Goal: Contribute content

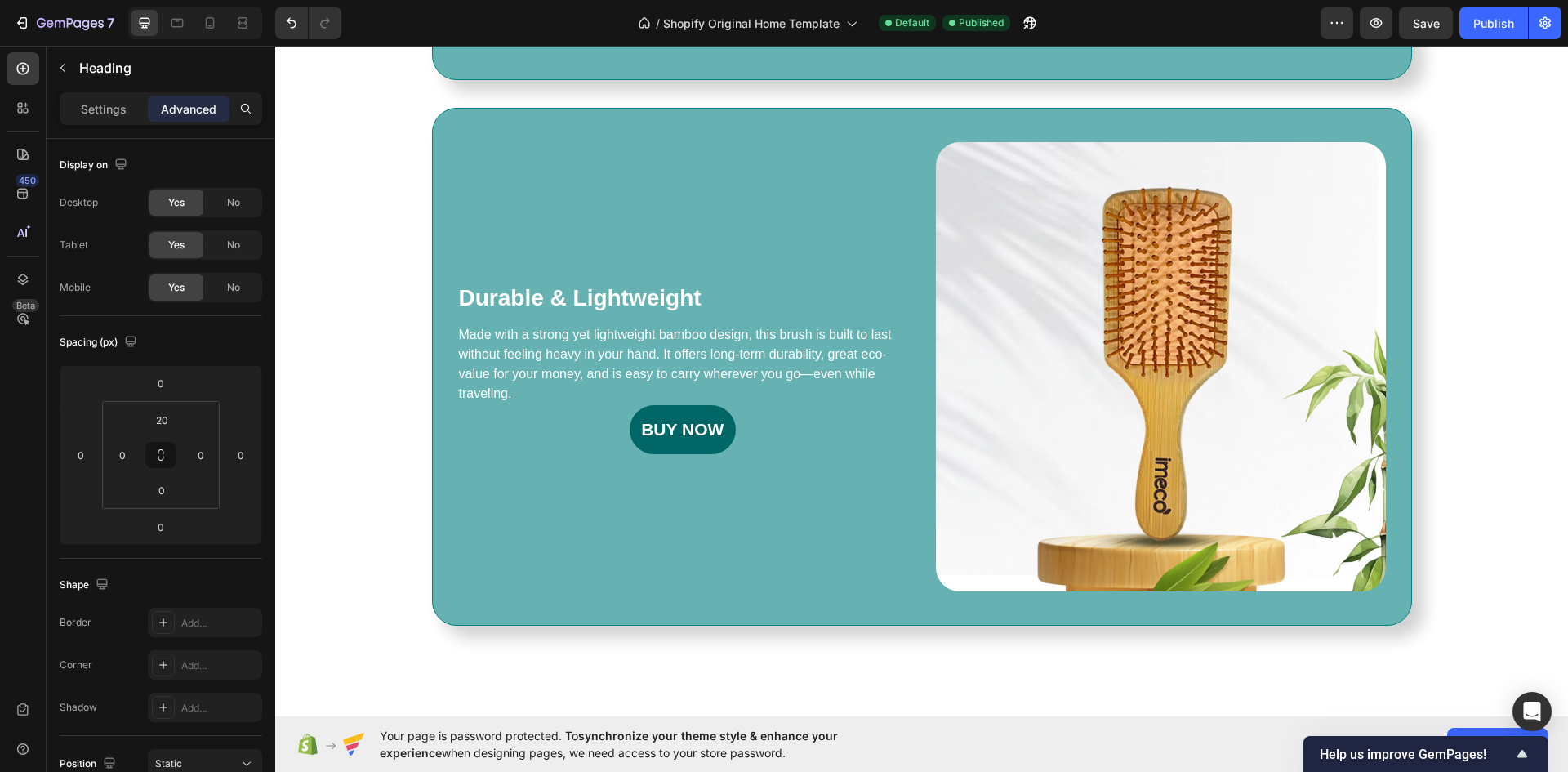
scroll to position [898, 0]
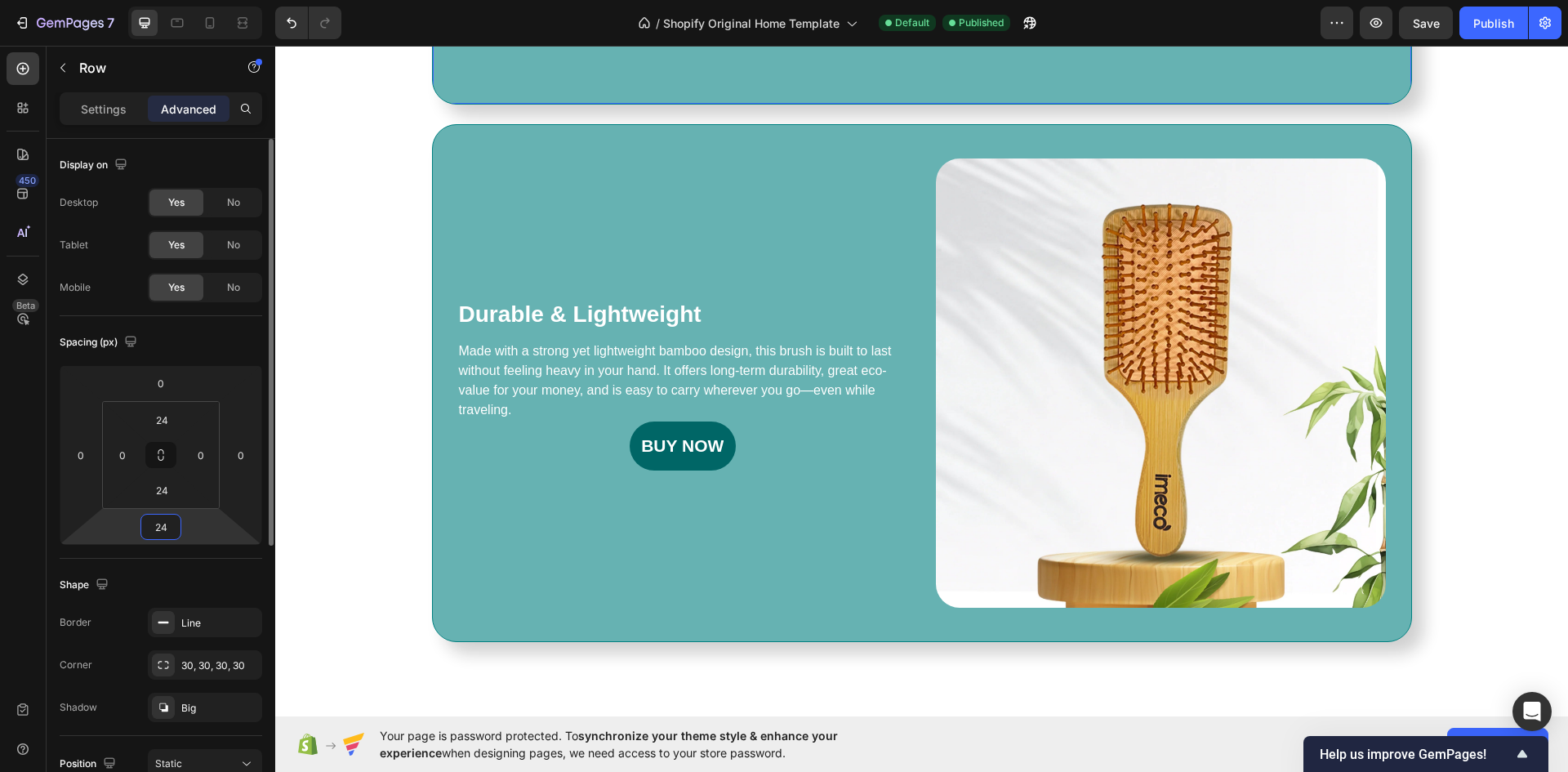
type input "2"
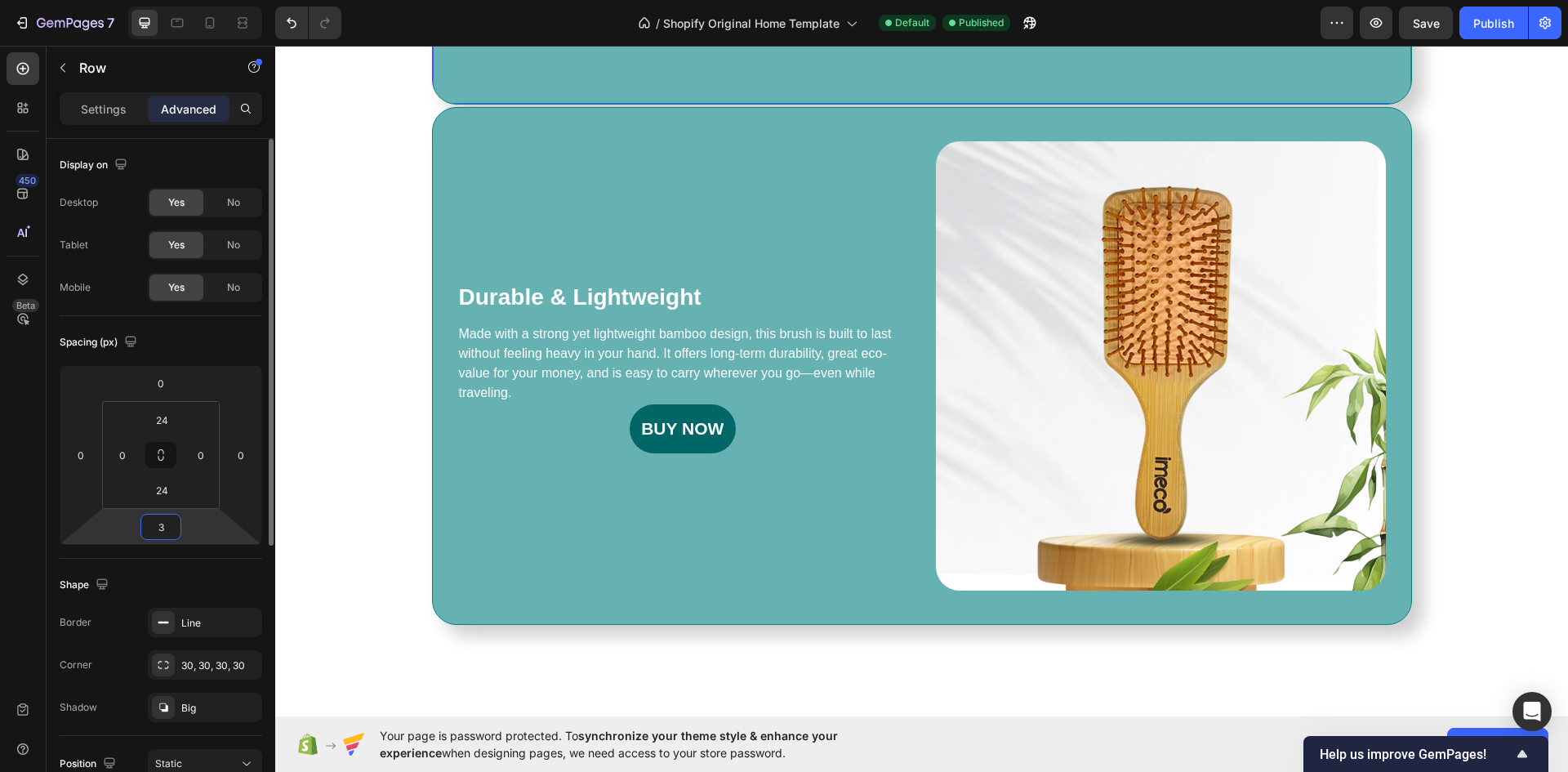
type input "34"
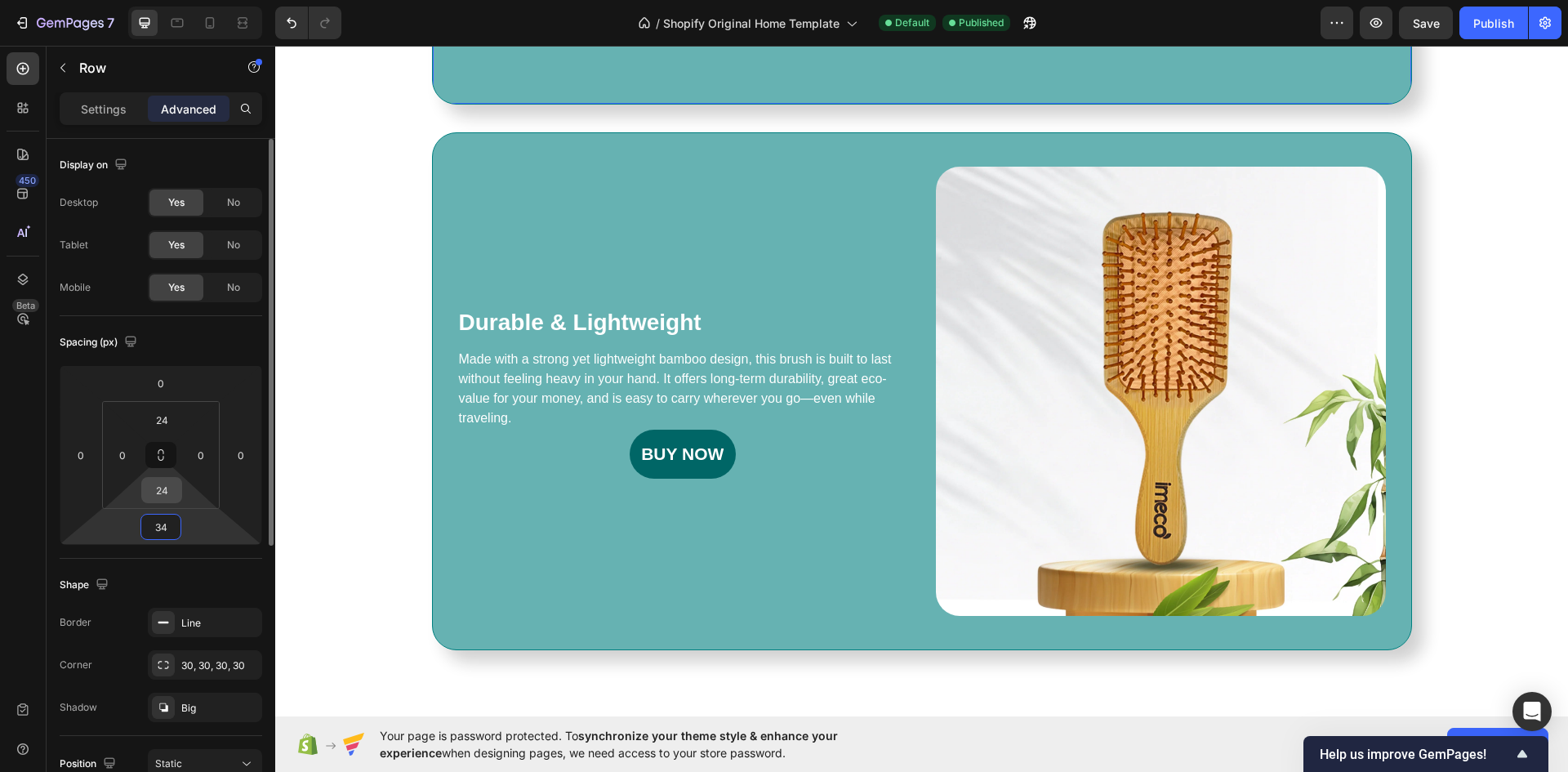
click at [160, 491] on input "24" at bounding box center [162, 489] width 33 height 24
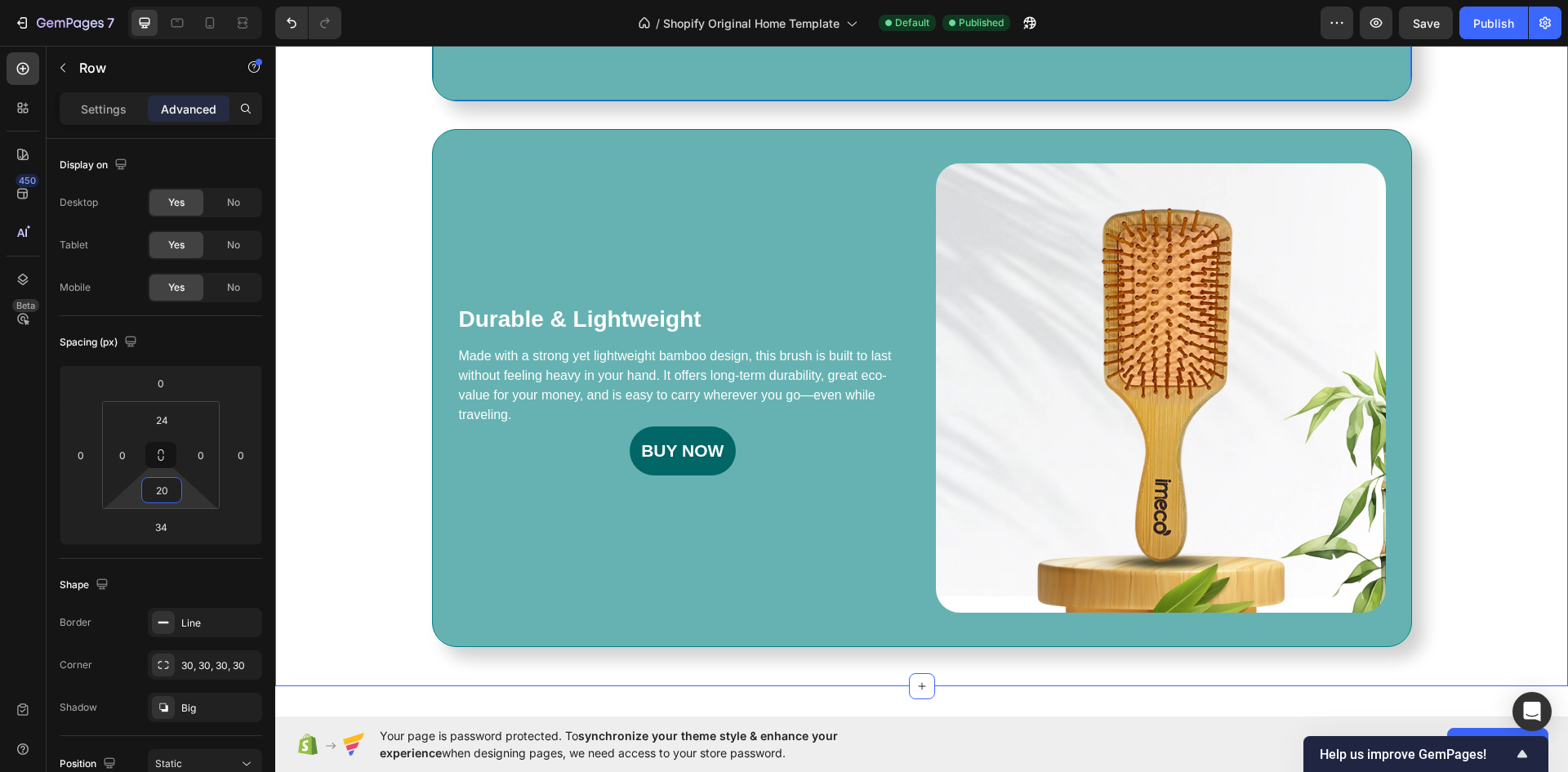
type input "2"
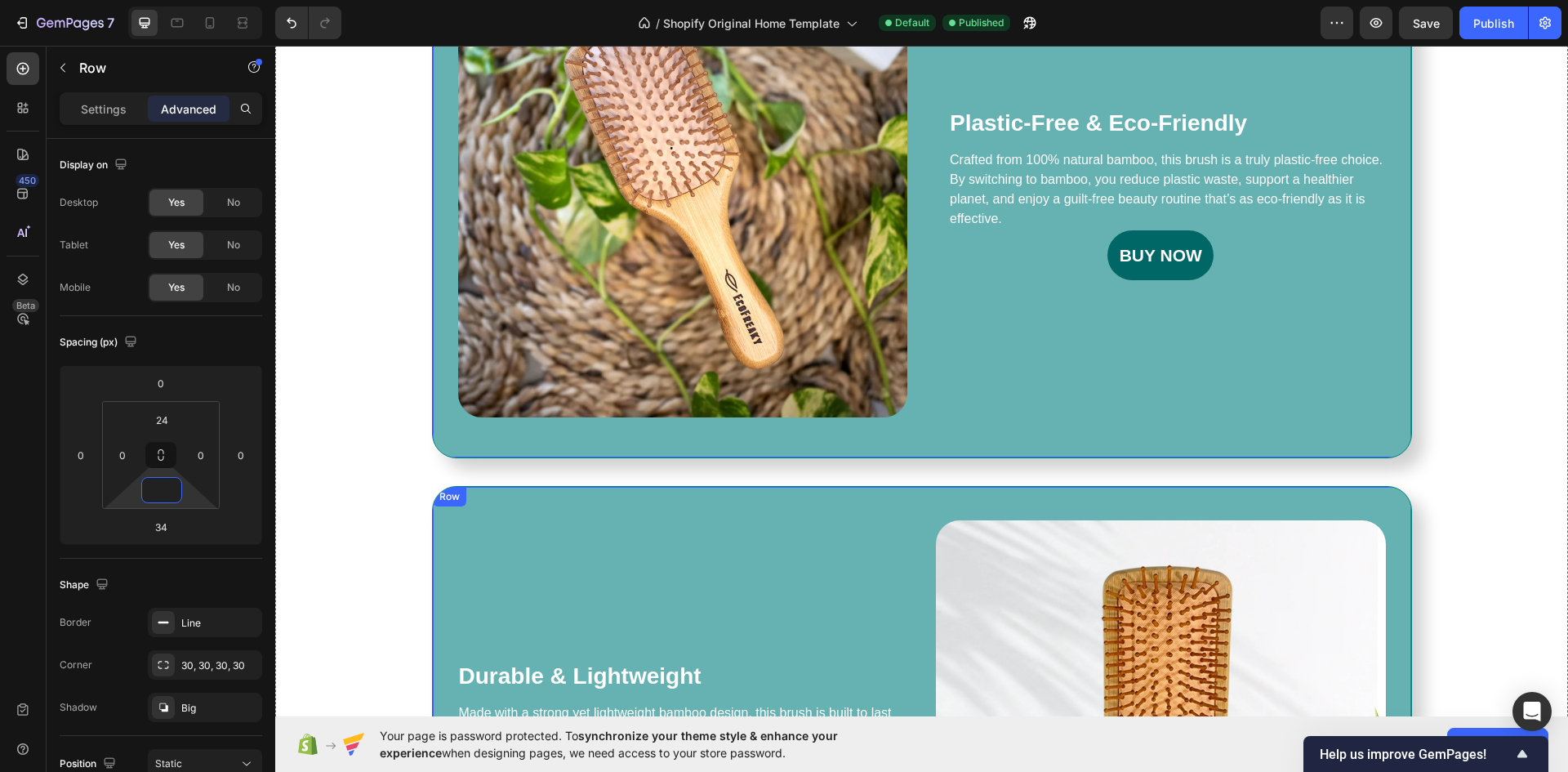
scroll to position [571, 0]
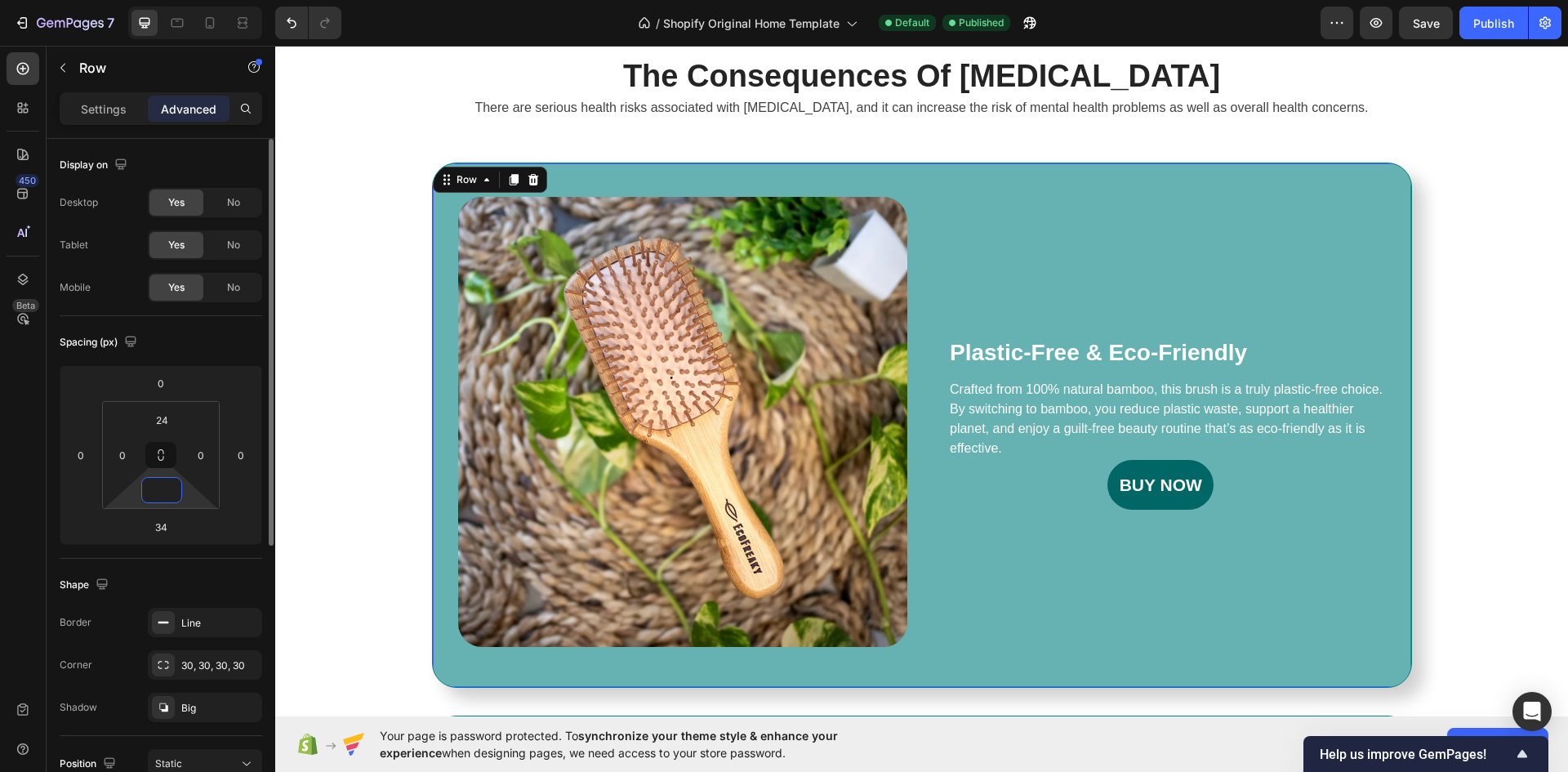
type input "0"
click at [235, 337] on div "Spacing (px)" at bounding box center [161, 342] width 203 height 26
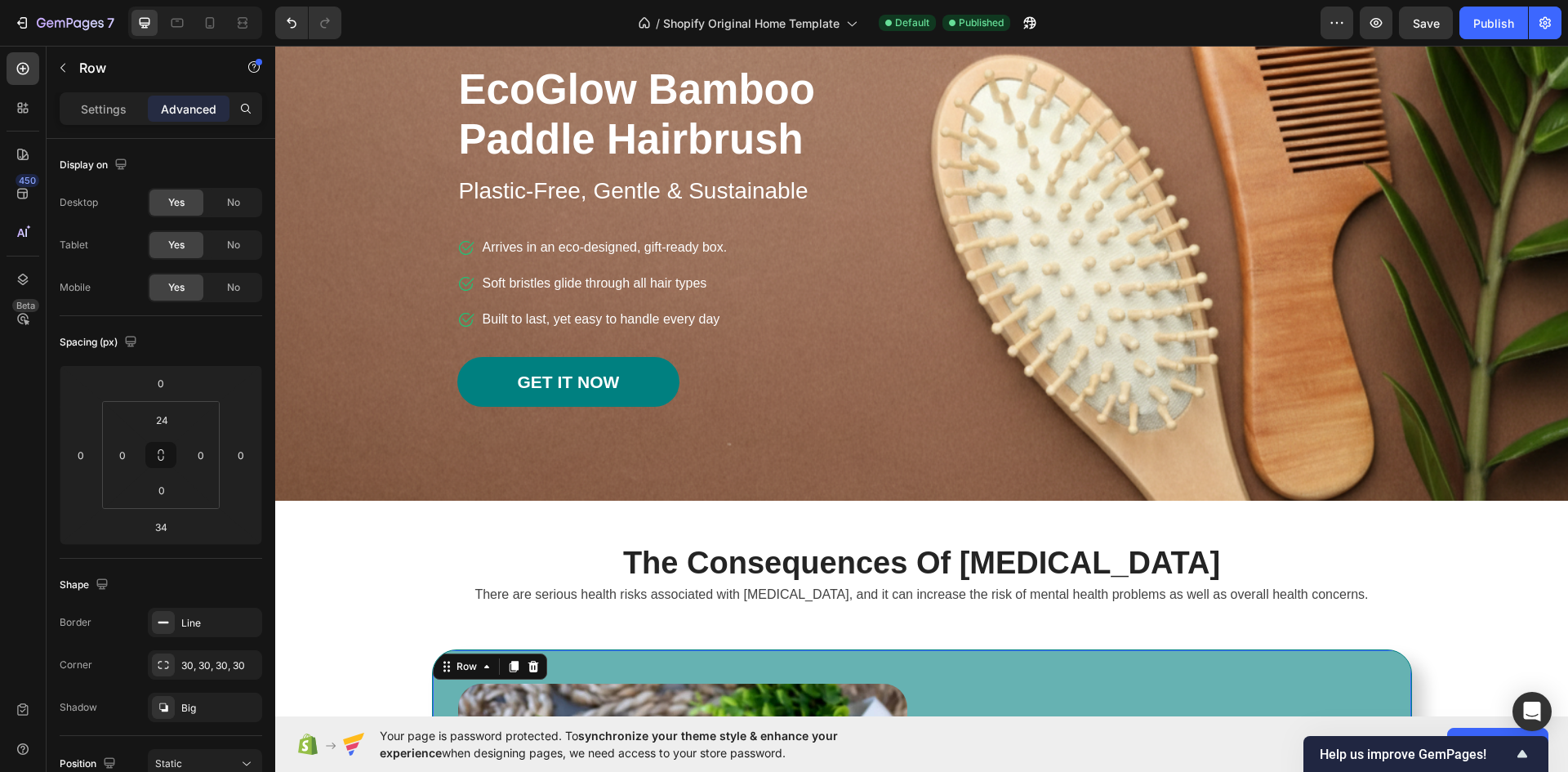
scroll to position [326, 0]
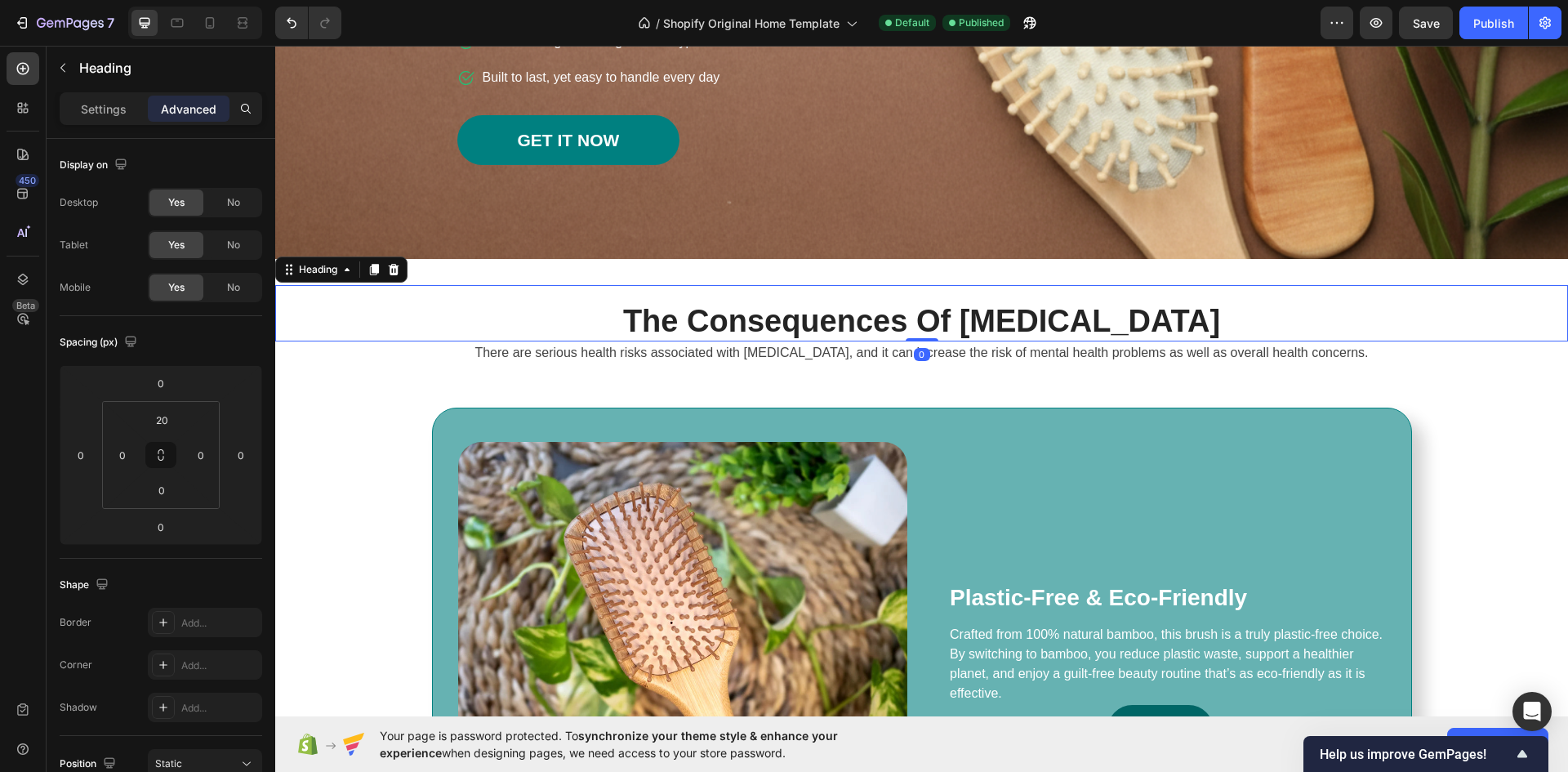
click at [871, 337] on p "The Consequences Of [MEDICAL_DATA]" at bounding box center [922, 321] width 1289 height 38
click at [1006, 315] on p "The Consequences Of [MEDICAL_DATA]" at bounding box center [922, 321] width 1289 height 38
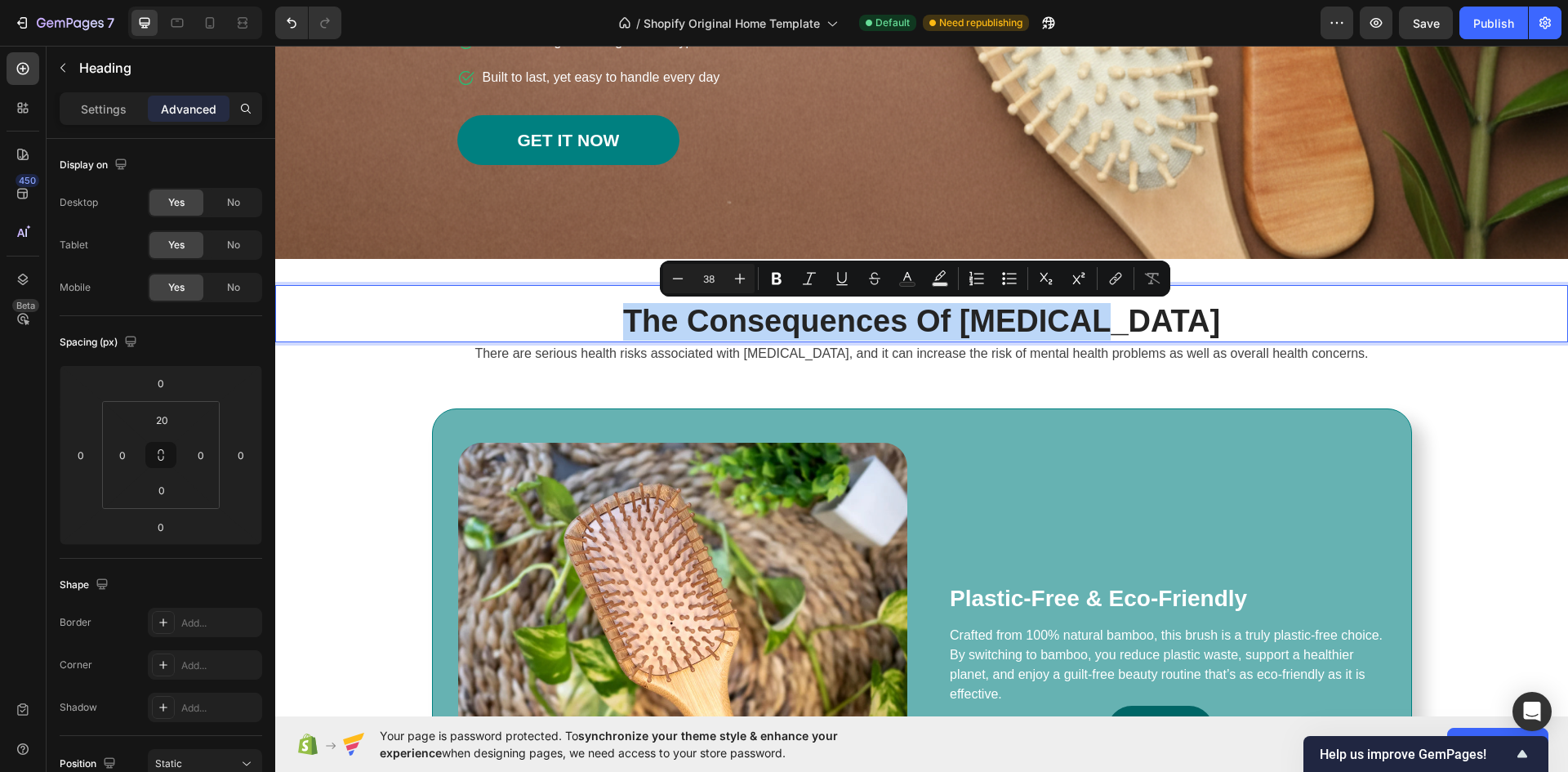
drag, startPoint x: 1155, startPoint y: 325, endPoint x: 684, endPoint y: 326, distance: 471.0
click at [684, 326] on p "The Consequences Of [MEDICAL_DATA]" at bounding box center [922, 321] width 1289 height 38
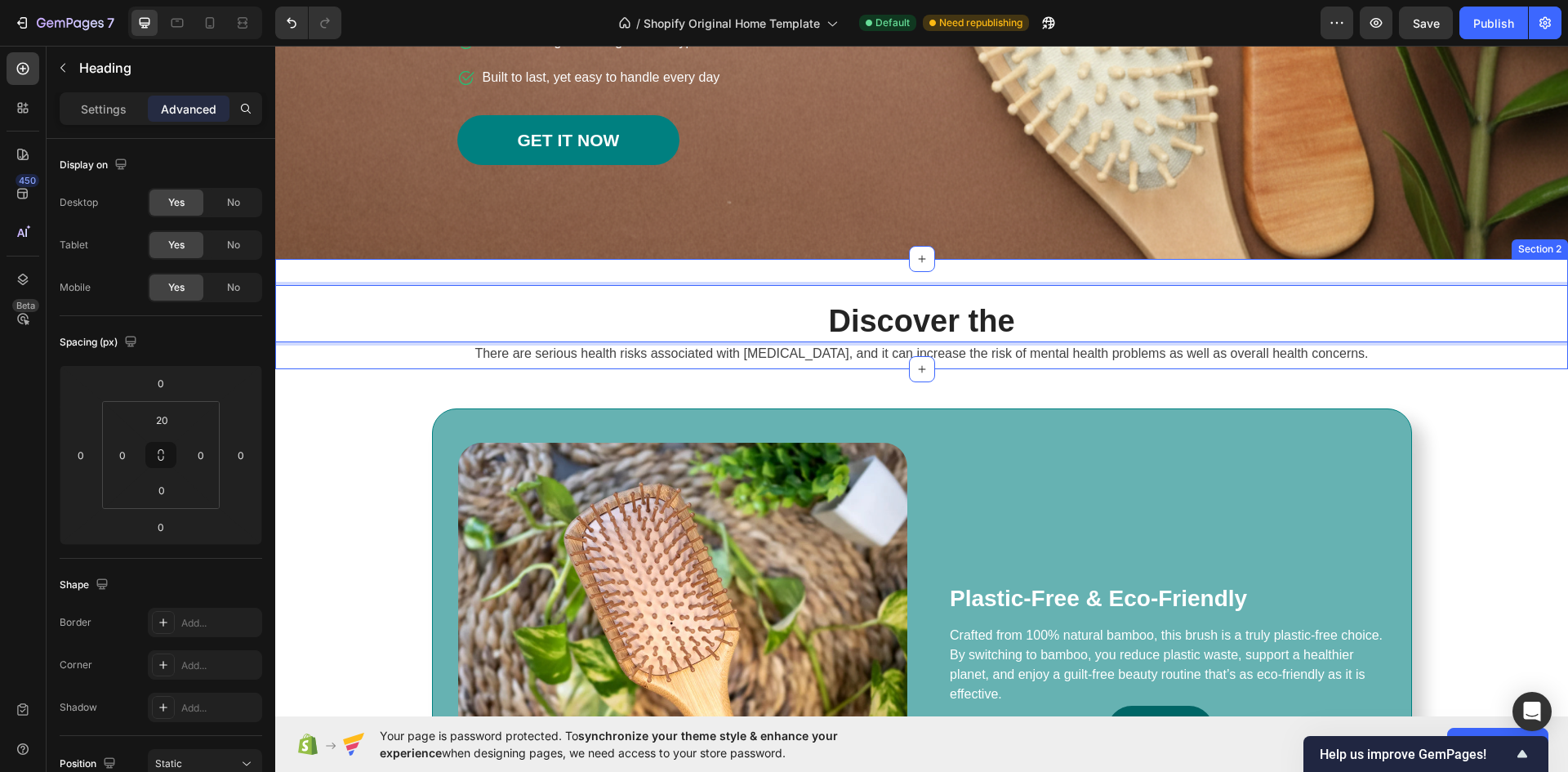
scroll to position [0, 0]
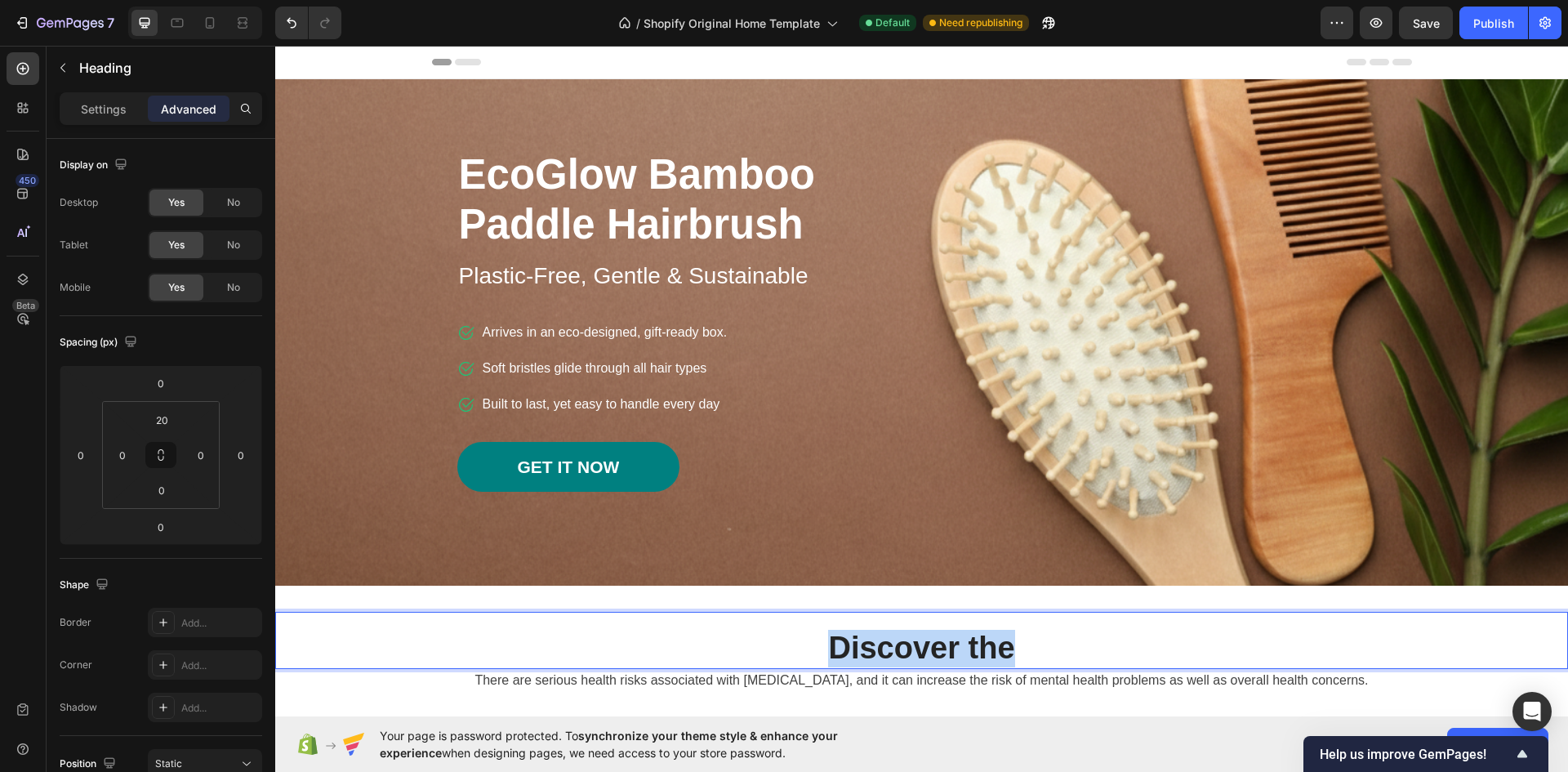
drag, startPoint x: 1008, startPoint y: 637, endPoint x: 821, endPoint y: 637, distance: 187.0
click at [821, 637] on p "Discover the" at bounding box center [922, 648] width 1289 height 38
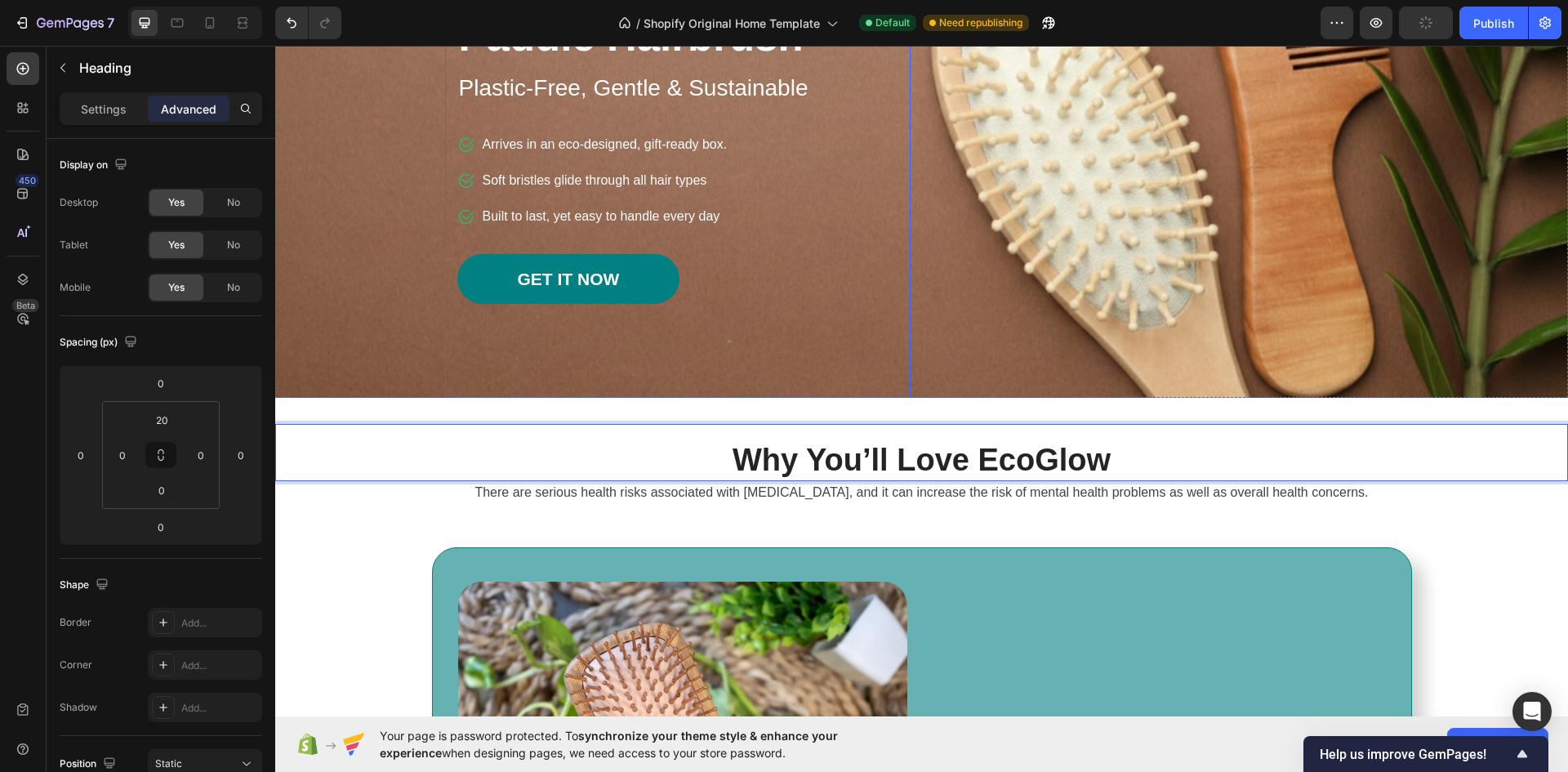
scroll to position [326, 0]
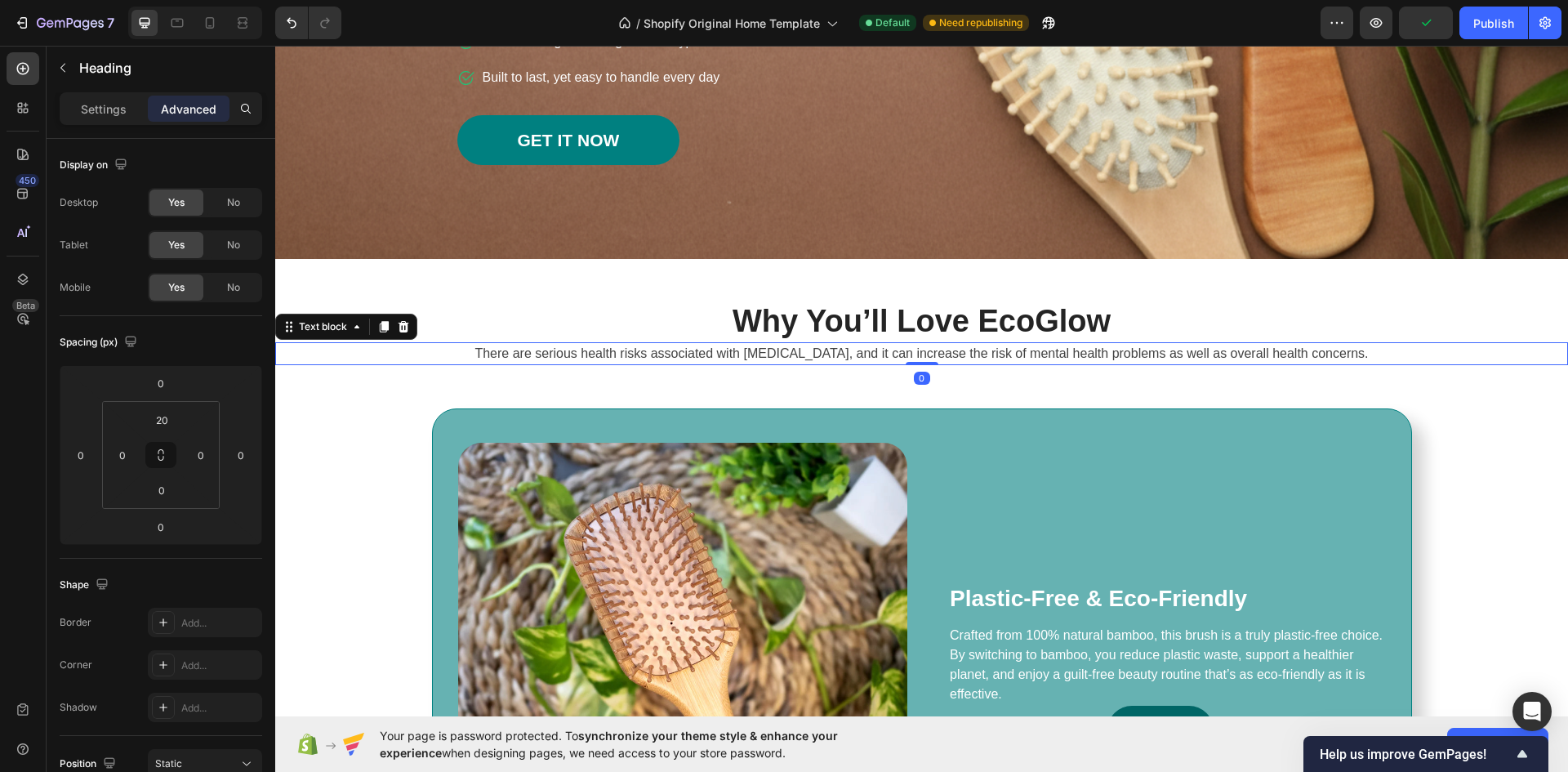
click at [750, 356] on p "There are serious health risks associated with [MEDICAL_DATA], and it can incre…" at bounding box center [922, 353] width 1289 height 19
click at [516, 354] on p "There are serious health risks associated with [MEDICAL_DATA], and it can incre…" at bounding box center [922, 353] width 1289 height 19
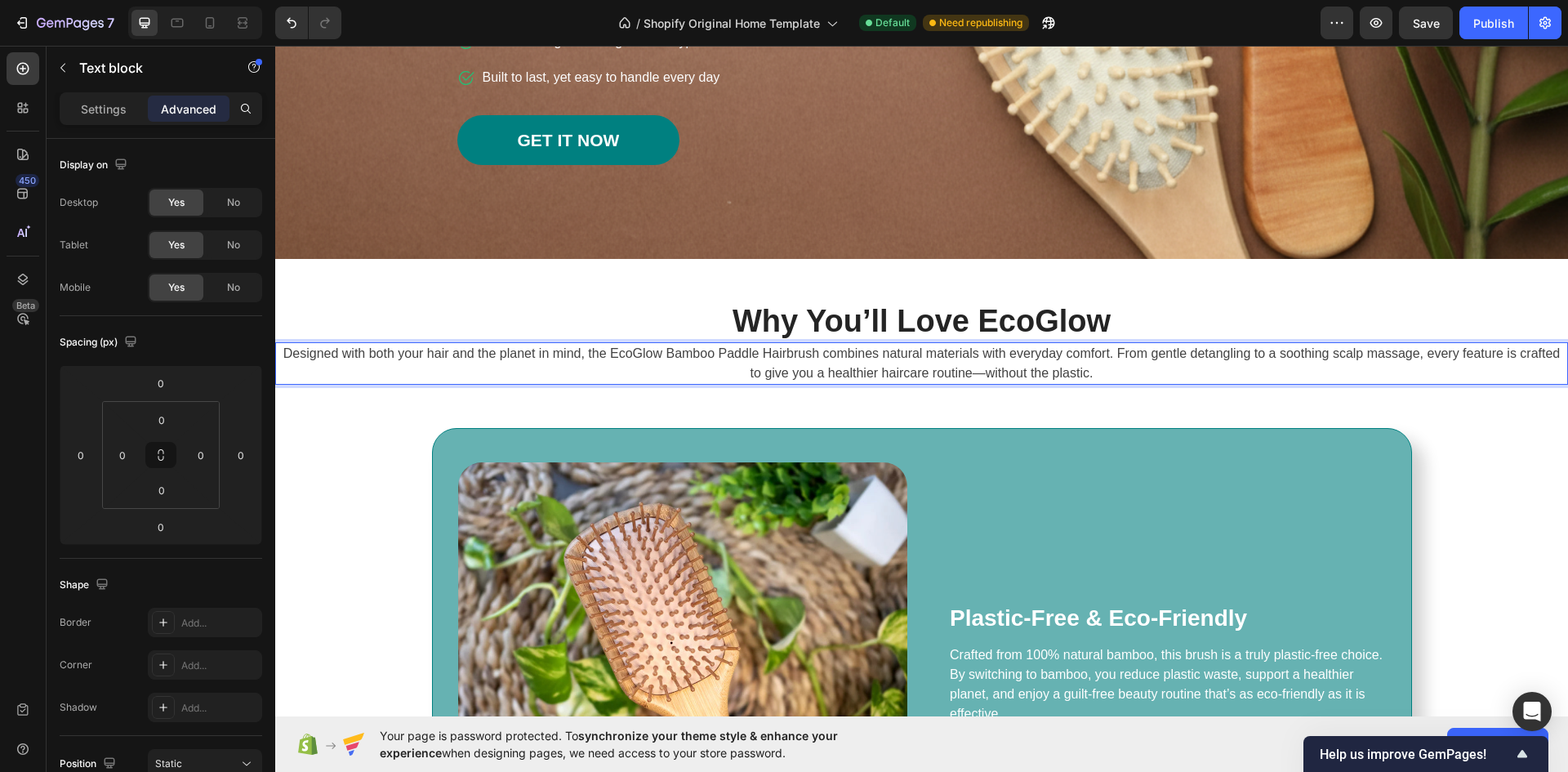
click at [374, 361] on p "Designed with both your hair and the planet in mind, the EcoGlow Bamboo Paddle …" at bounding box center [922, 363] width 1289 height 40
click at [130, 450] on input "0" at bounding box center [122, 455] width 24 height 24
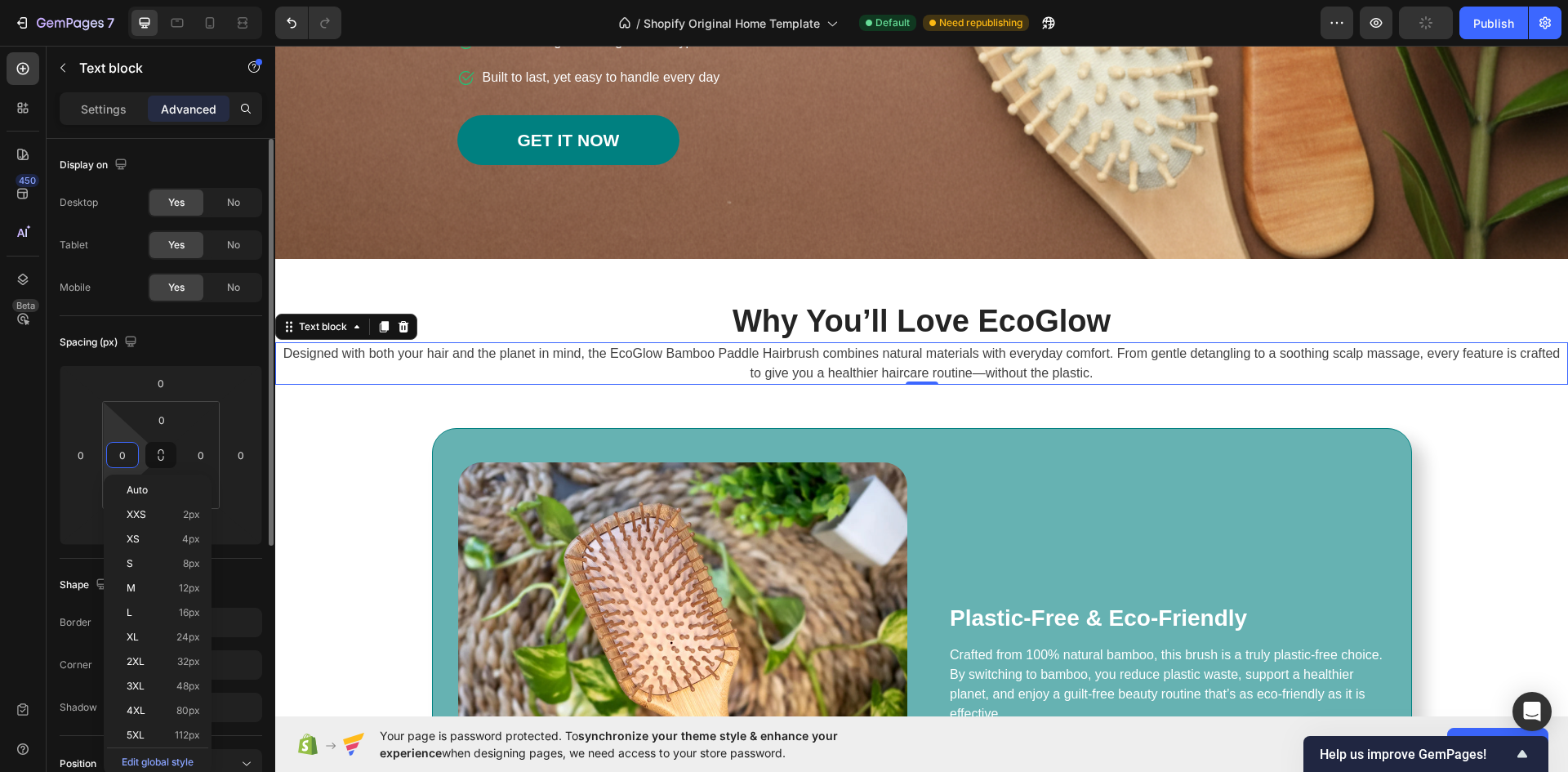
type input "5"
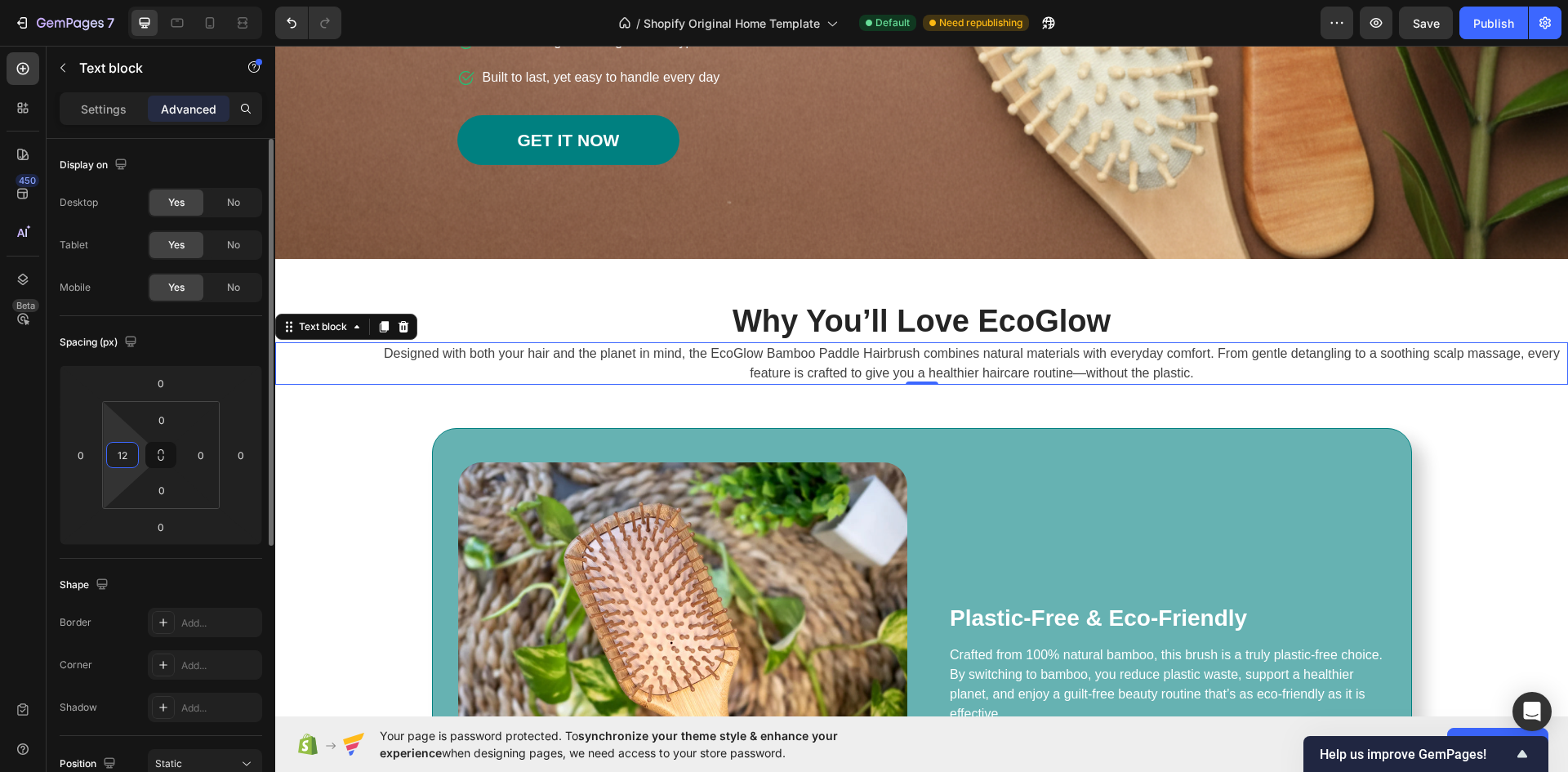
type input "1"
type input "2"
type input "5"
type input "1"
type input "2"
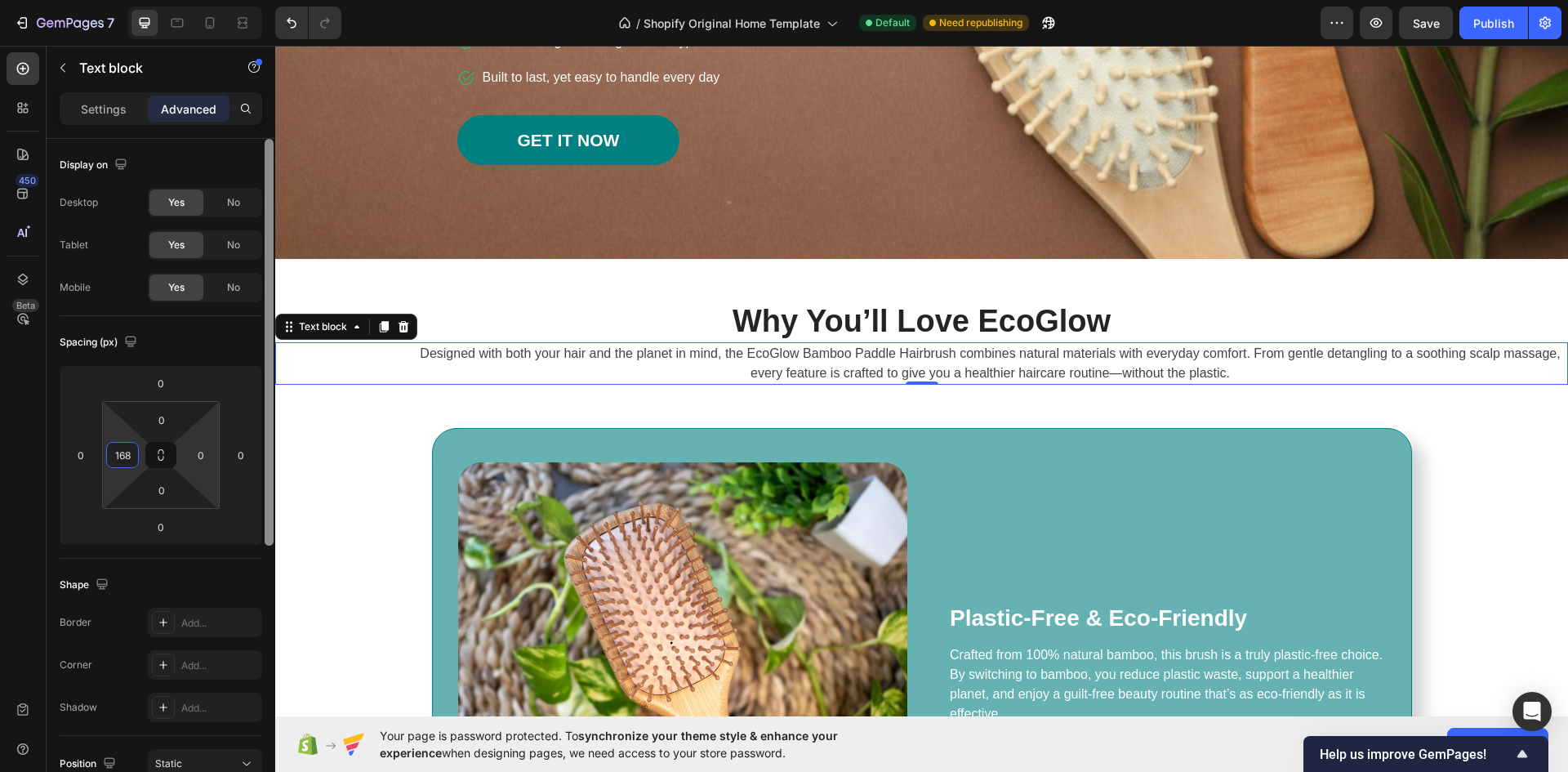
type input "168"
click at [205, 455] on input "0" at bounding box center [200, 455] width 24 height 24
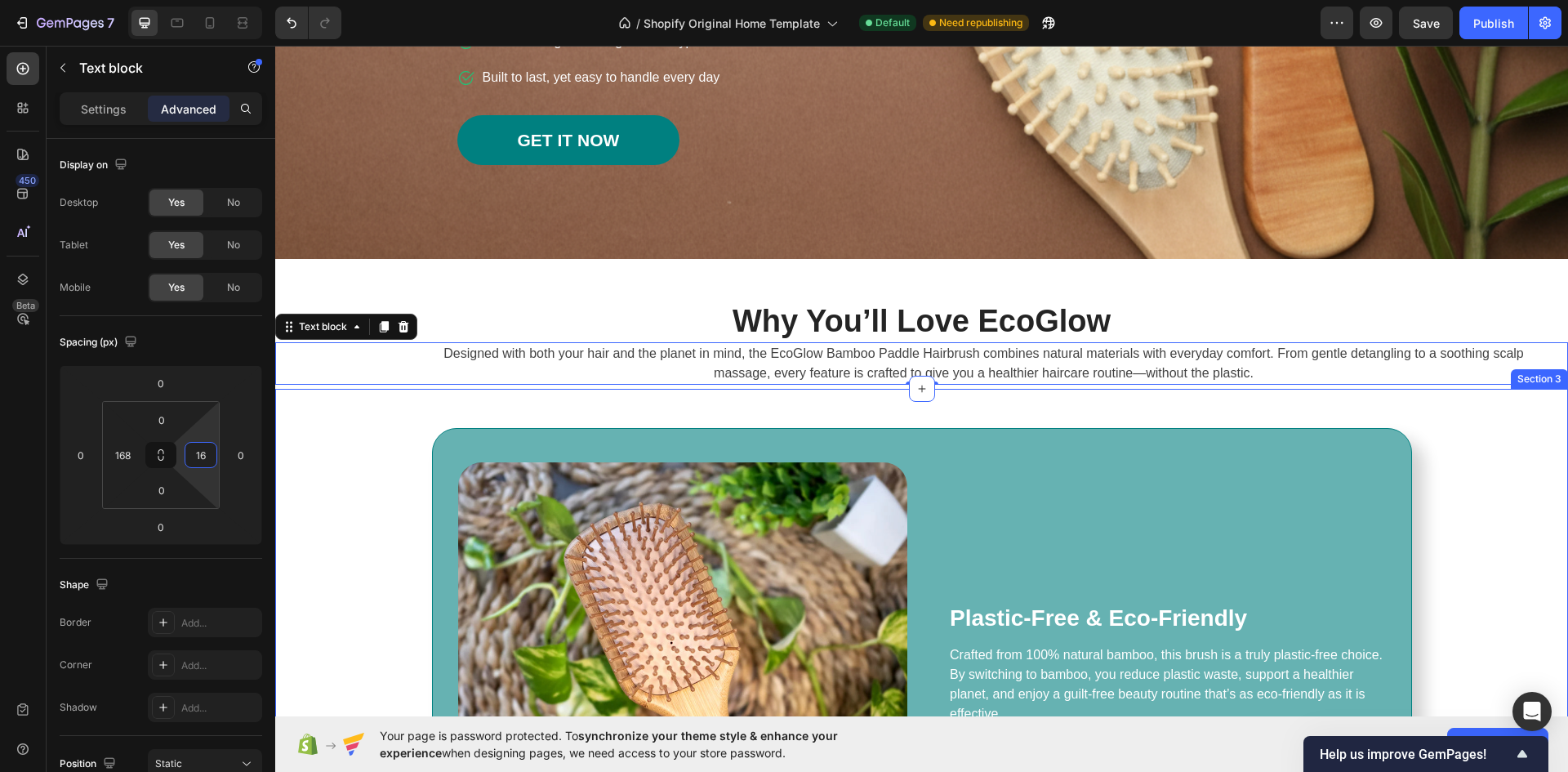
type input "168"
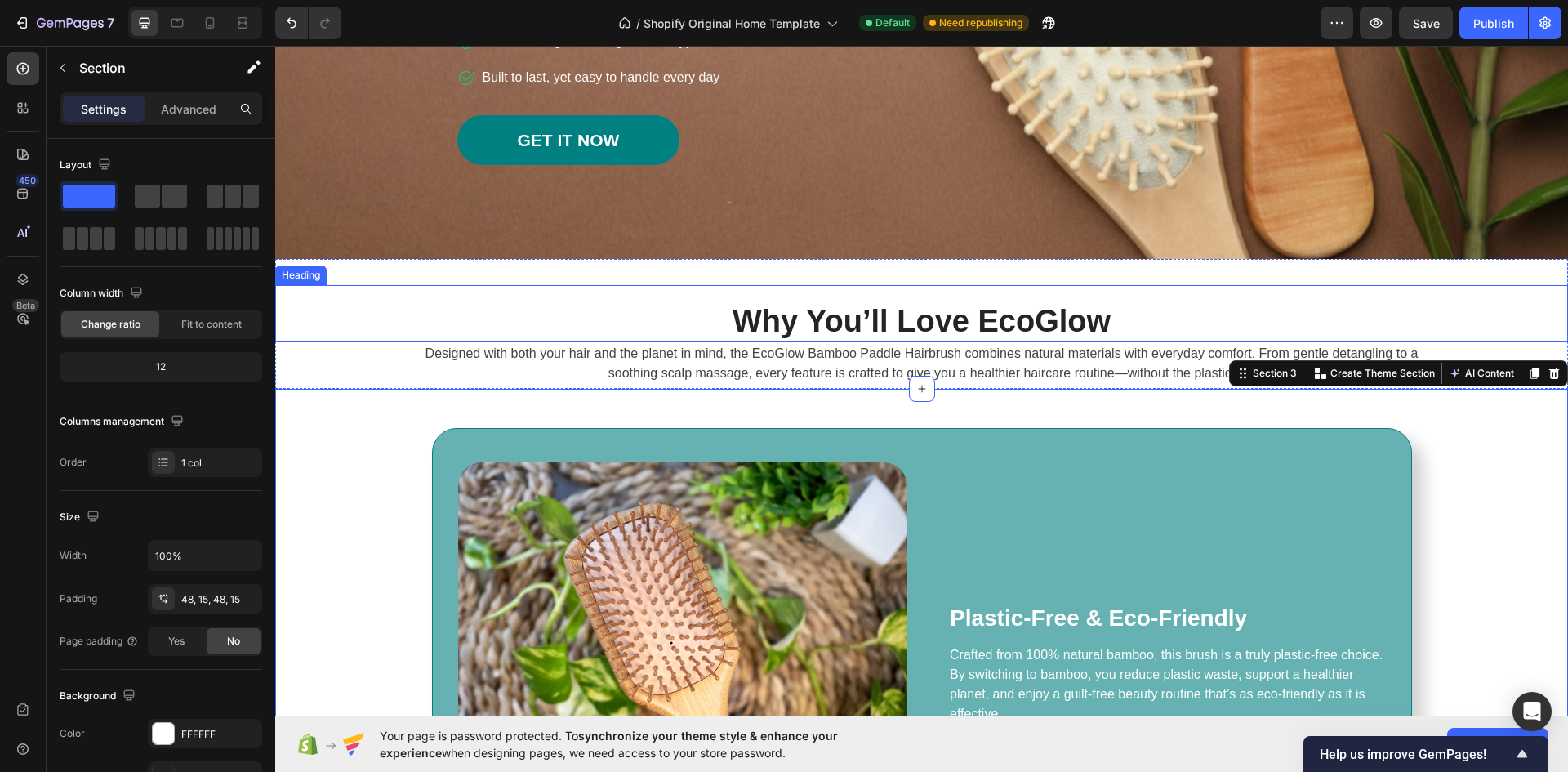
click at [1114, 286] on div "Why You’ll Love EcoGlow Heading" at bounding box center [922, 313] width 1293 height 57
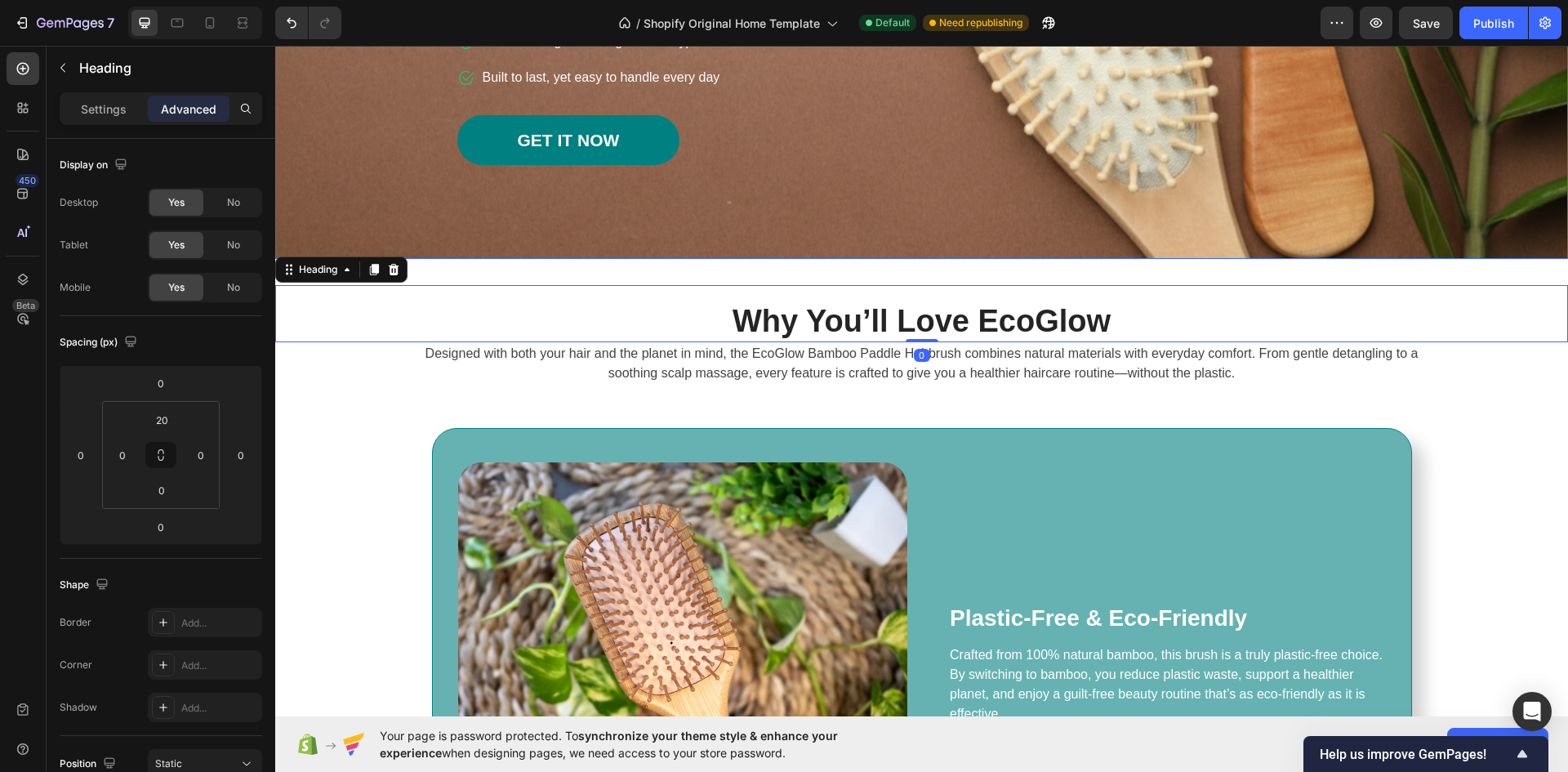
click at [1095, 205] on div "EcoGlow Bamboo Paddle Hairbrush Heading Plastic-Free, Gentle & Sustainable Text…" at bounding box center [922, 6] width 955 height 507
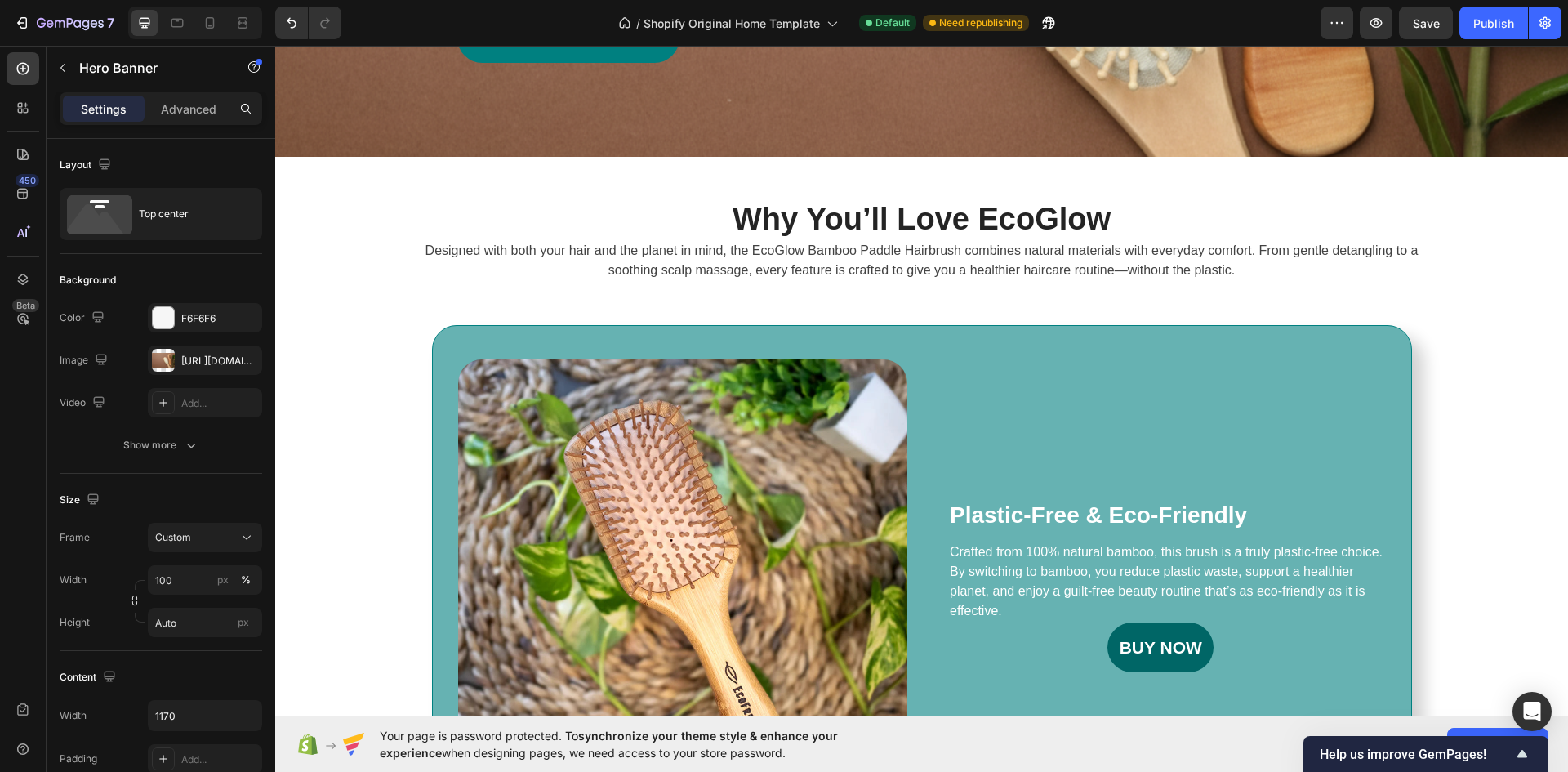
scroll to position [408, 0]
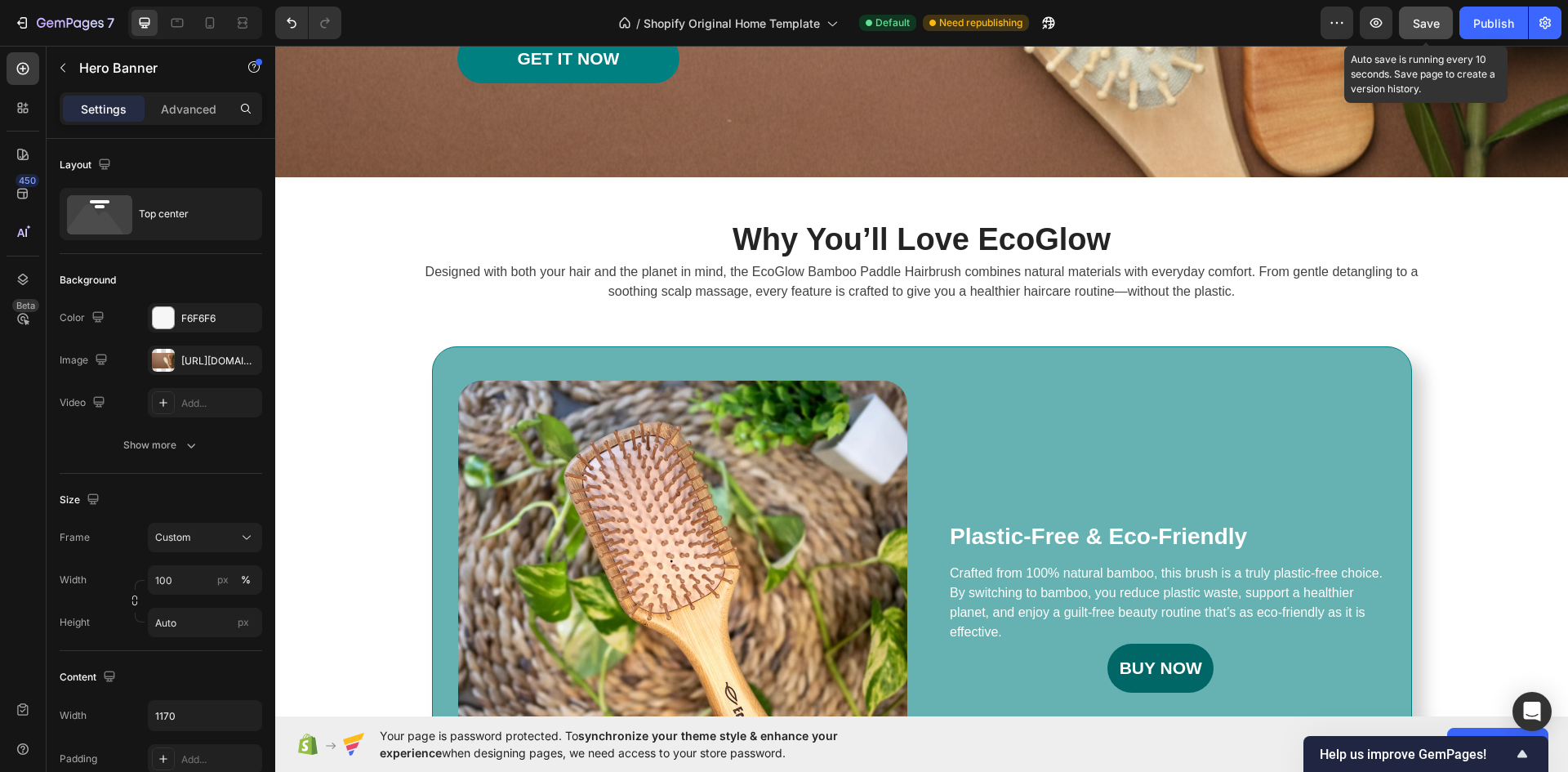
click at [1434, 18] on span "Save" at bounding box center [1426, 23] width 27 height 14
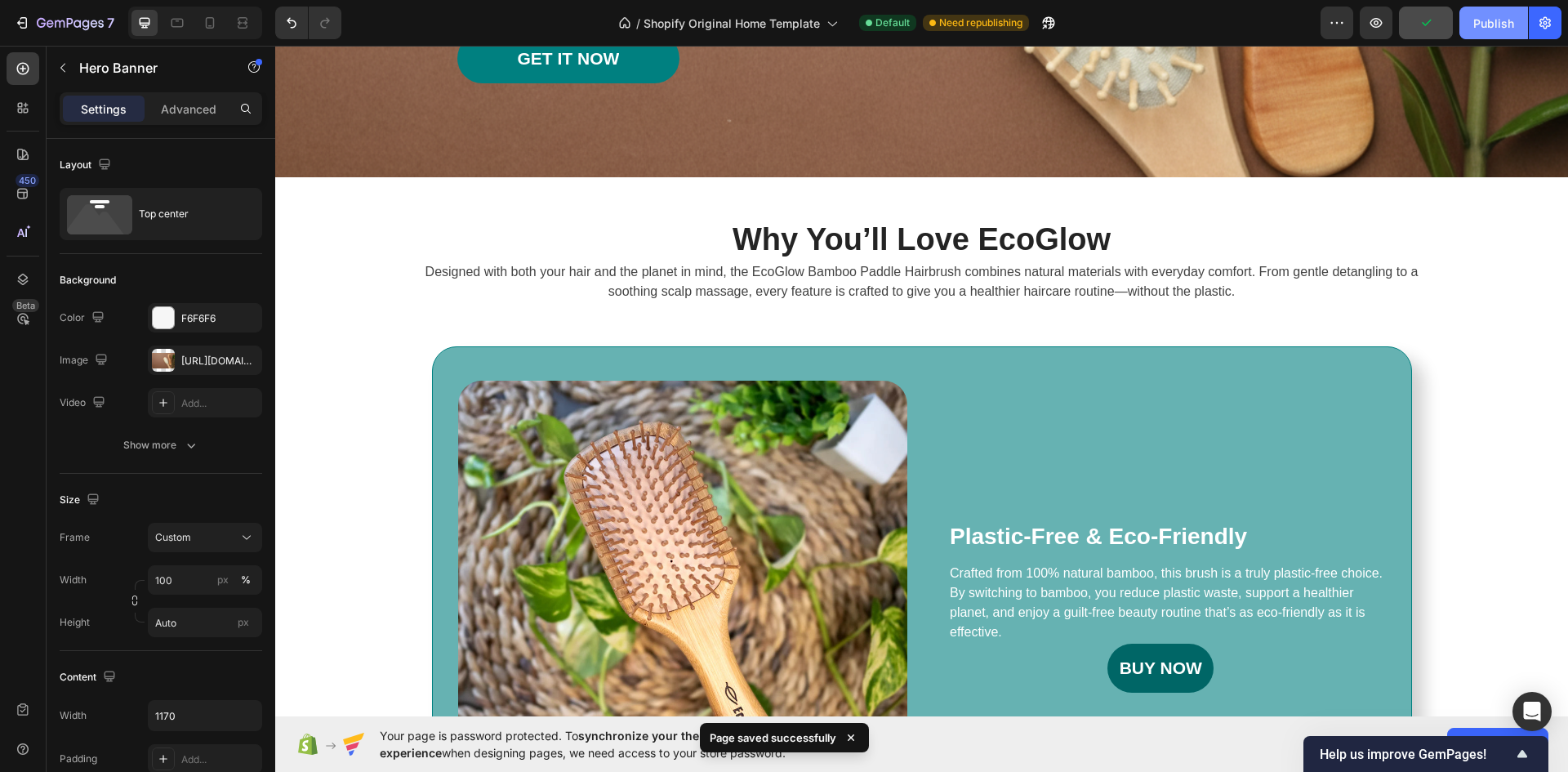
click at [1502, 18] on div "Publish" at bounding box center [1494, 23] width 41 height 17
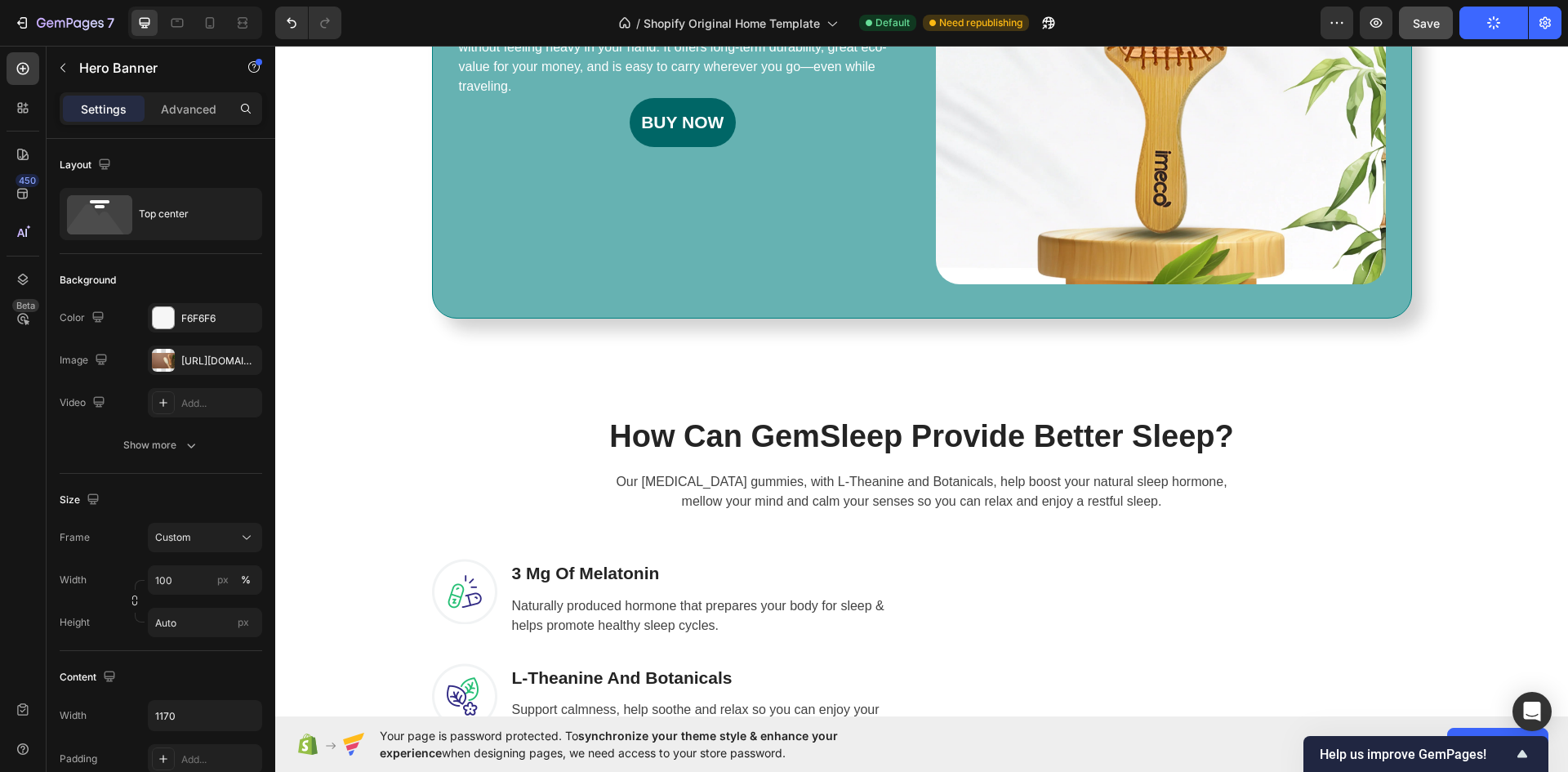
scroll to position [1633, 0]
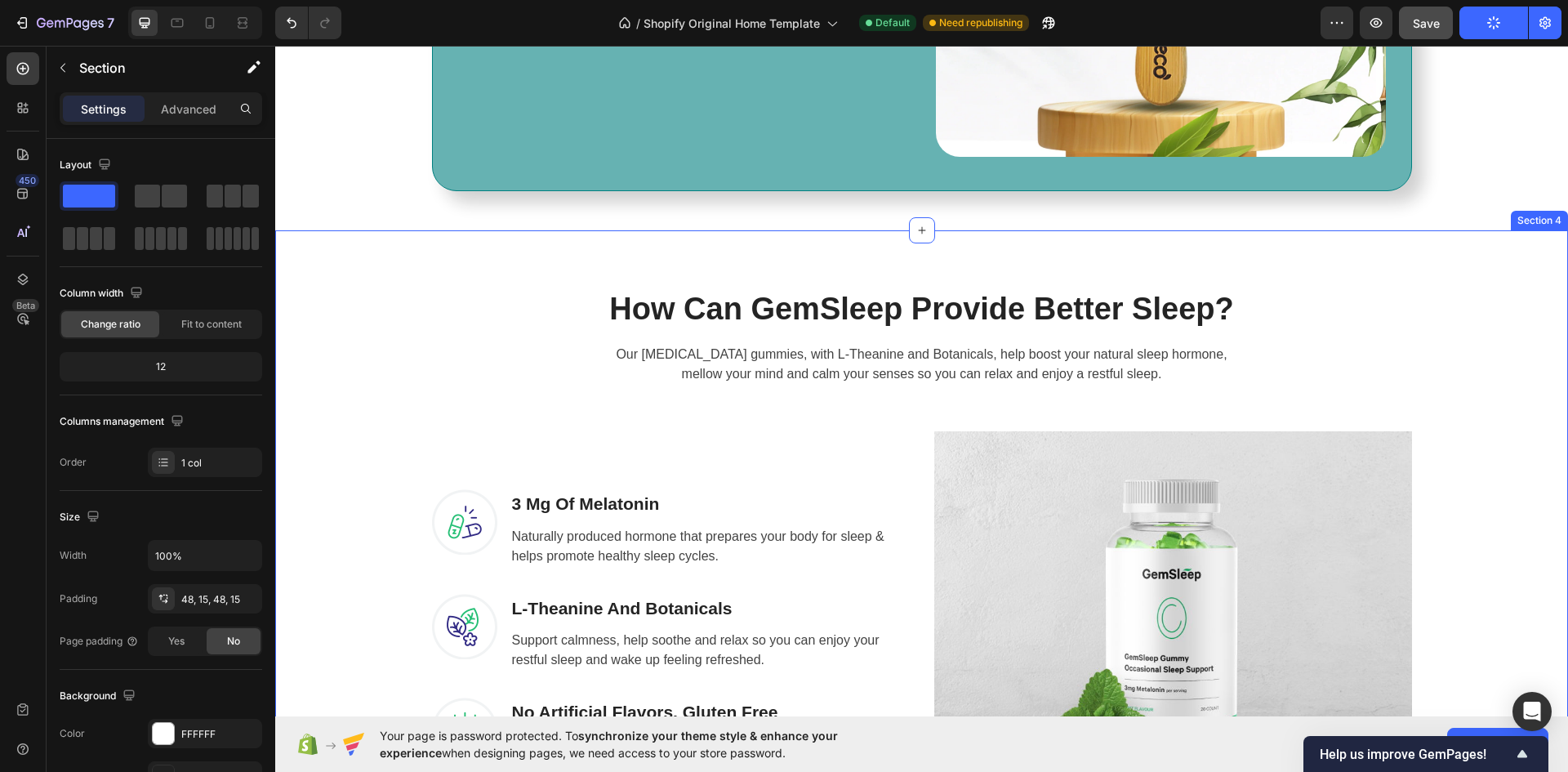
click at [982, 262] on div "How Can GemSleep Provide Better Sleep? Heading Our [MEDICAL_DATA] gummies, with…" at bounding box center [922, 599] width 1293 height 737
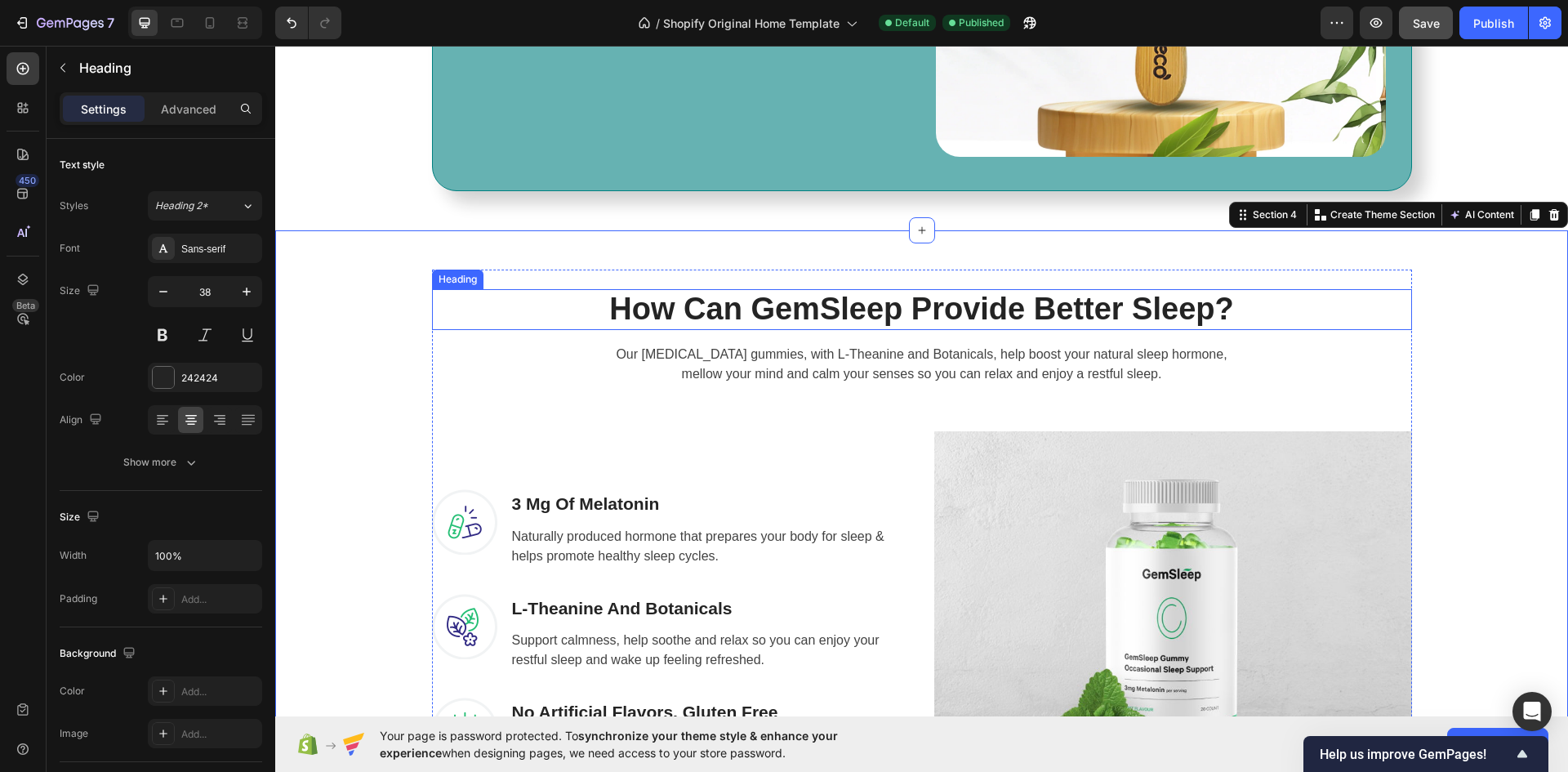
click at [977, 308] on p "How Can GemSleep Provide Better Sleep?" at bounding box center [922, 309] width 977 height 38
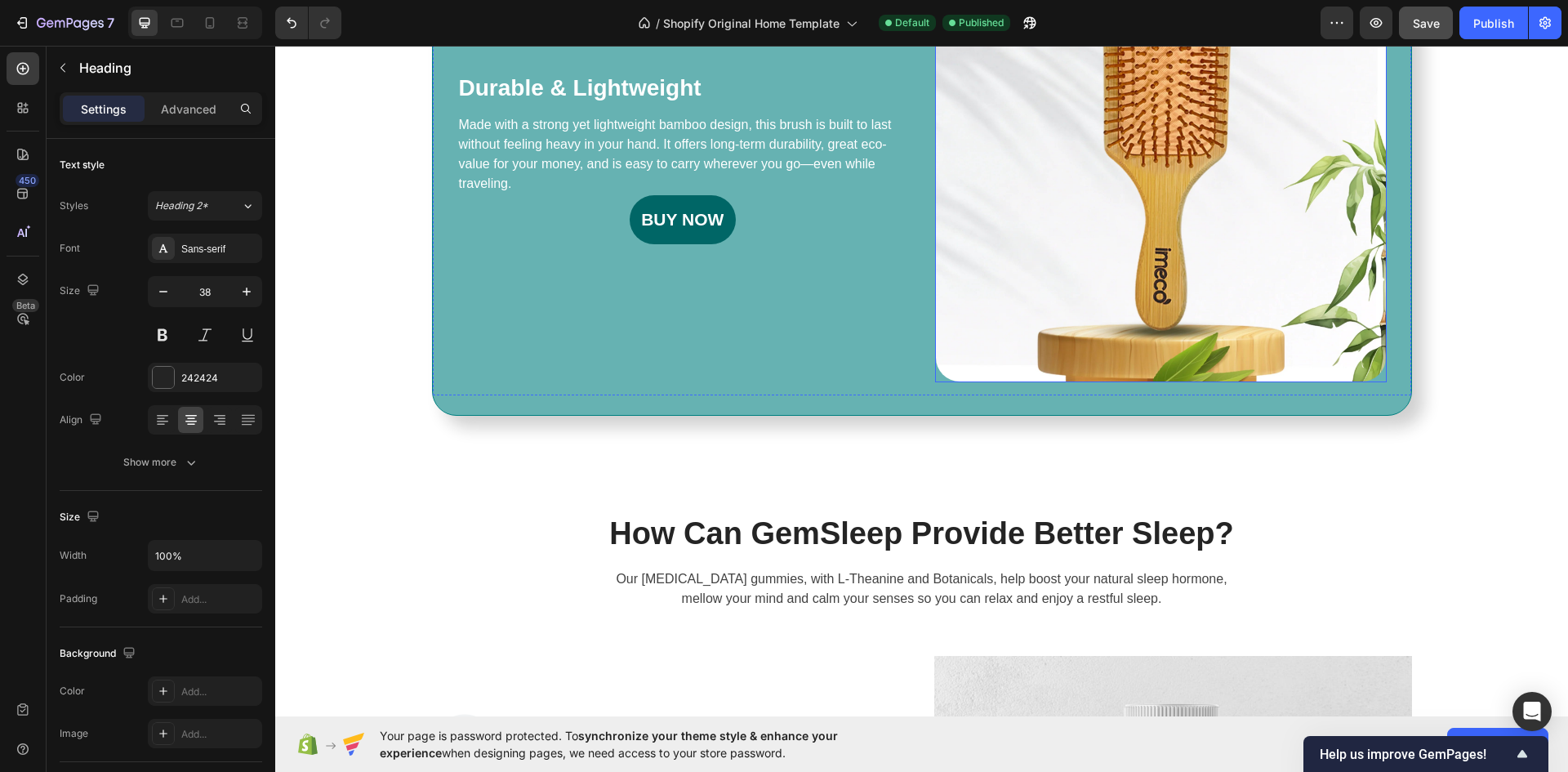
scroll to position [1552, 0]
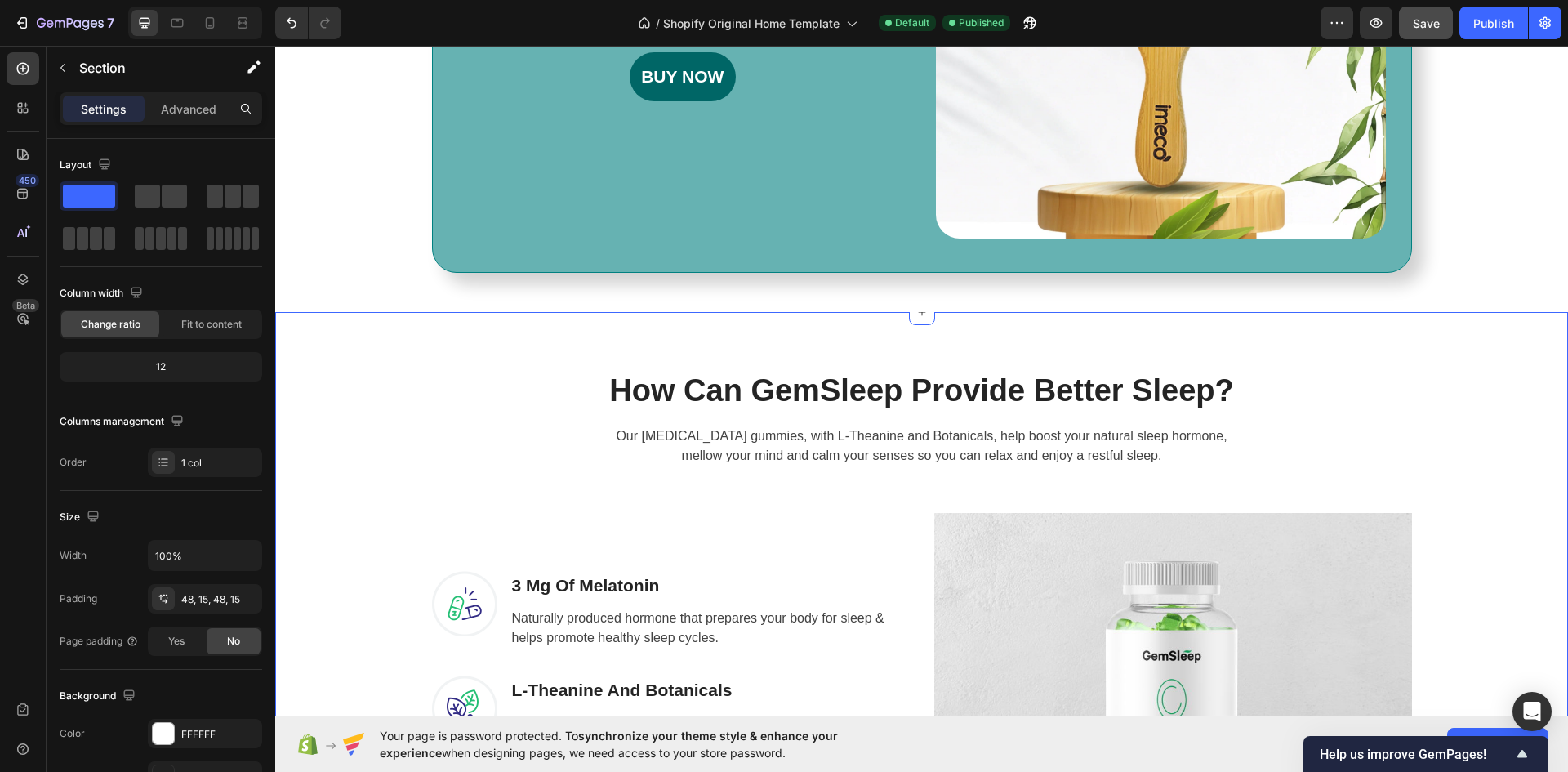
click at [1047, 336] on div "How Can GemSleep Provide Better Sleep? Heading Our [MEDICAL_DATA] gummies, with…" at bounding box center [922, 680] width 1293 height 737
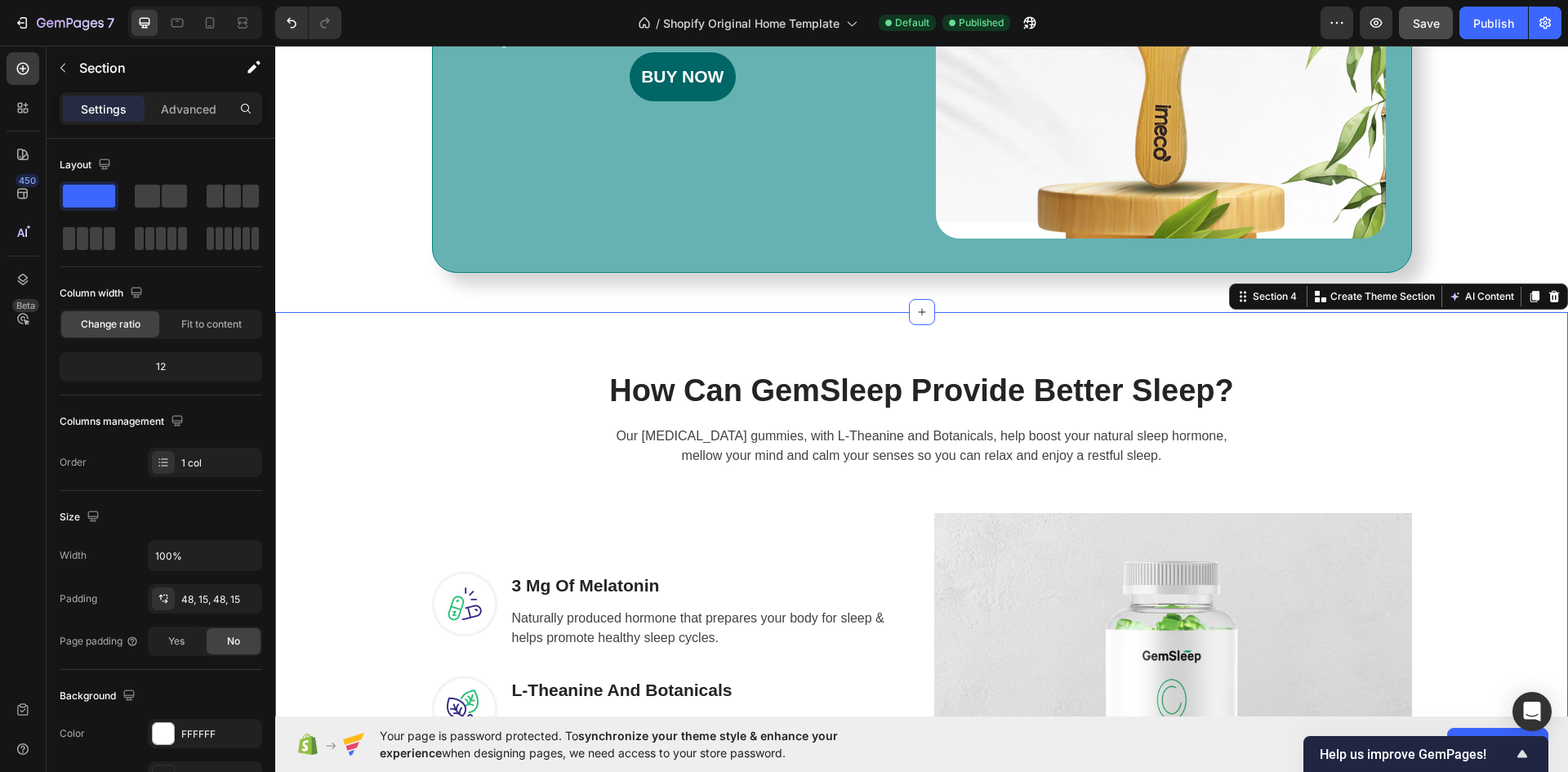
click at [896, 346] on div "How Can GemSleep Provide Better Sleep? Heading Our [MEDICAL_DATA] gummies, with…" at bounding box center [922, 680] width 1293 height 737
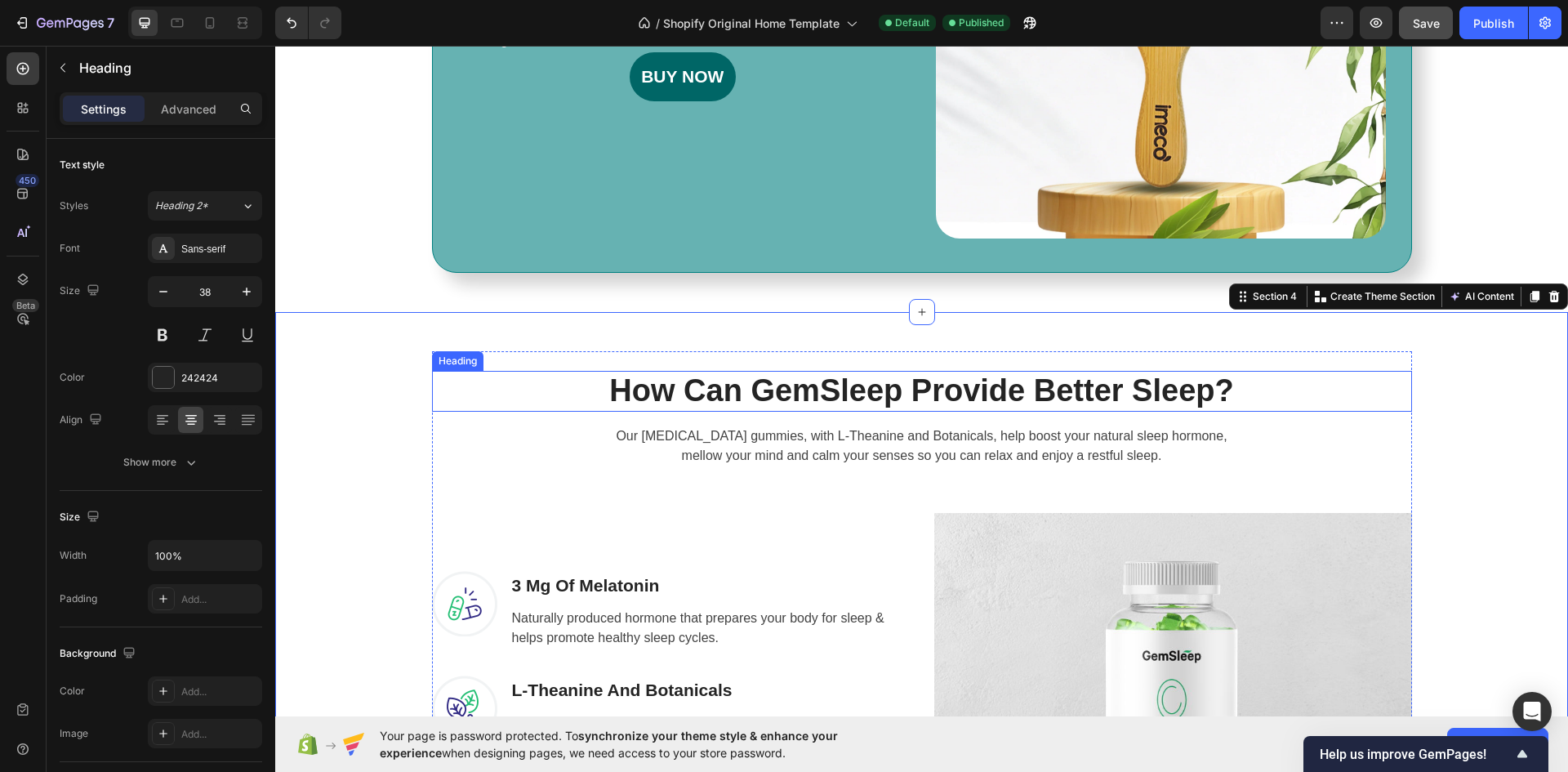
click at [918, 396] on p "How Can GemSleep Provide Better Sleep?" at bounding box center [922, 391] width 977 height 38
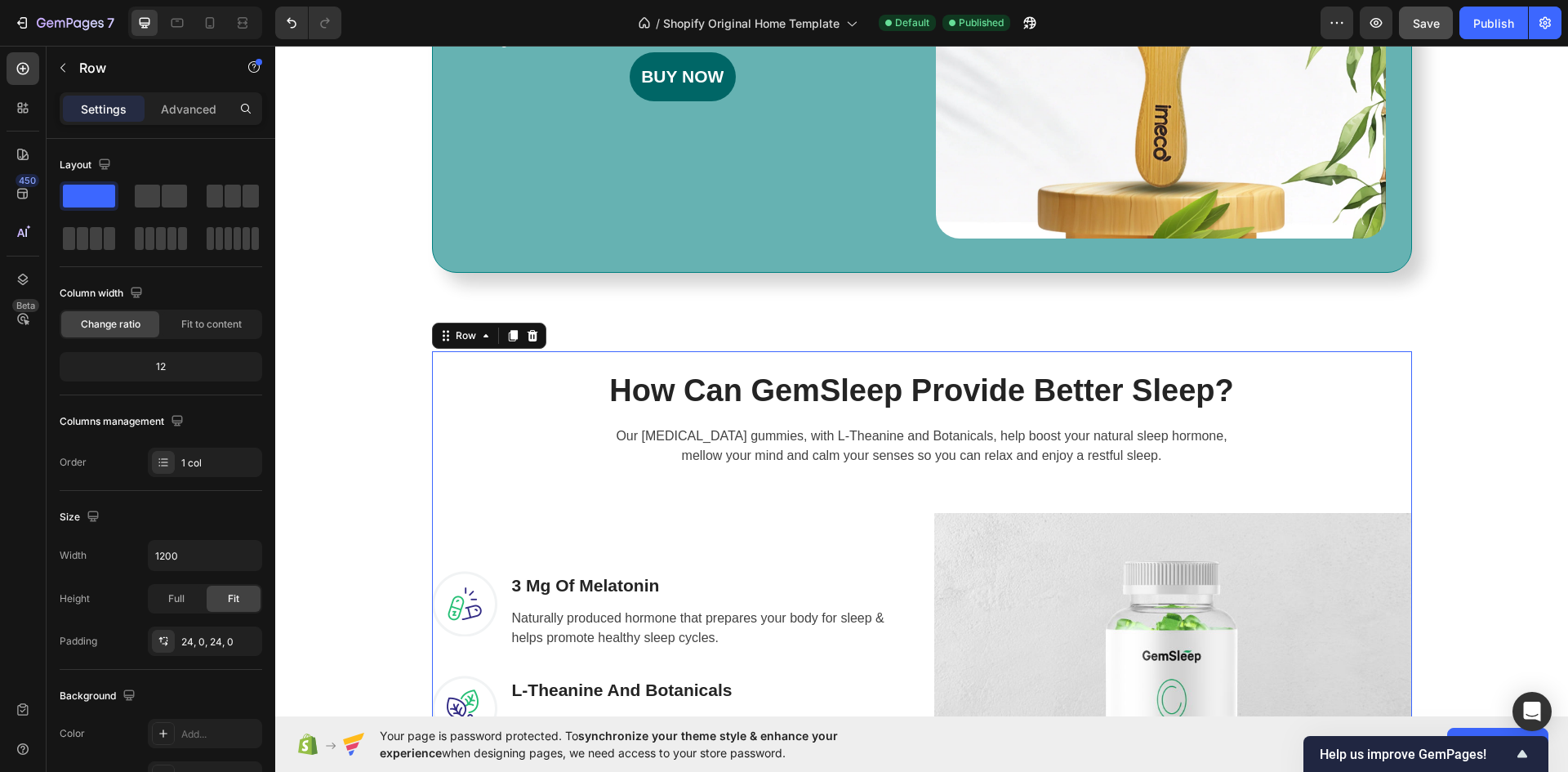
click at [914, 354] on div "How Can GemSleep Provide Better Sleep? Heading Our [MEDICAL_DATA] gummies, with…" at bounding box center [922, 680] width 979 height 659
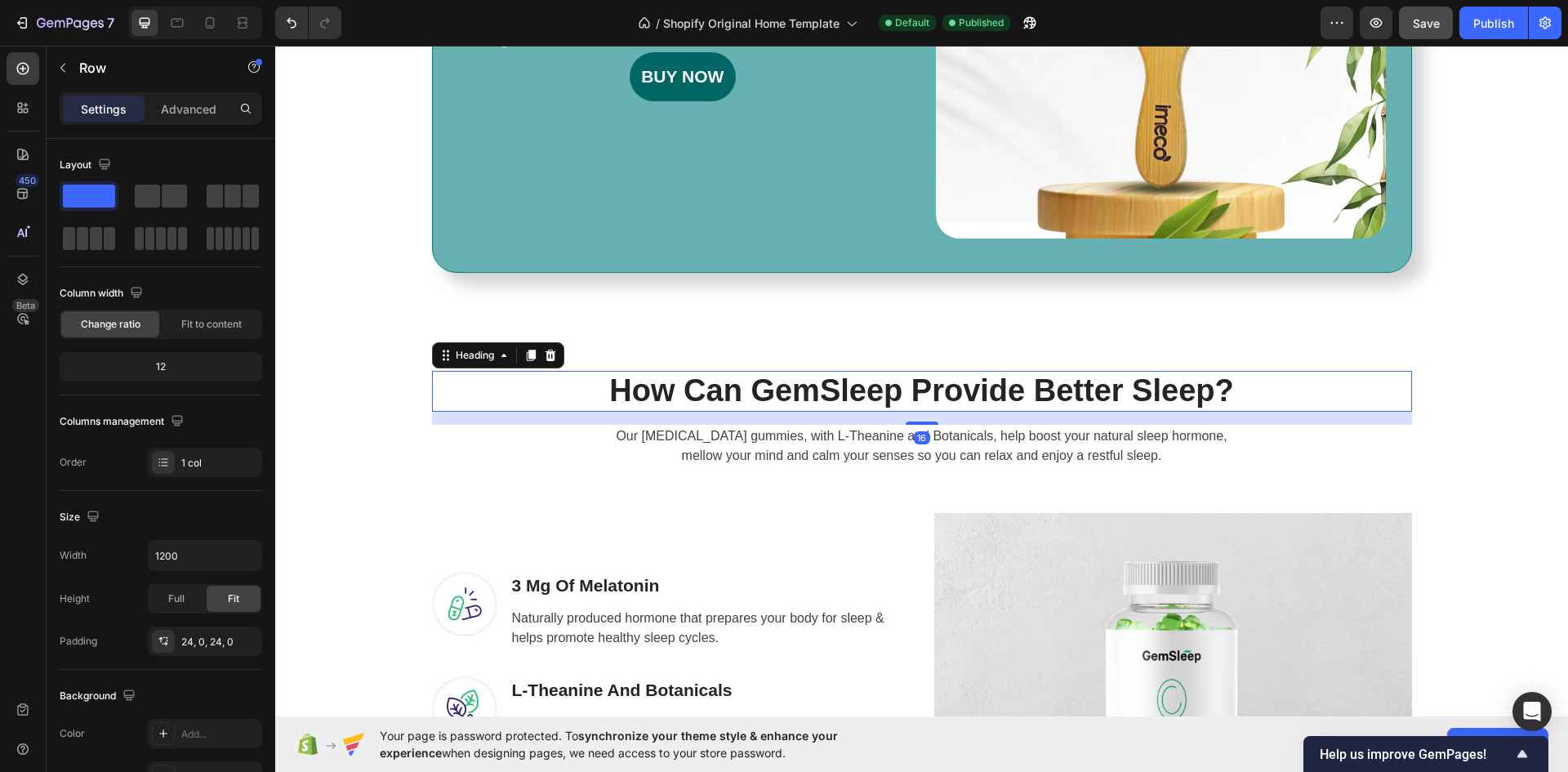
click at [918, 389] on p "How Can GemSleep Provide Better Sleep?" at bounding box center [922, 391] width 977 height 38
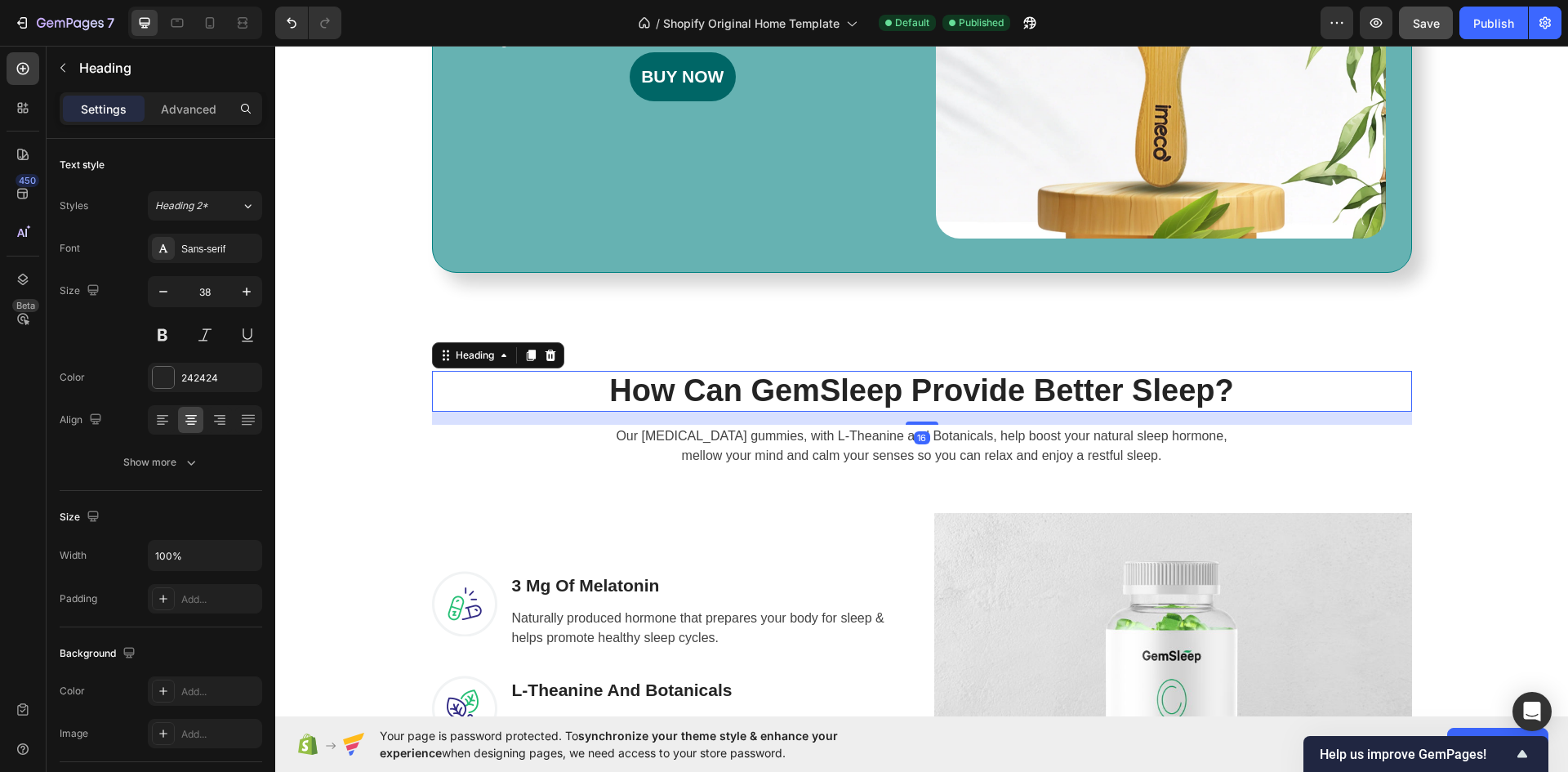
click at [1181, 396] on p "How Can GemSleep Provide Better Sleep?" at bounding box center [922, 391] width 977 height 38
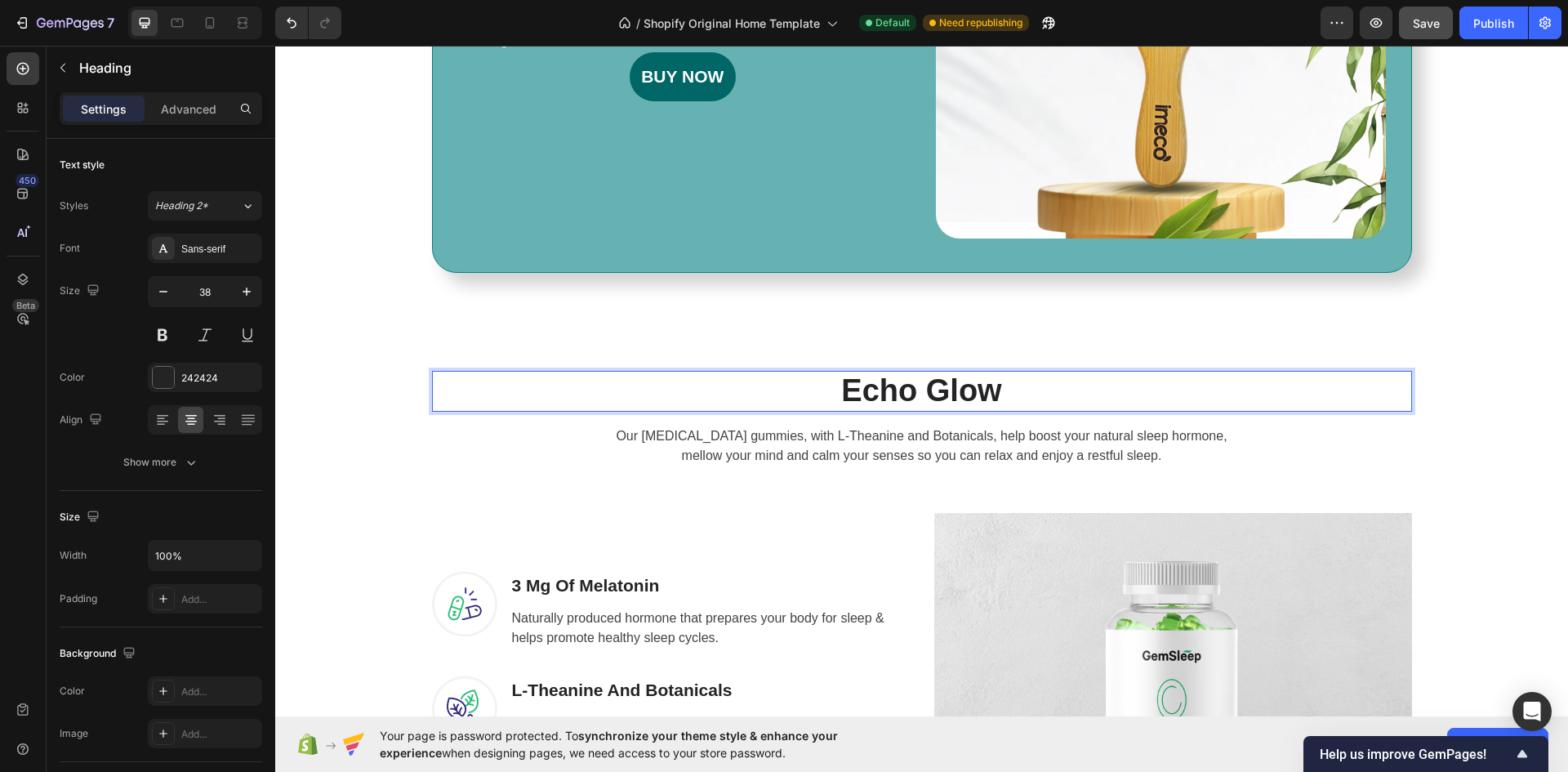
drag, startPoint x: 1000, startPoint y: 385, endPoint x: 800, endPoint y: 379, distance: 200.1
click at [800, 379] on p "Echo Glow" at bounding box center [922, 391] width 977 height 38
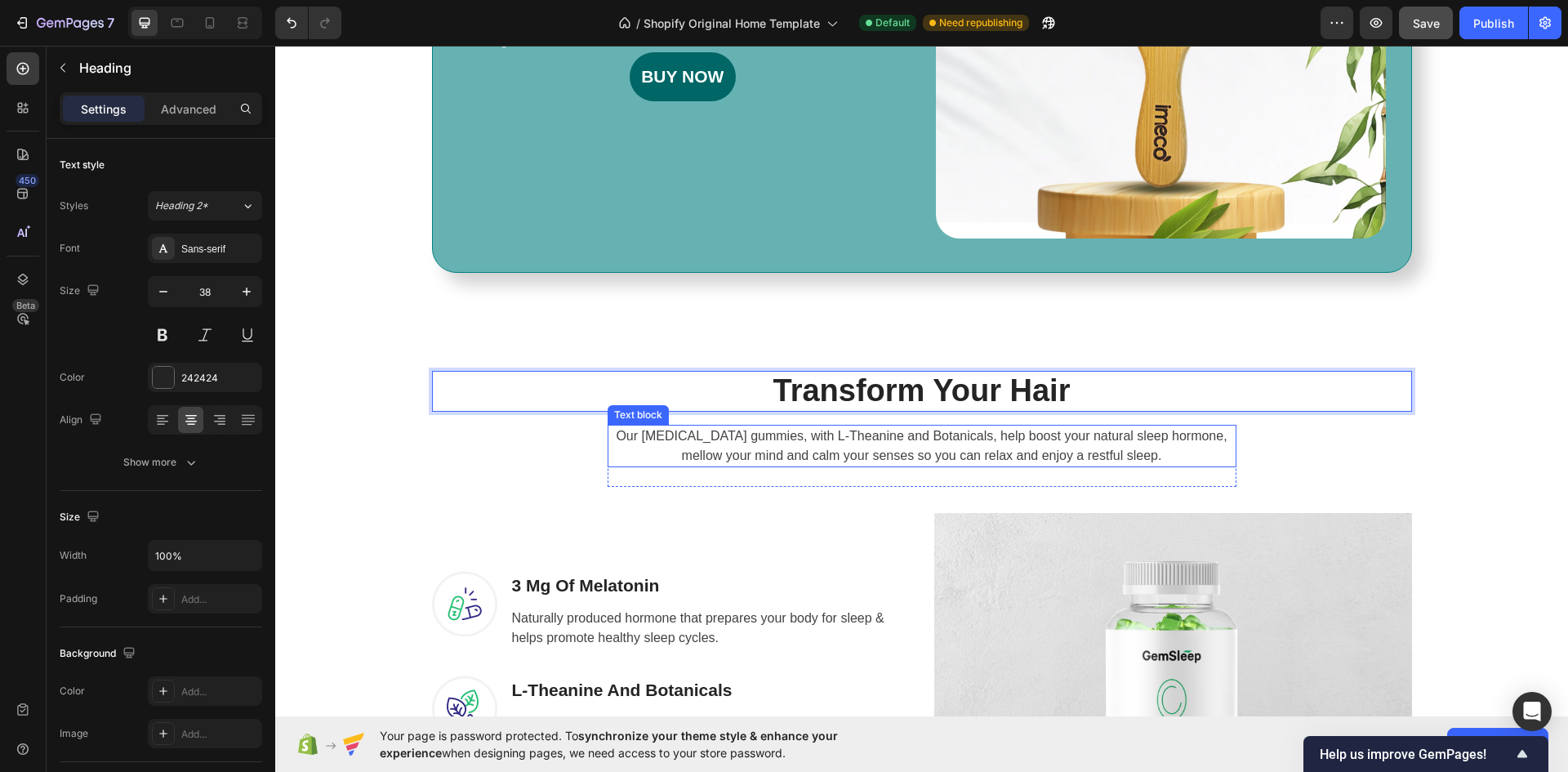
click at [842, 442] on p "Our [MEDICAL_DATA] gummies, with L-Theanine and Botanicals, help boost your nat…" at bounding box center [922, 446] width 625 height 40
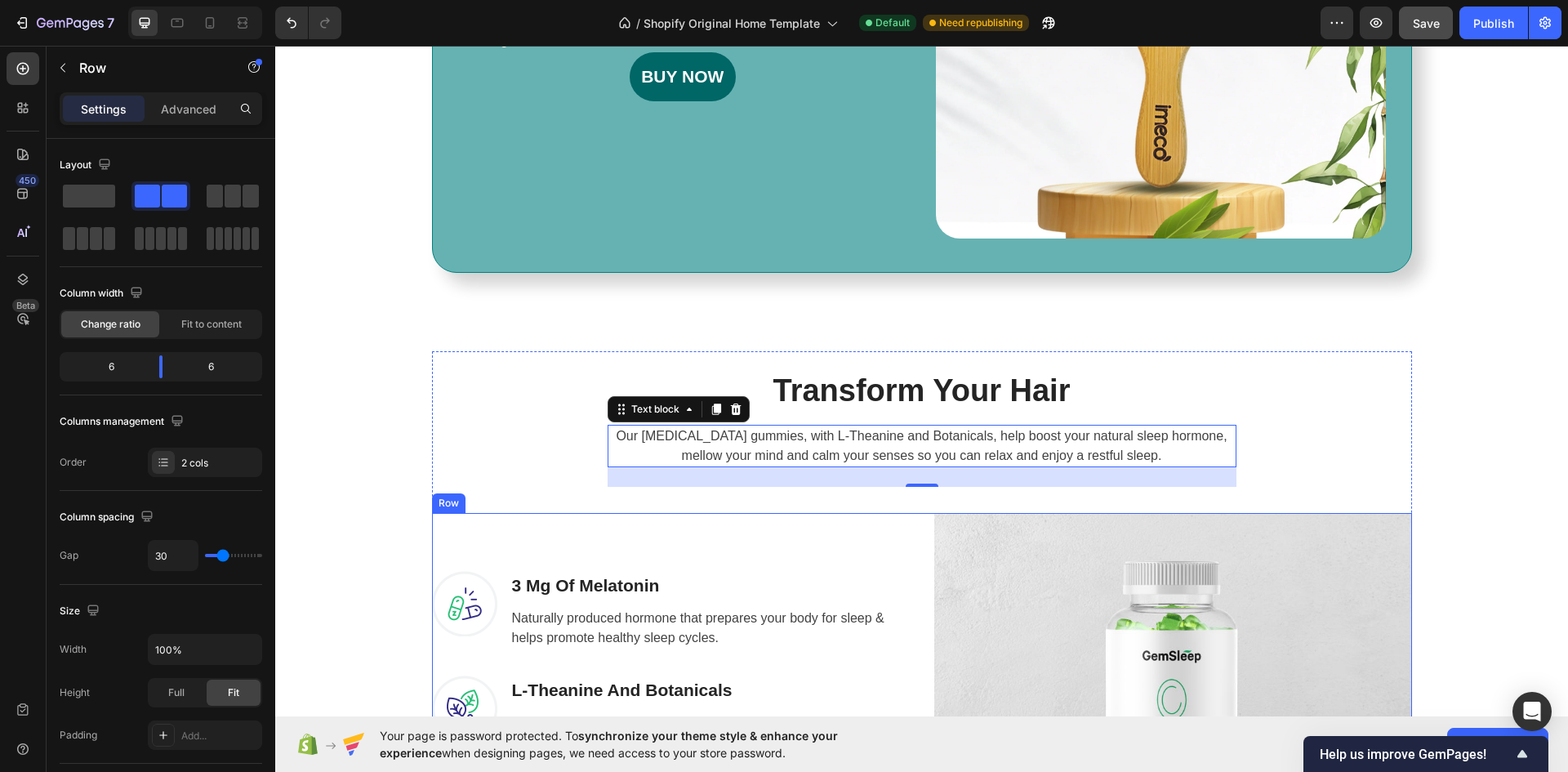
click at [863, 563] on div "Image 3 Mg Of [MEDICAL_DATA] Heading Naturally produced hormone that prepares y…" at bounding box center [671, 751] width 478 height 478
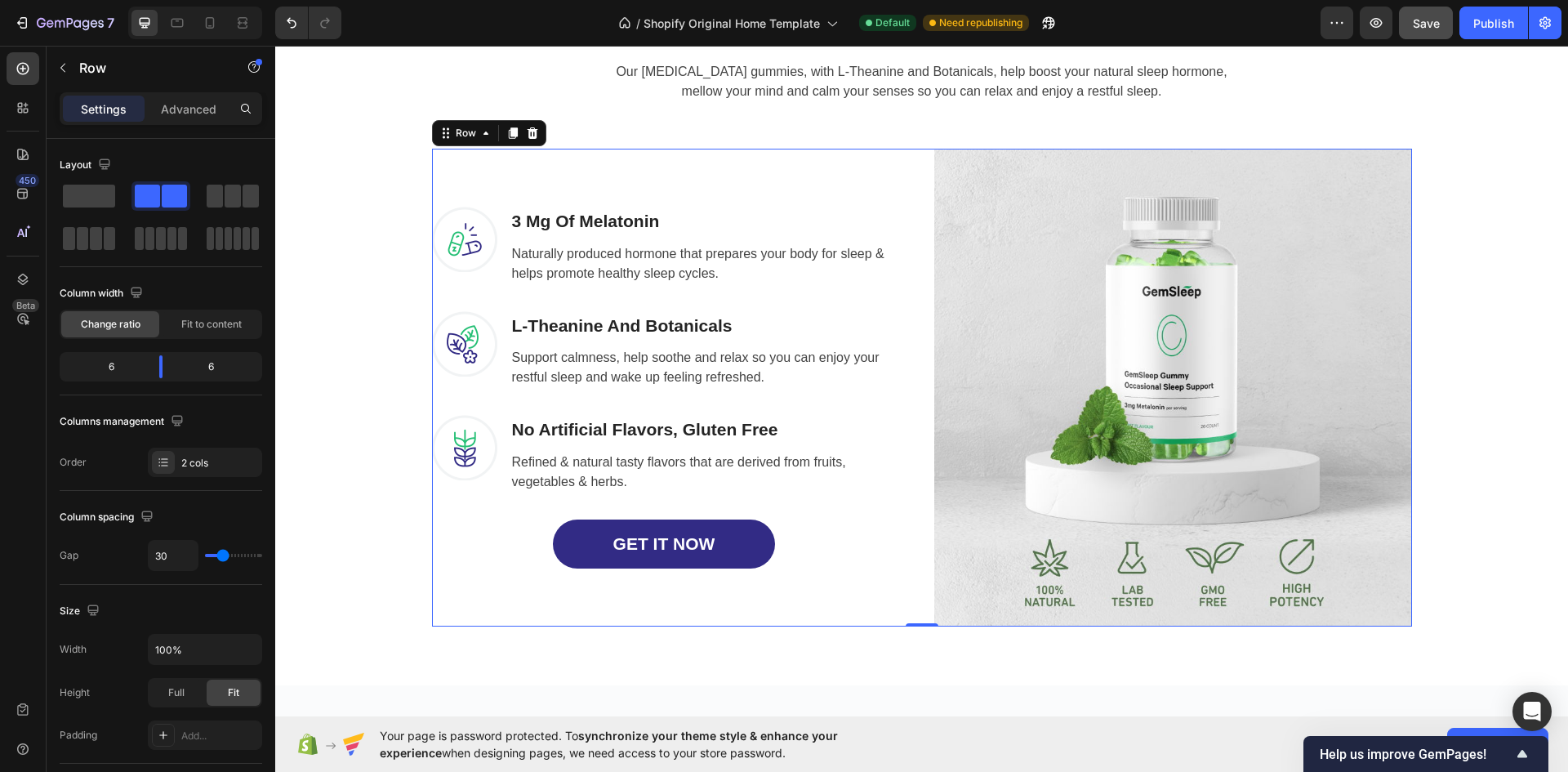
scroll to position [1878, 0]
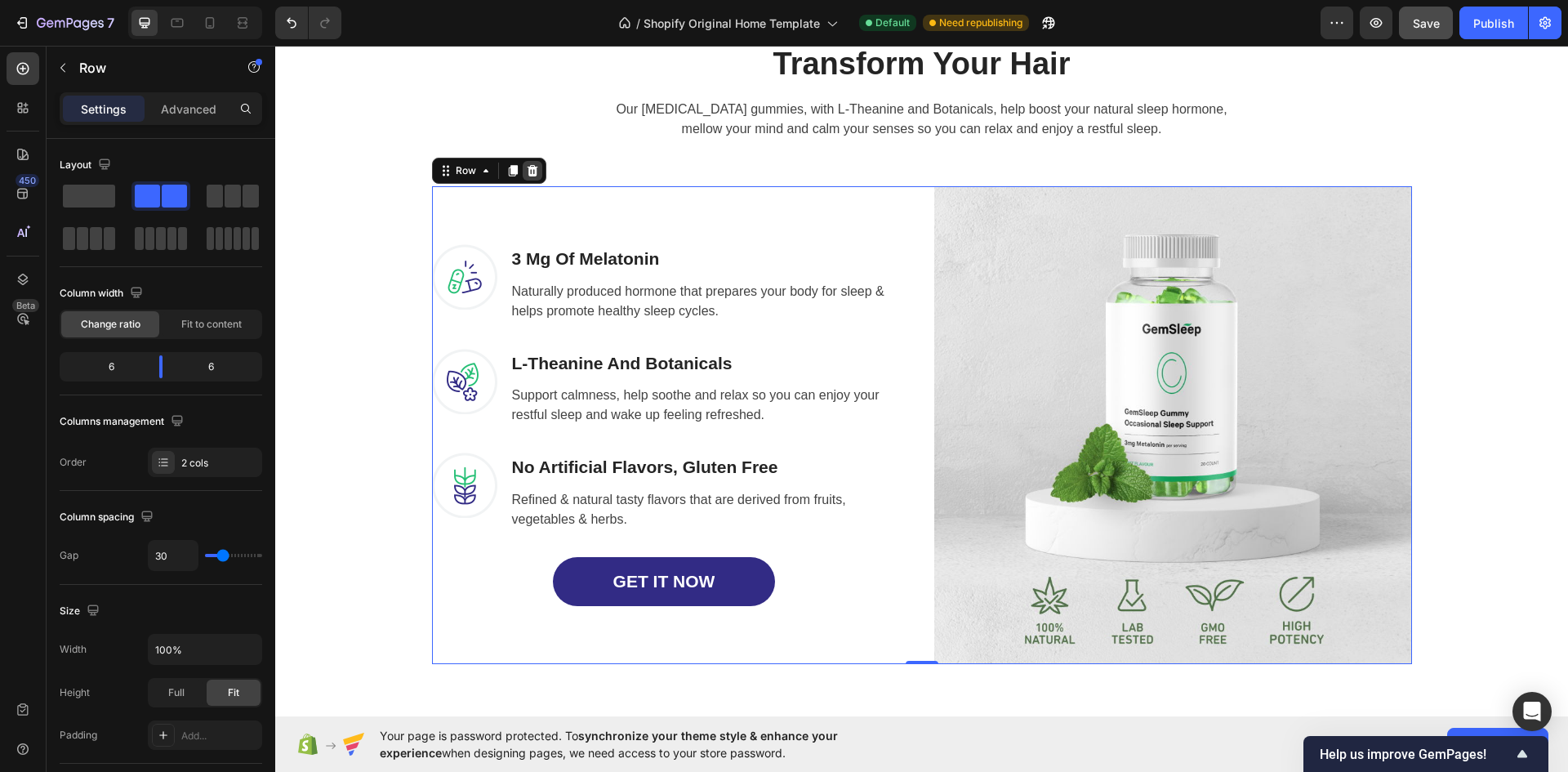
click at [526, 166] on icon at bounding box center [533, 171] width 14 height 14
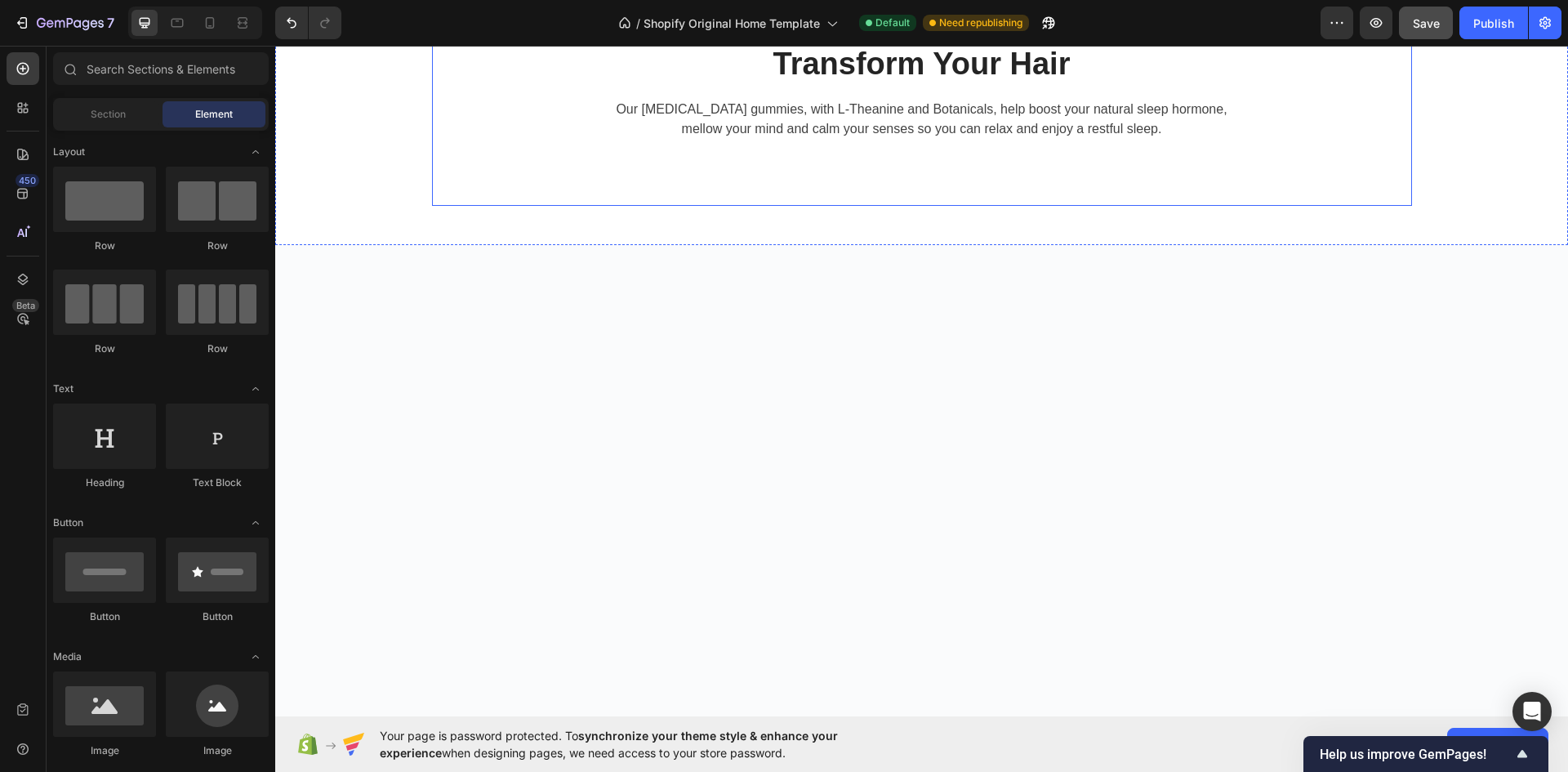
click at [930, 170] on div "Transform Your Hair Heading Our [MEDICAL_DATA] gummies, with L-Theanine and Bot…" at bounding box center [922, 115] width 979 height 142
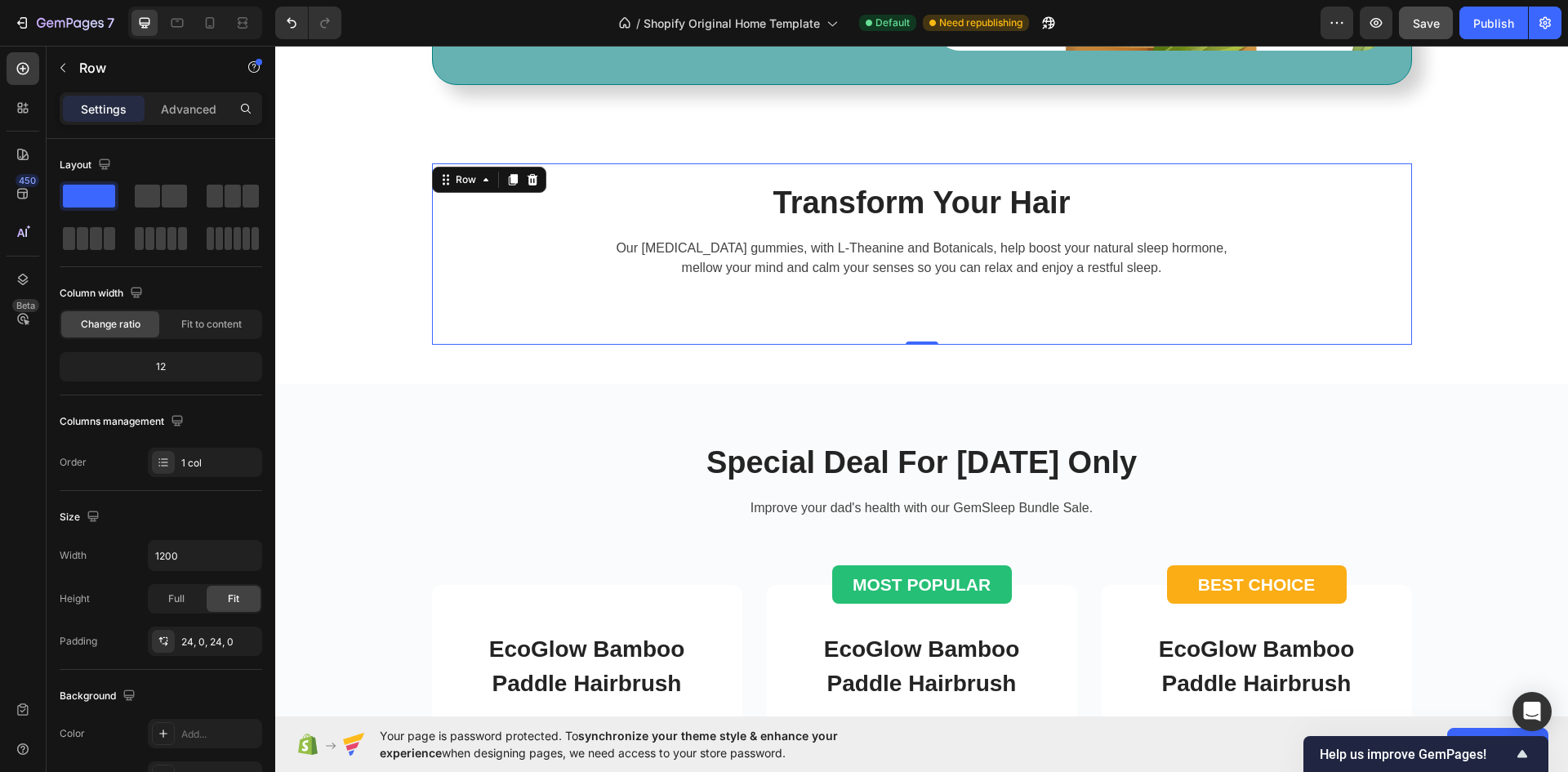
scroll to position [1552, 0]
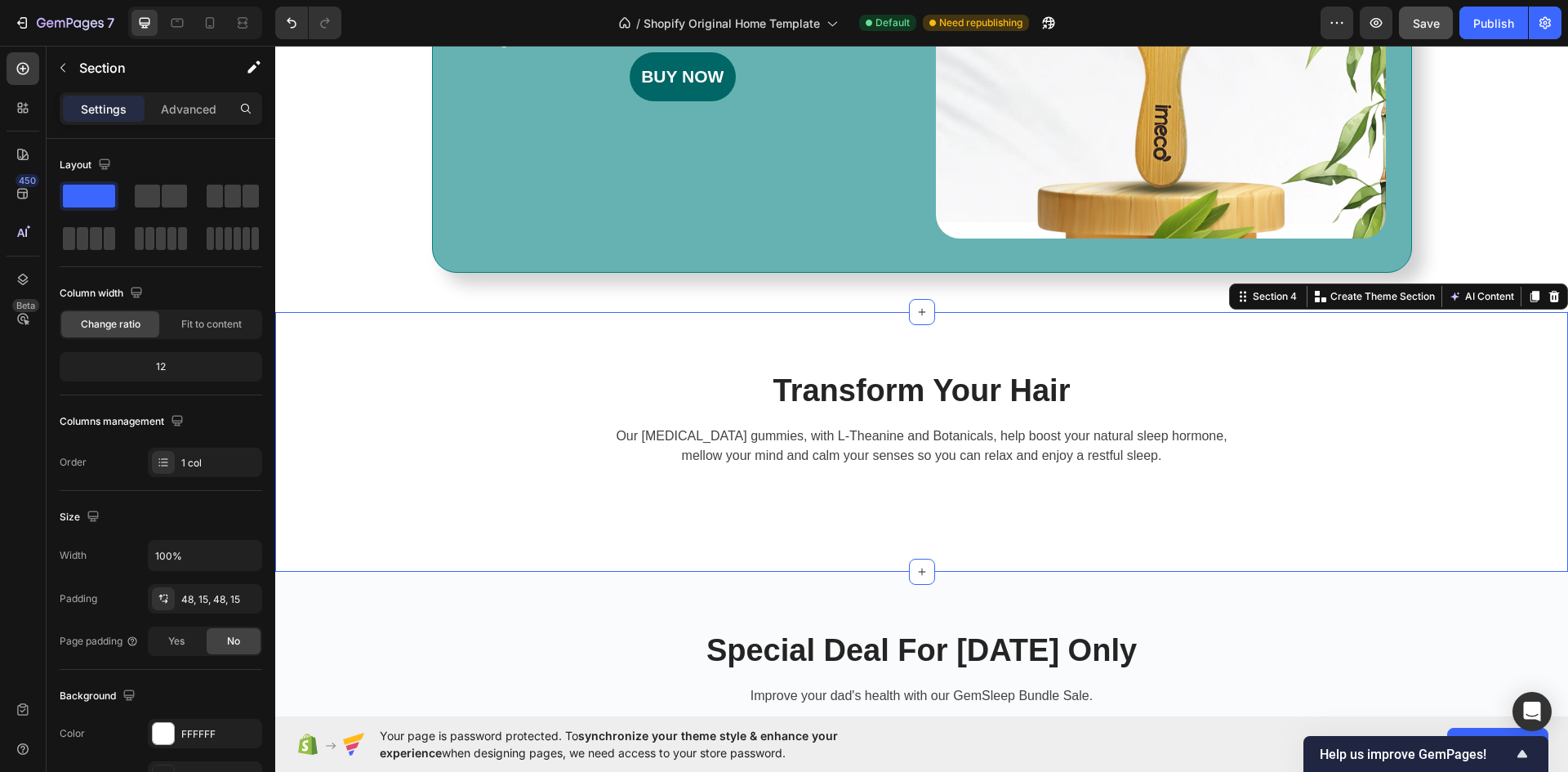
click at [885, 314] on div "Transform Your Hair Heading Our [MEDICAL_DATA] gummies, with L-Theanine and Bot…" at bounding box center [922, 441] width 1293 height 260
click at [884, 318] on div "Transform Your Hair Heading Our [MEDICAL_DATA] gummies, with L-Theanine and Bot…" at bounding box center [922, 441] width 1293 height 260
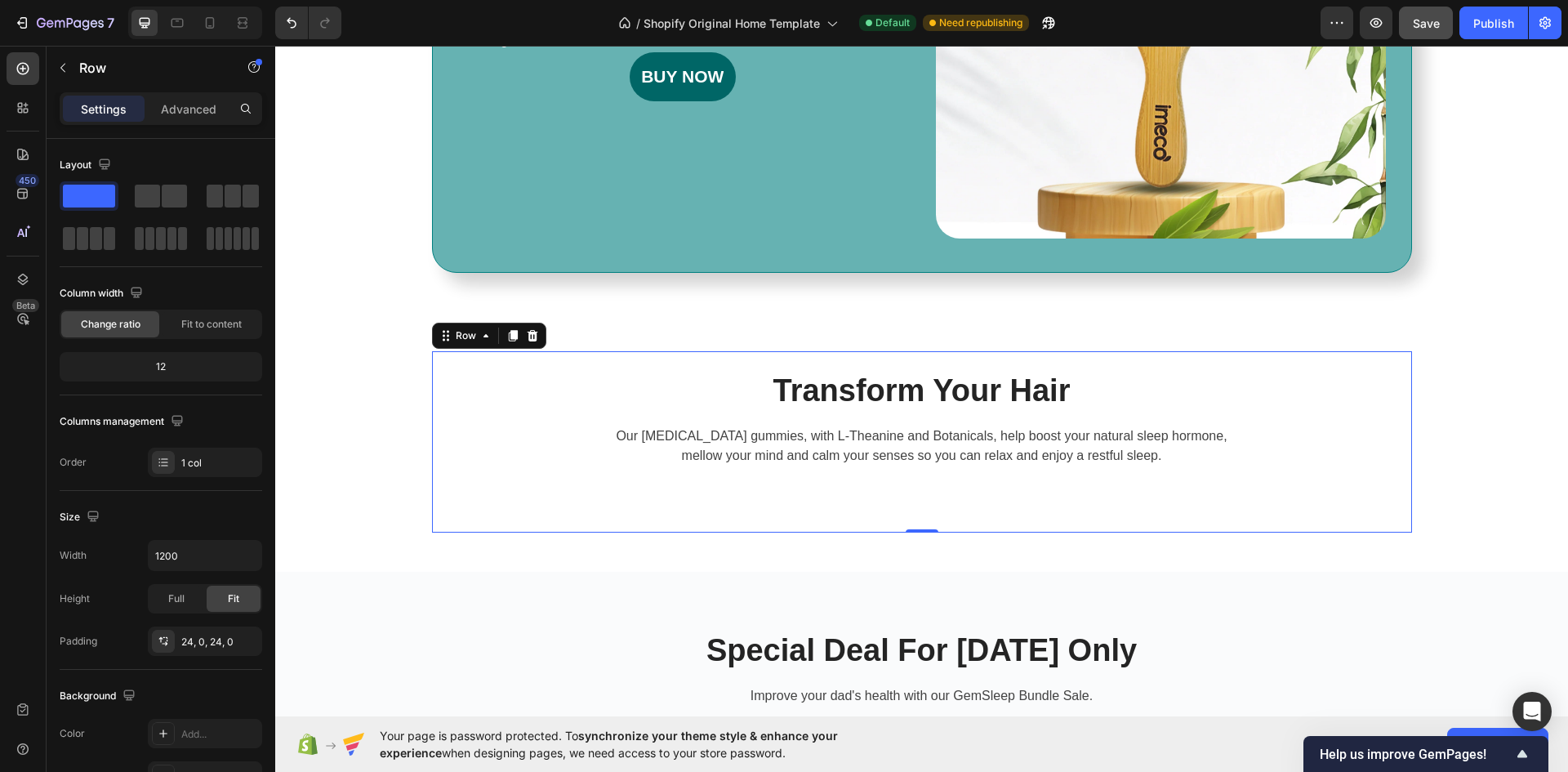
click at [890, 364] on div "Transform Your Hair Heading Our [MEDICAL_DATA] gummies, with L-Theanine and Bot…" at bounding box center [922, 442] width 979 height 181
drag, startPoint x: 917, startPoint y: 529, endPoint x: 922, endPoint y: 485, distance: 44.3
click at [922, 485] on div "Transform Your Hair Heading Our [MEDICAL_DATA] gummies, with L-Theanine and Bot…" at bounding box center [922, 442] width 979 height 181
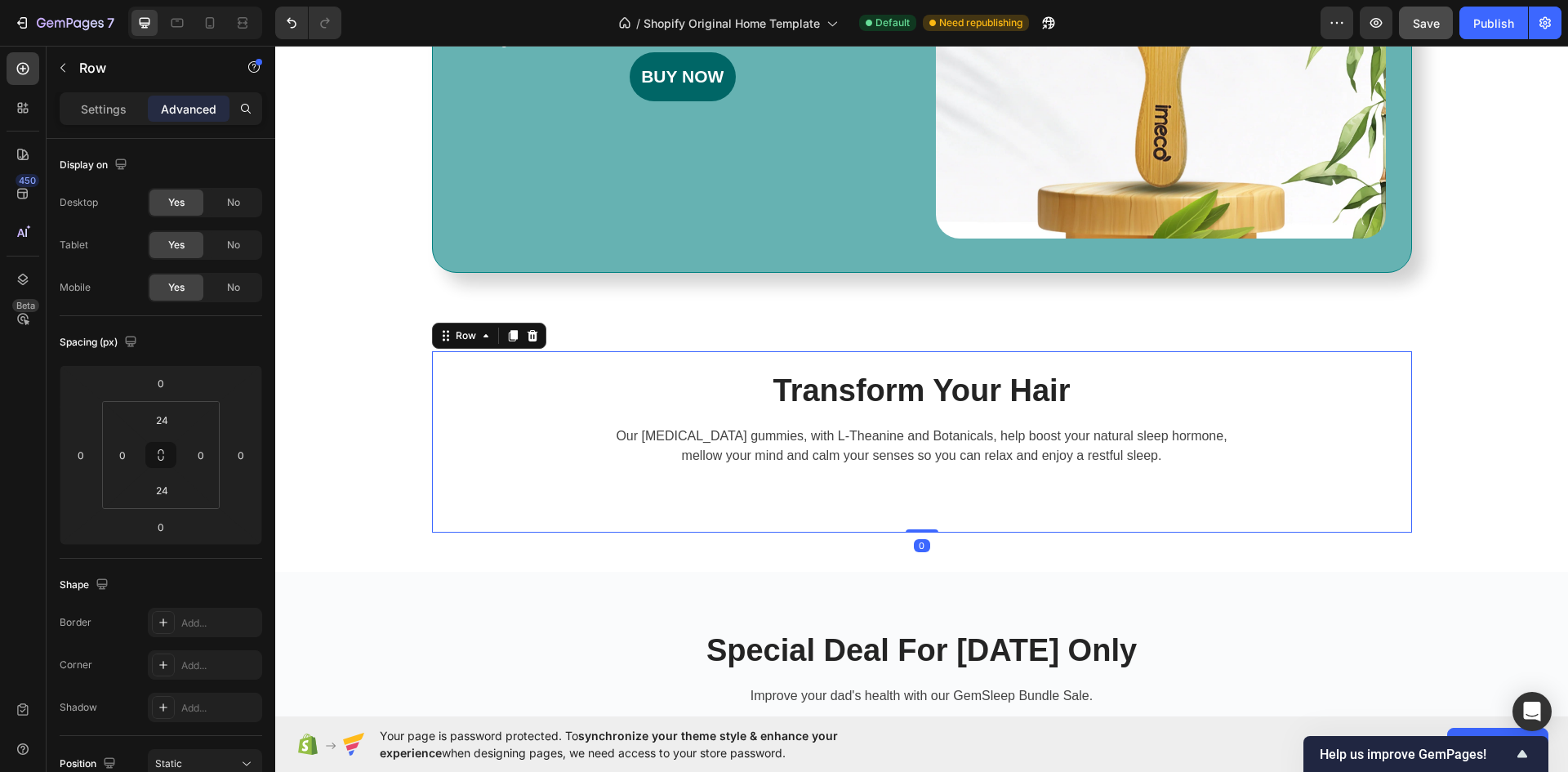
click at [1140, 500] on div "Transform Your Hair Heading Our [MEDICAL_DATA] gummies, with L-Theanine and Bot…" at bounding box center [922, 441] width 979 height 142
click at [553, 506] on div "Transform Your Hair Heading Our [MEDICAL_DATA] gummies, with L-Theanine and Bot…" at bounding box center [922, 441] width 979 height 142
click at [905, 507] on div "Transform Your Hair Heading Our [MEDICAL_DATA] gummies, with L-Theanine and Bot…" at bounding box center [922, 441] width 979 height 142
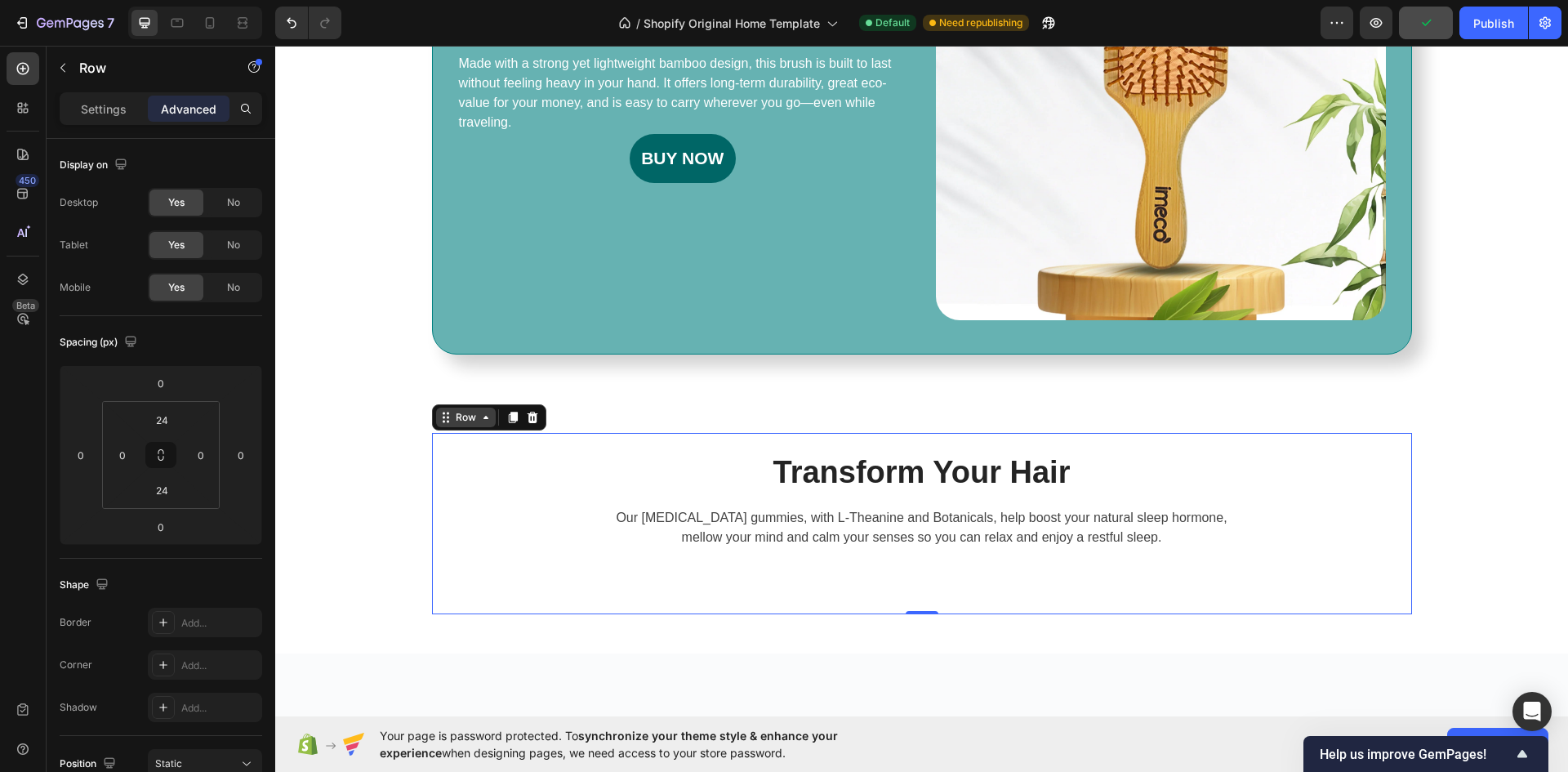
click at [483, 425] on div "Row" at bounding box center [466, 417] width 60 height 19
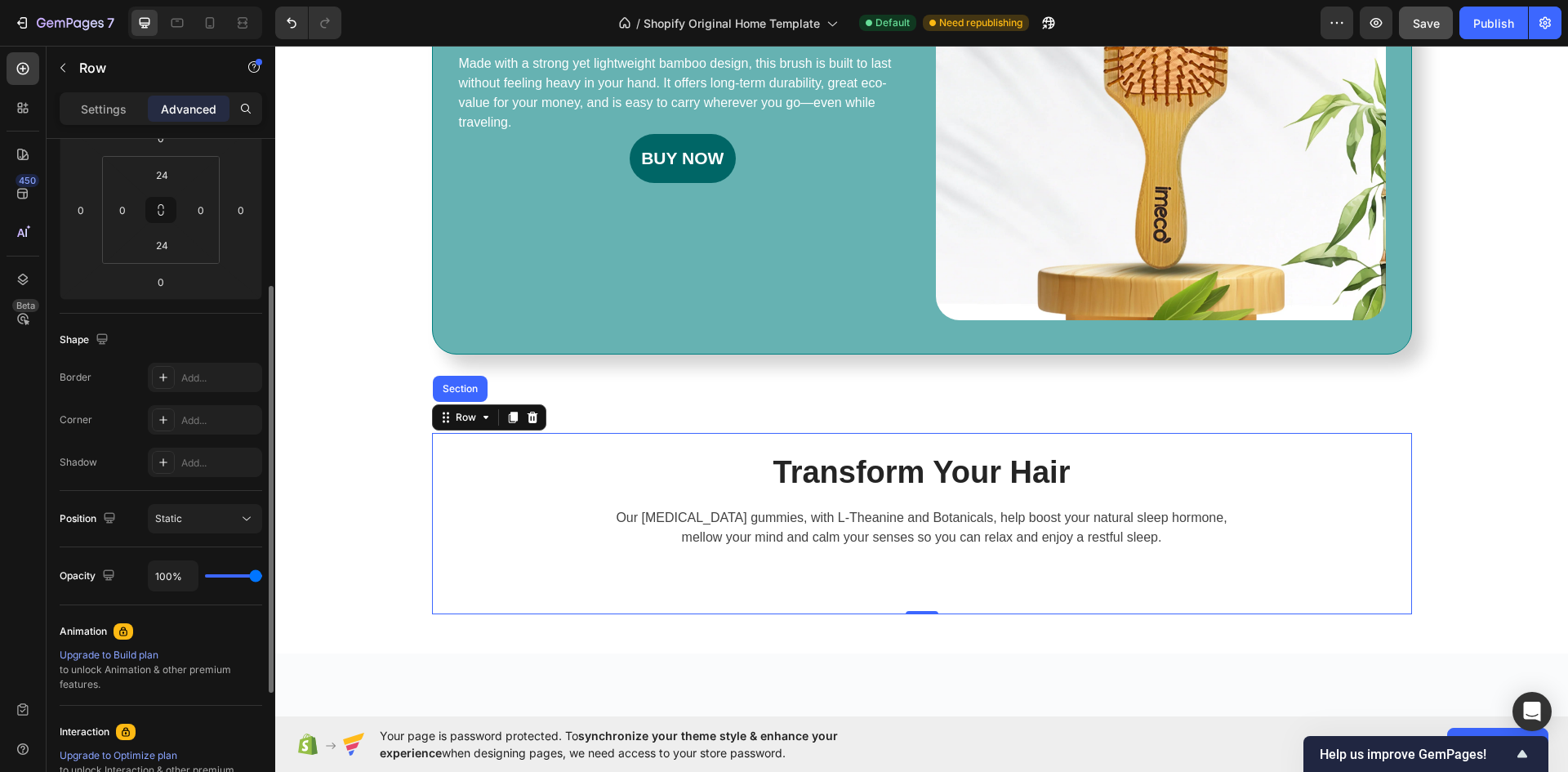
scroll to position [0, 0]
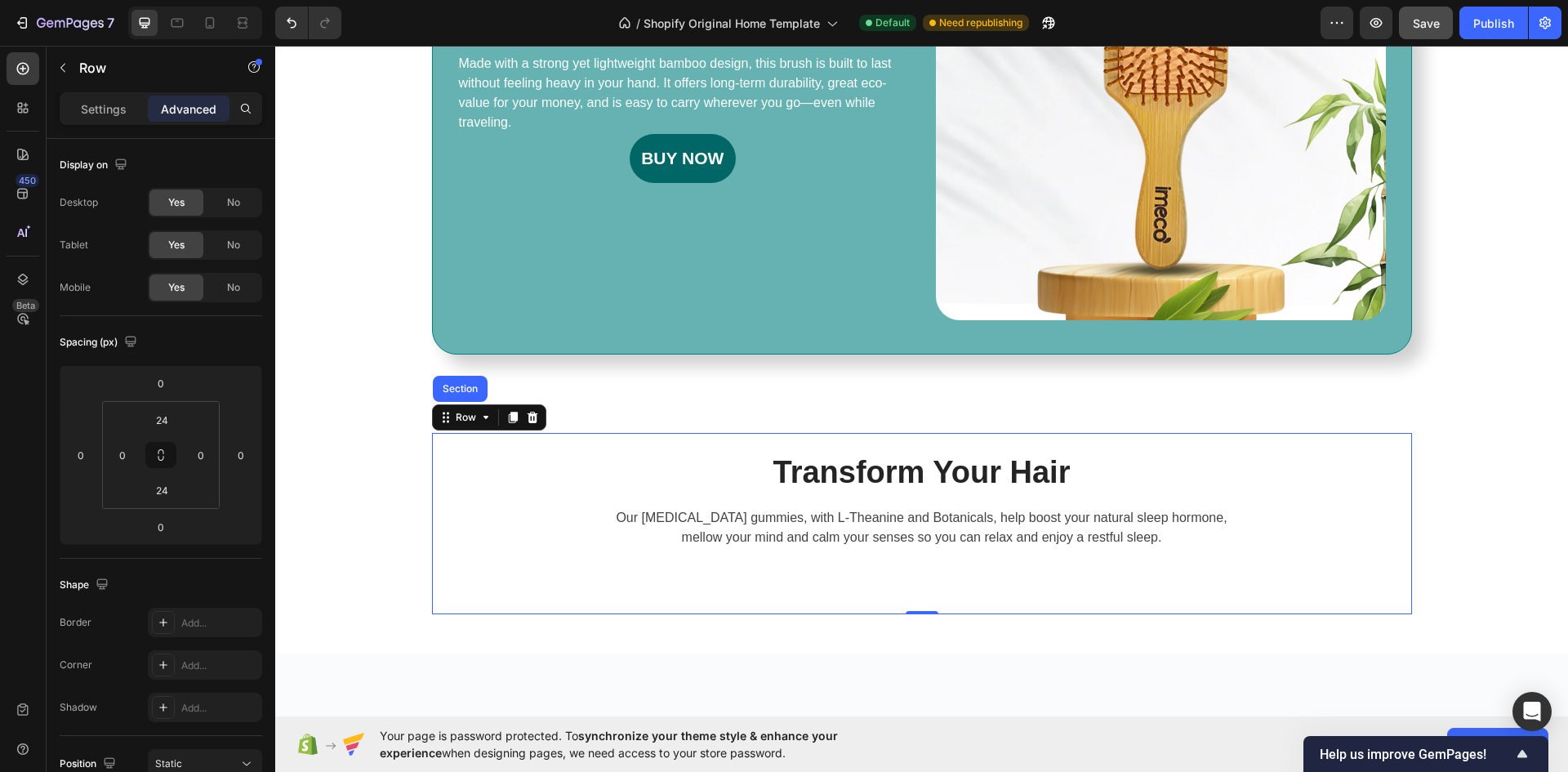
click at [833, 586] on div "Transform Your Hair Heading Our [MEDICAL_DATA] gummies, with L-Theanine and Bot…" at bounding box center [922, 523] width 979 height 142
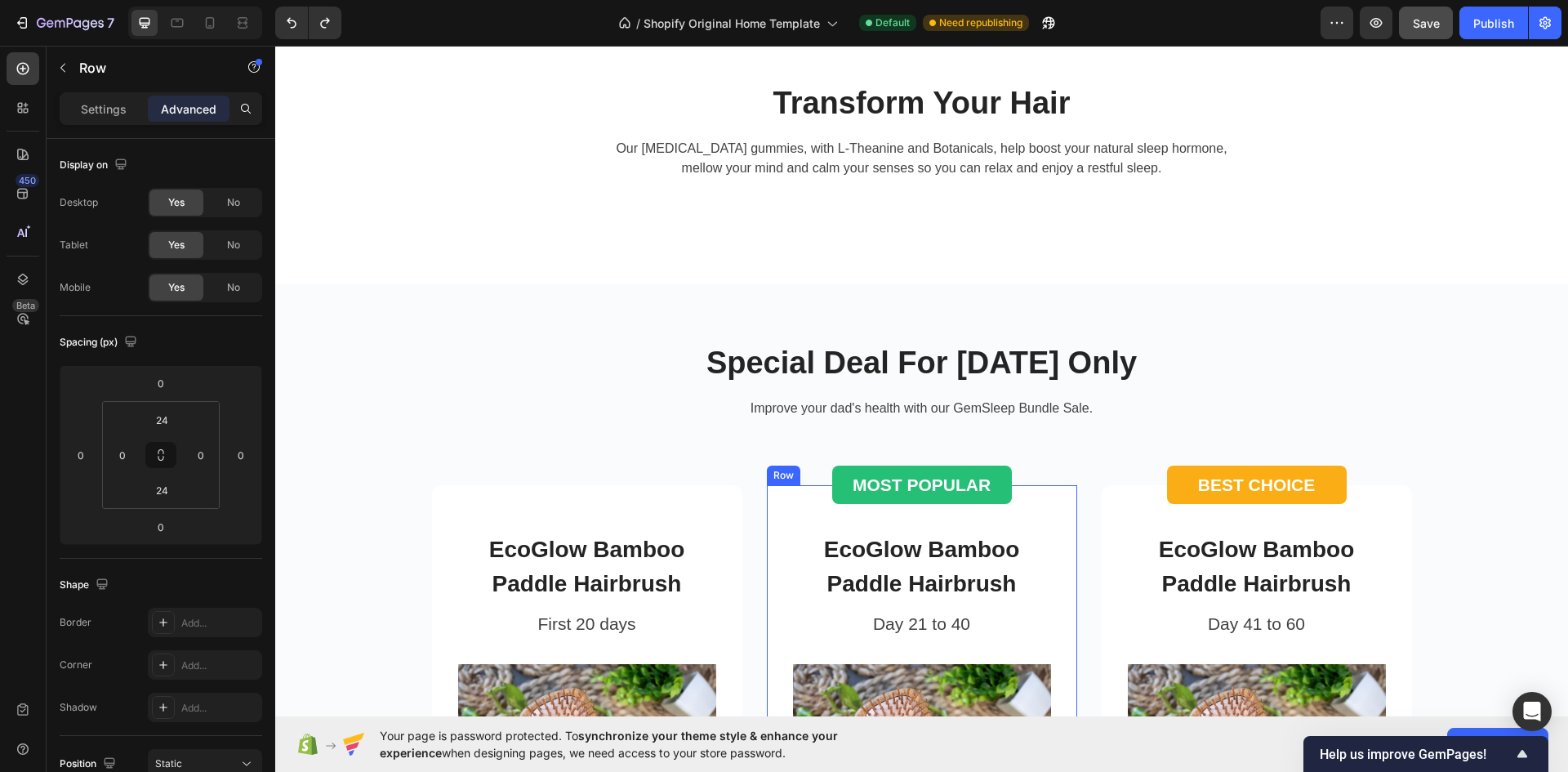
scroll to position [1633, 0]
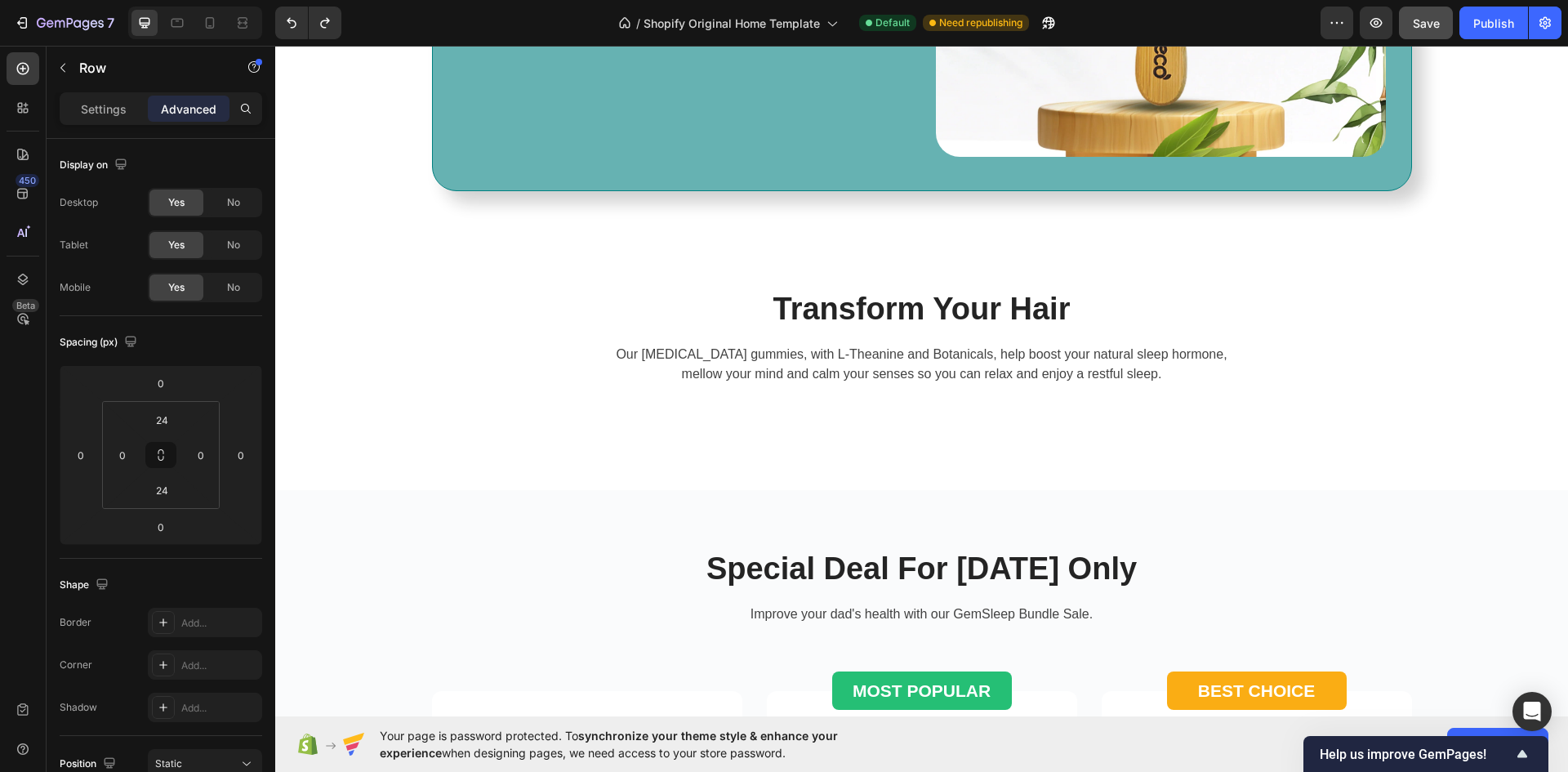
click at [910, 427] on div "Transform Your Hair Heading Our [MEDICAL_DATA] gummies, with L-Theanine and Bot…" at bounding box center [922, 360] width 979 height 142
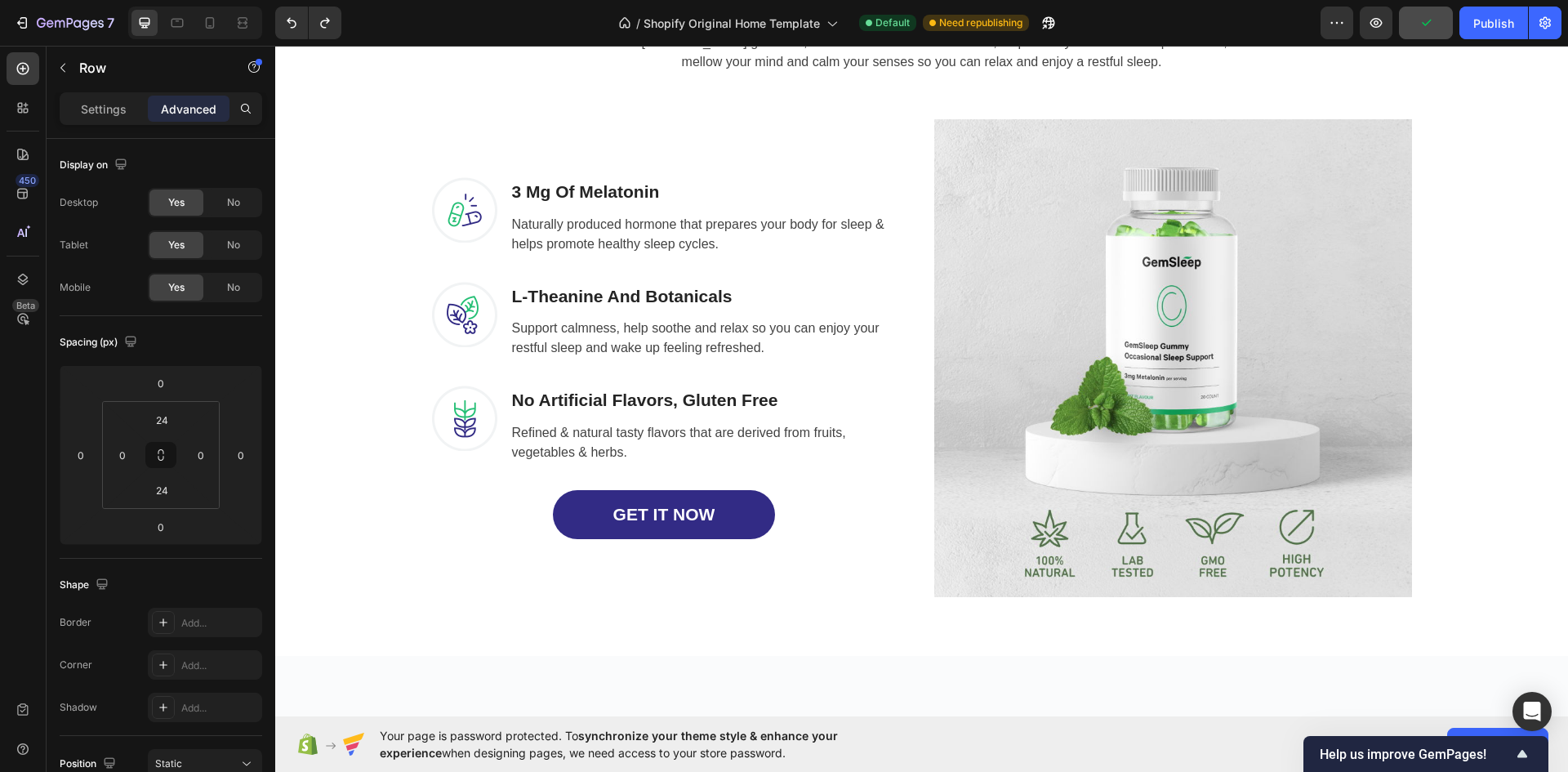
scroll to position [1960, 0]
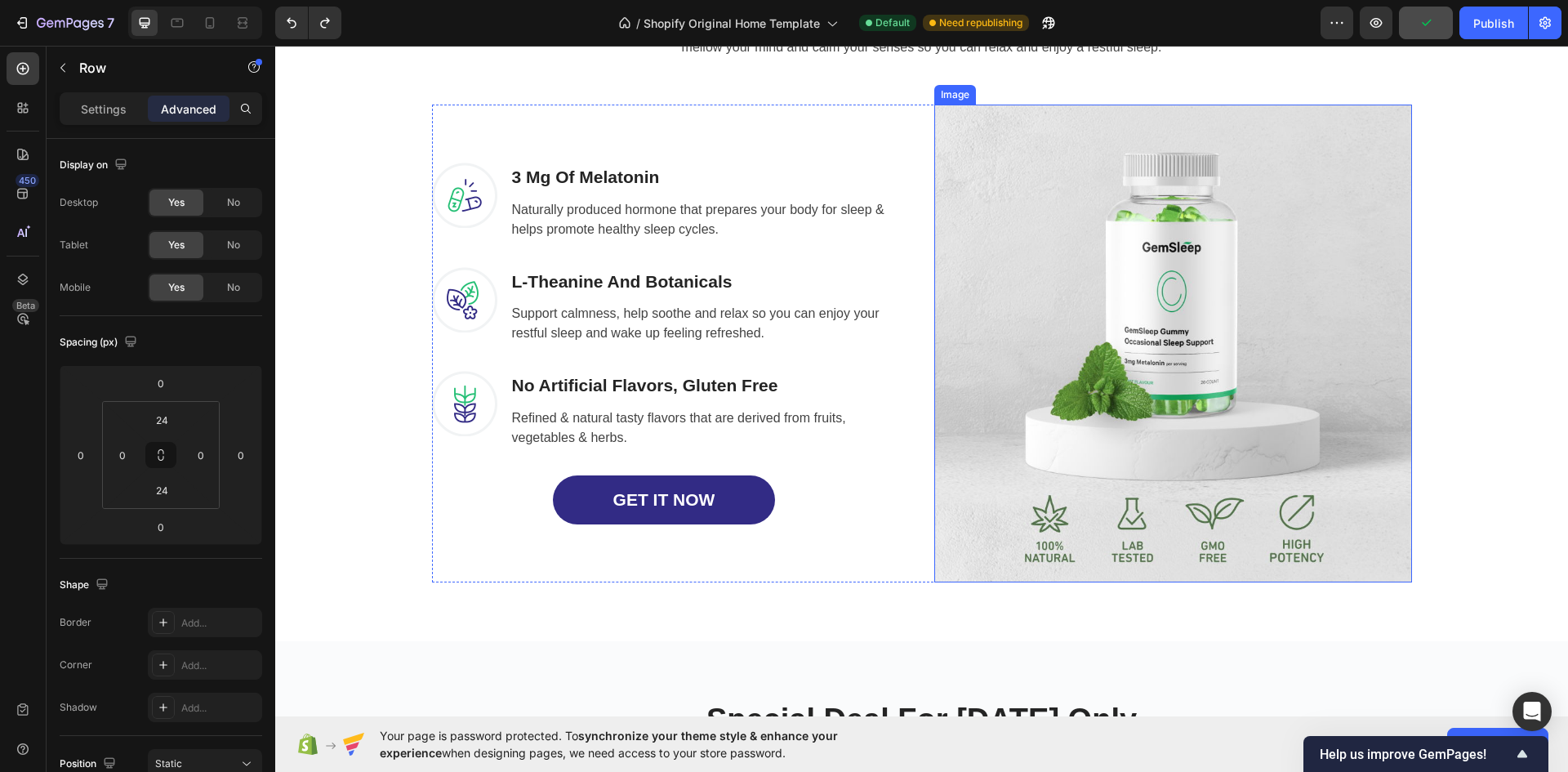
click at [1001, 376] on img at bounding box center [1172, 343] width 478 height 478
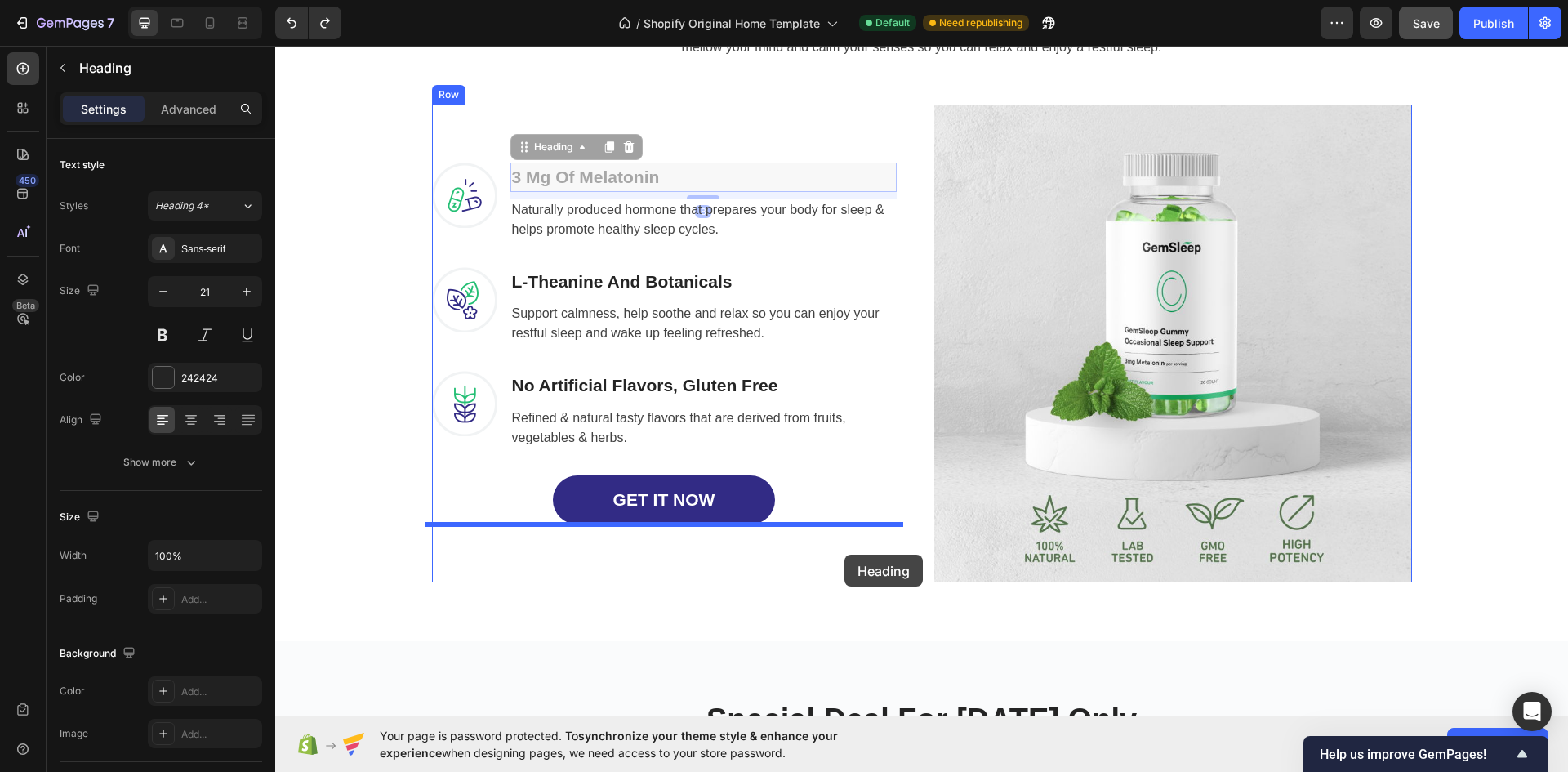
drag, startPoint x: 698, startPoint y: 179, endPoint x: 844, endPoint y: 555, distance: 403.4
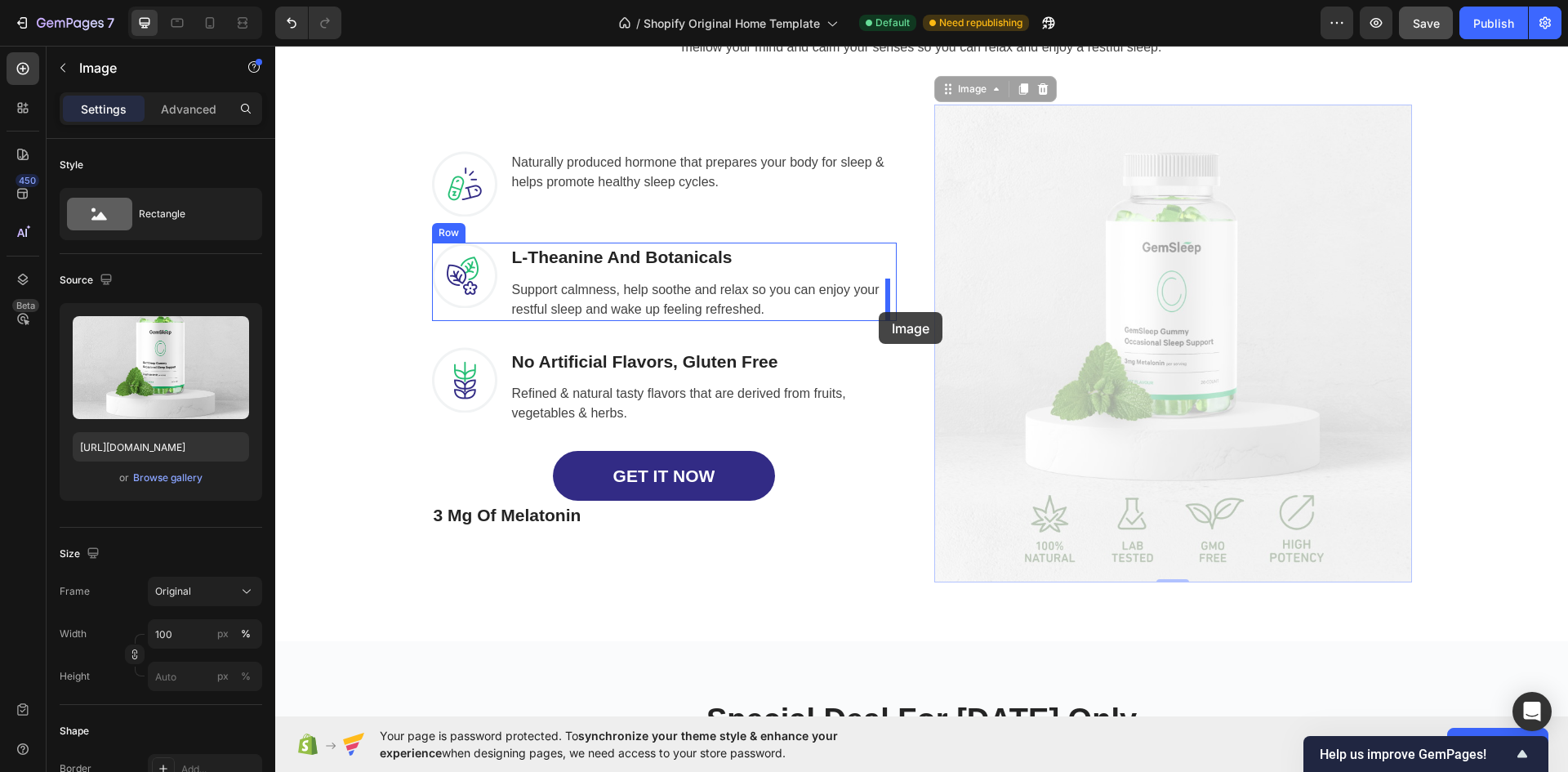
drag, startPoint x: 1059, startPoint y: 330, endPoint x: 879, endPoint y: 312, distance: 180.9
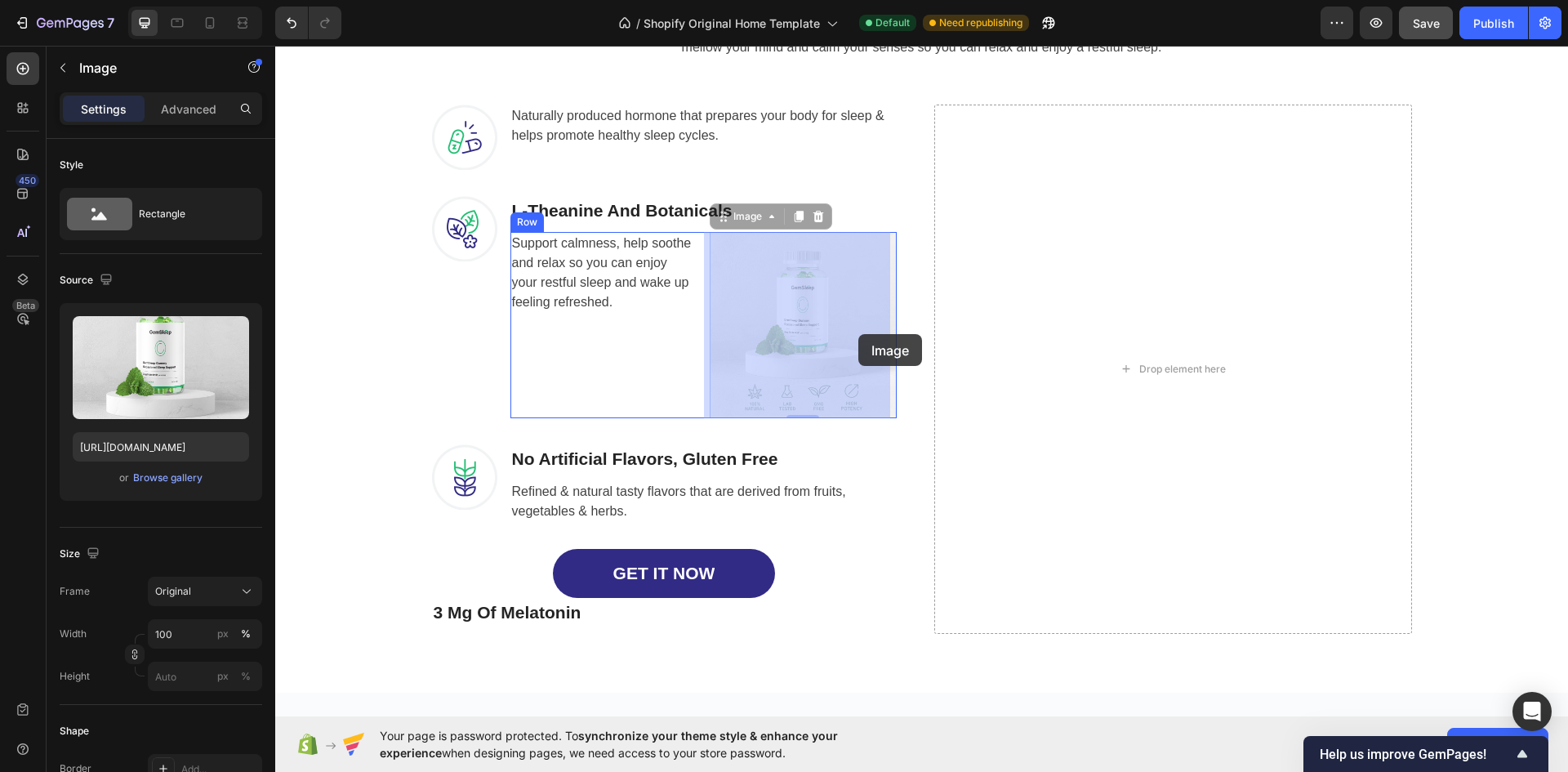
drag, startPoint x: 813, startPoint y: 321, endPoint x: 858, endPoint y: 334, distance: 46.8
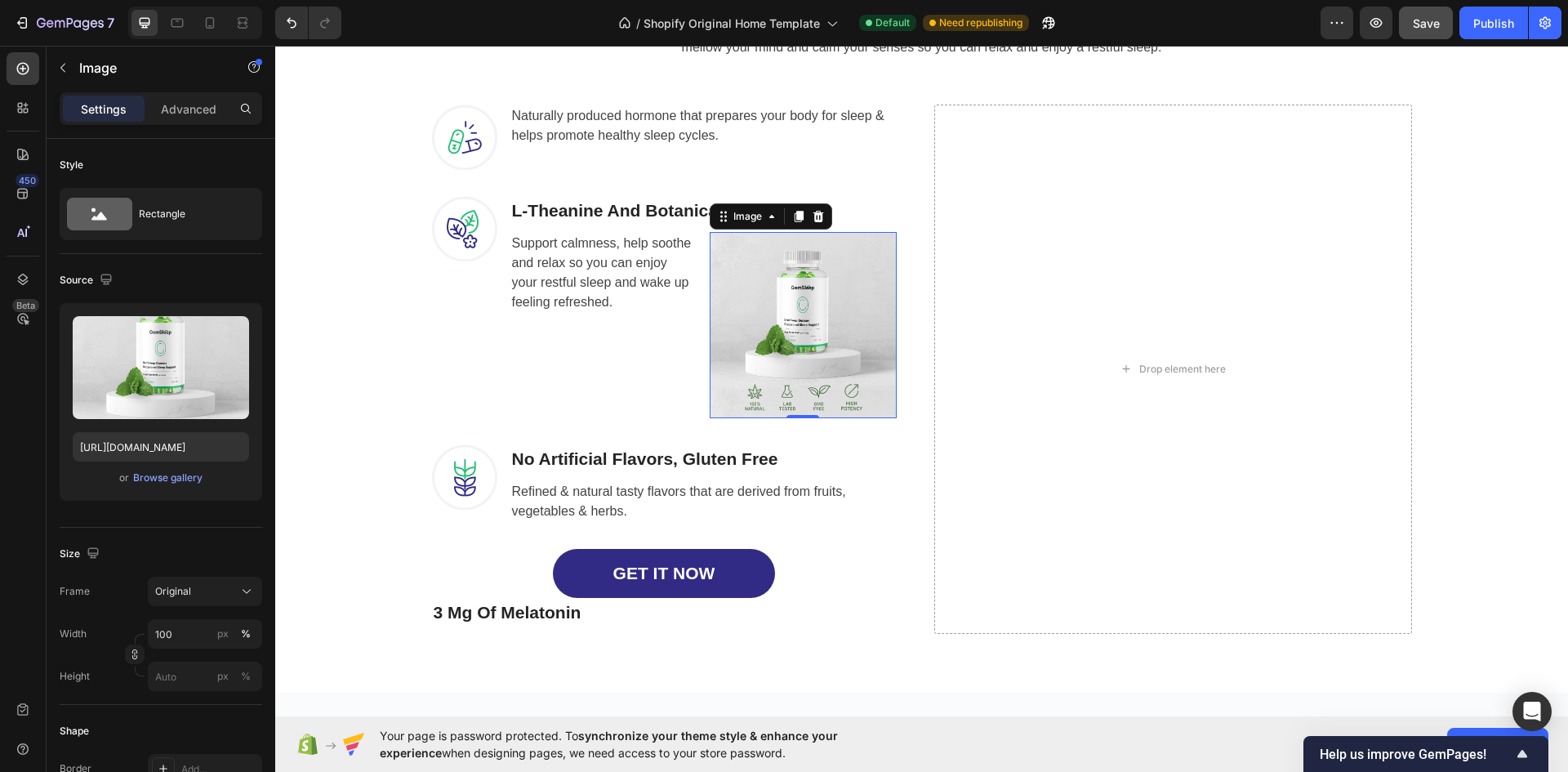
click at [772, 323] on img at bounding box center [803, 325] width 187 height 187
click at [1134, 328] on div "Drop element here" at bounding box center [1172, 369] width 478 height 529
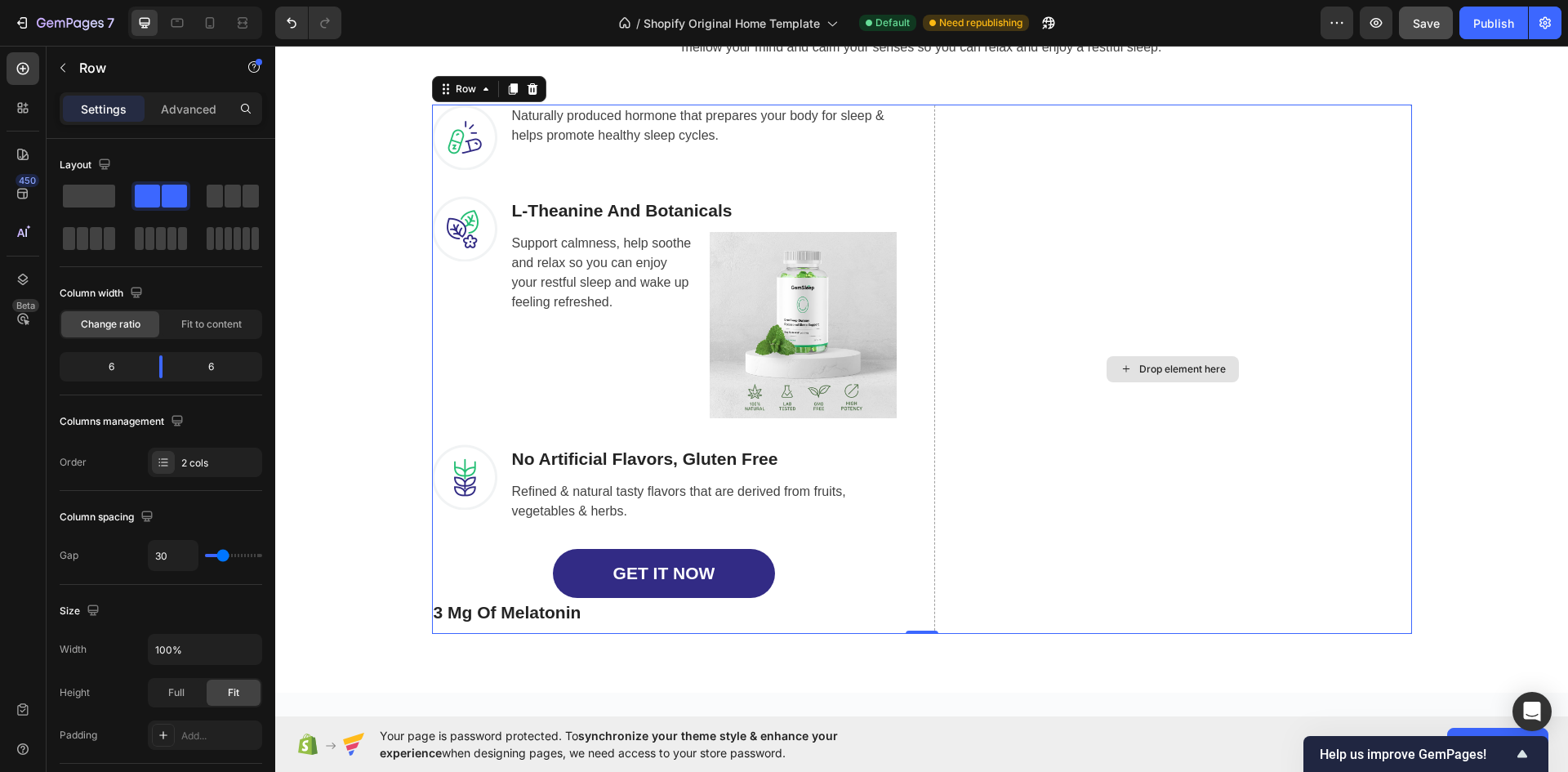
click at [1121, 244] on div "Drop element here" at bounding box center [1172, 369] width 478 height 529
click at [1177, 516] on div "Drop element here" at bounding box center [1172, 369] width 478 height 529
click at [839, 586] on div "GET IT NOW Button" at bounding box center [664, 574] width 464 height 50
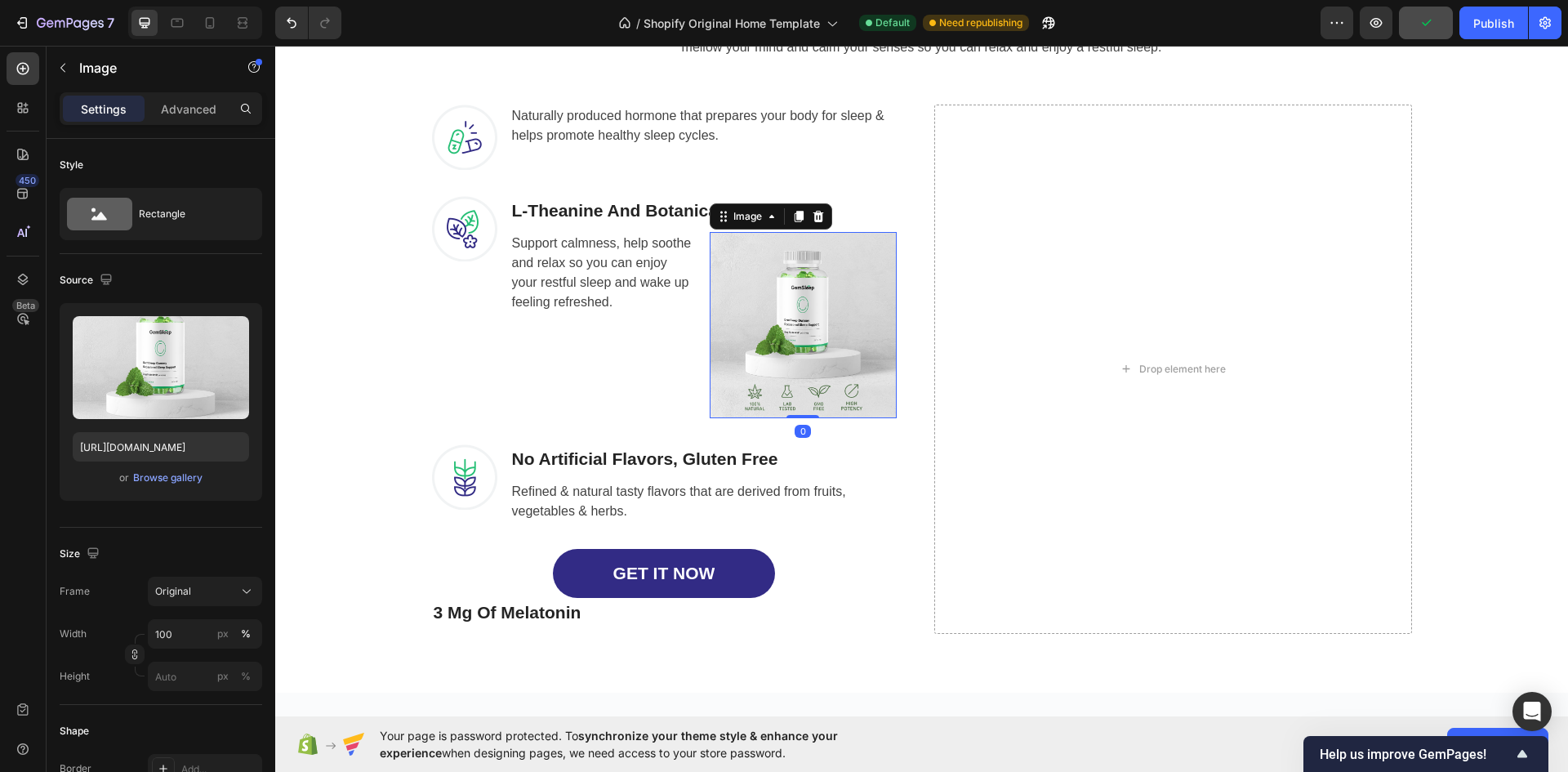
click at [835, 400] on img at bounding box center [803, 325] width 187 height 187
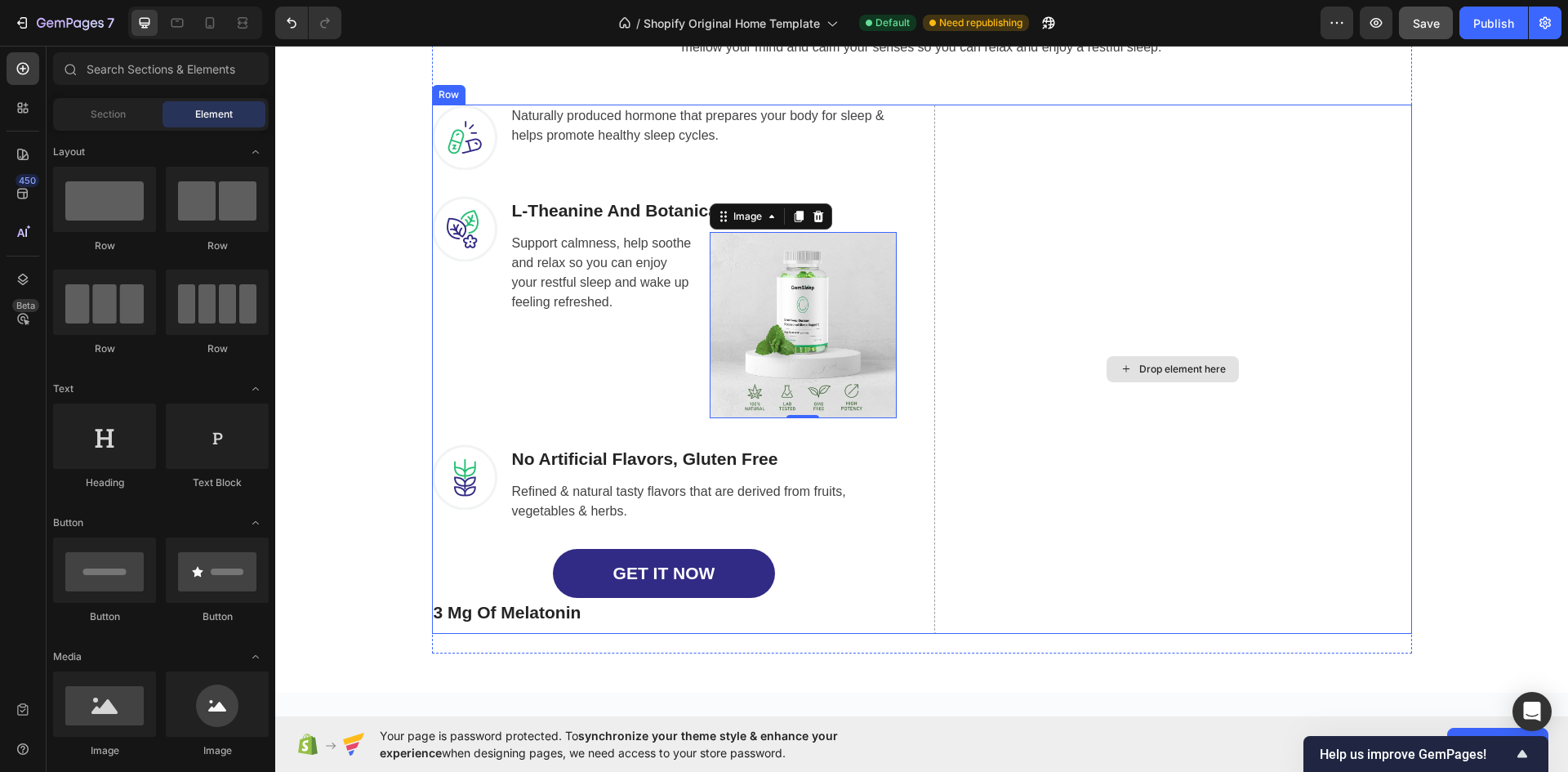
click at [1125, 378] on div "Drop element here" at bounding box center [1172, 369] width 132 height 26
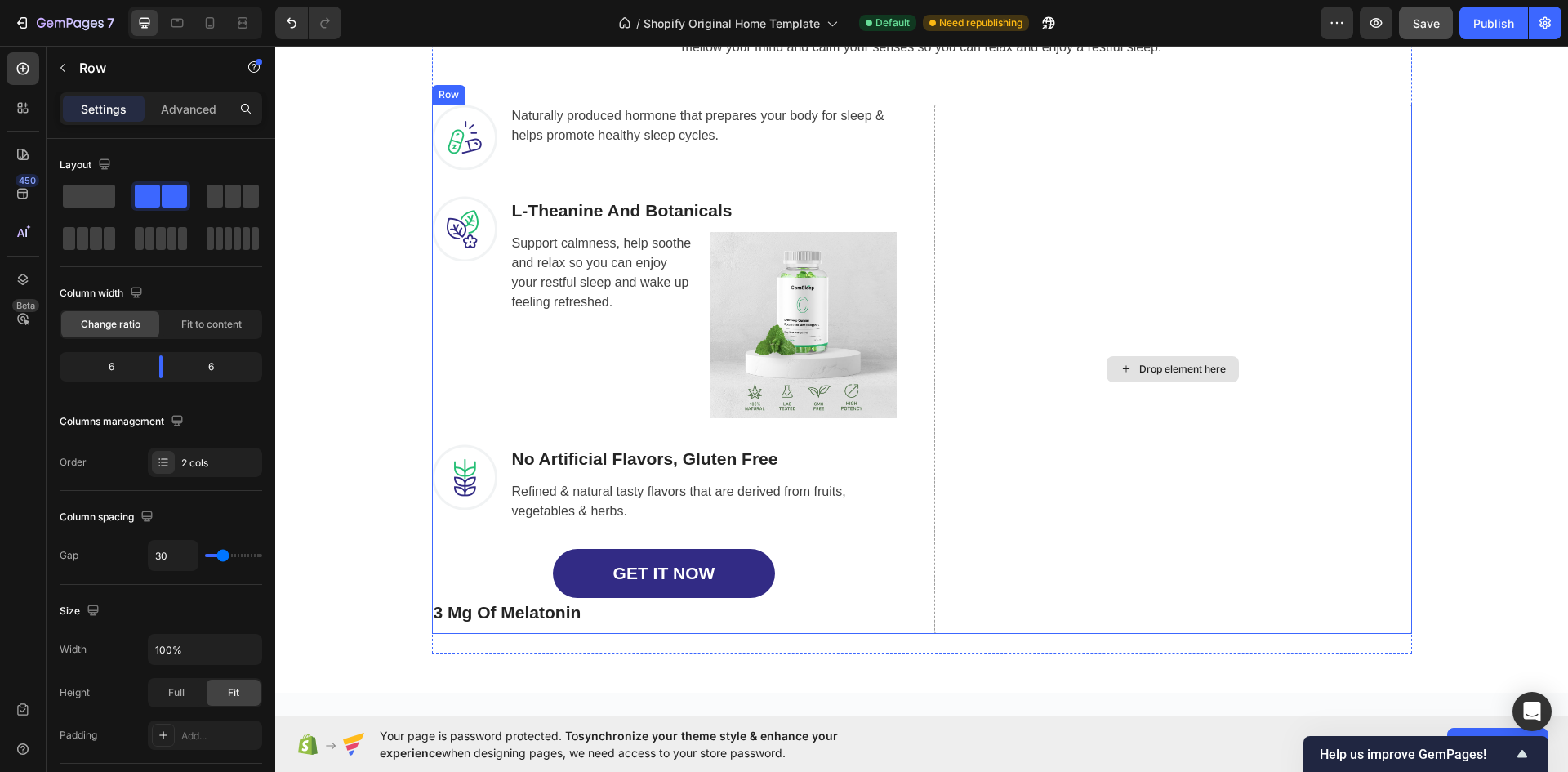
click at [1092, 451] on div "Drop element here" at bounding box center [1172, 369] width 478 height 529
click at [527, 84] on icon at bounding box center [532, 89] width 11 height 12
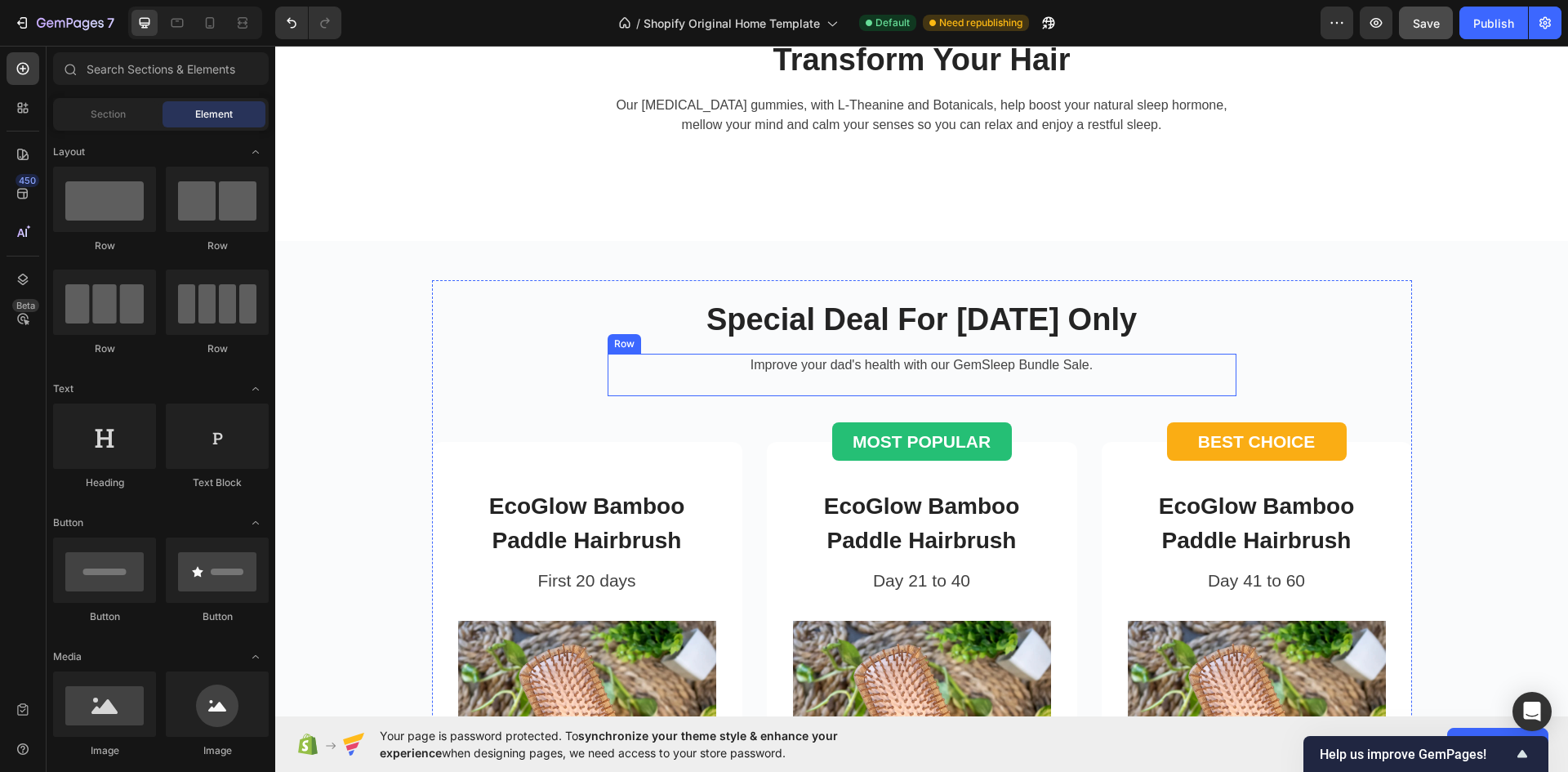
scroll to position [1633, 0]
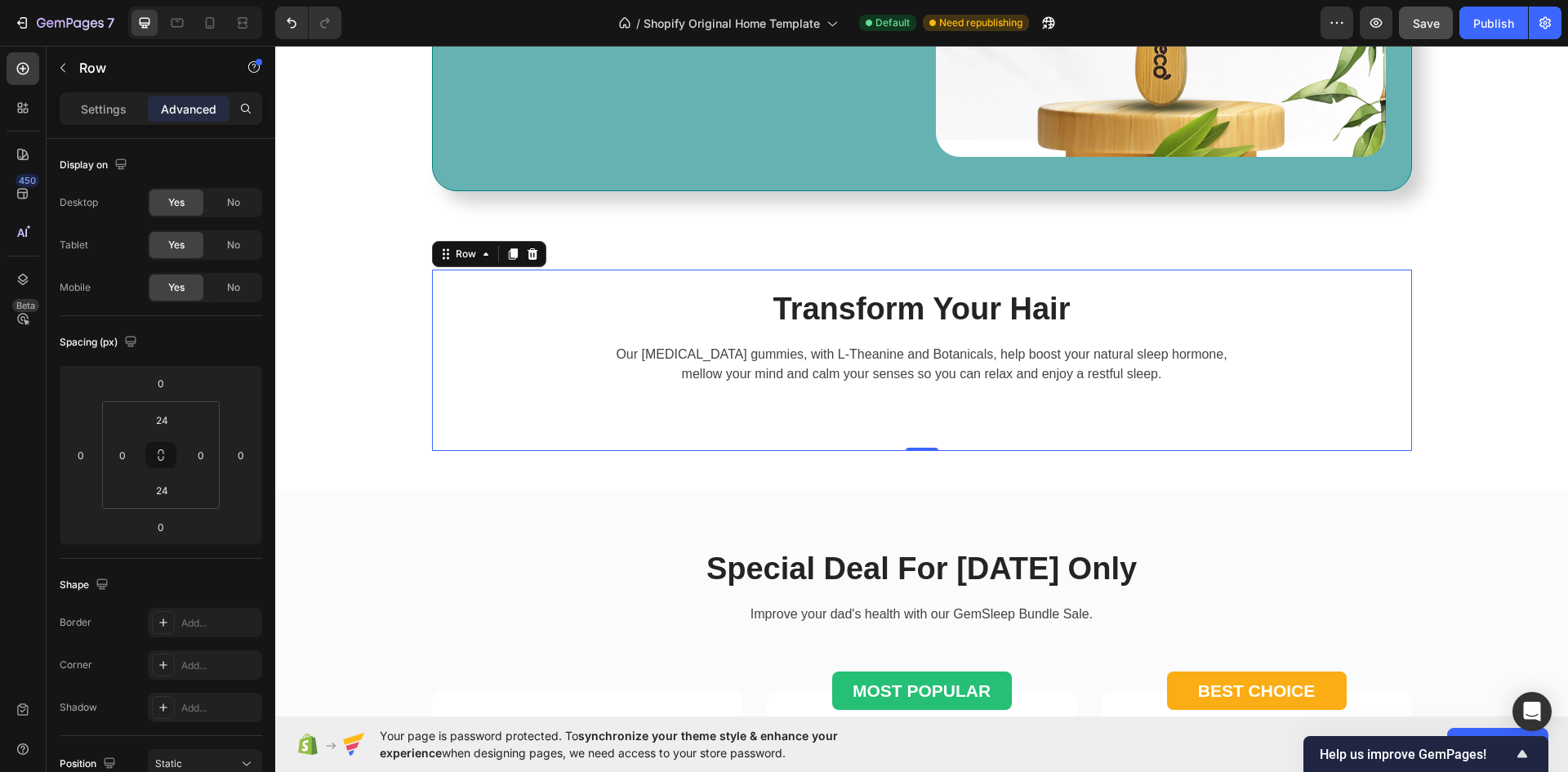
click at [1014, 427] on div "Transform Your Hair Heading Our [MEDICAL_DATA] gummies, with L-Theanine and Bot…" at bounding box center [922, 360] width 979 height 142
drag, startPoint x: 922, startPoint y: 448, endPoint x: 921, endPoint y: 419, distance: 29.0
click at [921, 419] on div "Transform Your Hair Heading Our [MEDICAL_DATA] gummies, with L-Theanine and Bot…" at bounding box center [922, 360] width 979 height 181
click at [921, 410] on div "Transform Your Hair Heading Our [MEDICAL_DATA] gummies, with L-Theanine and Bot…" at bounding box center [922, 360] width 979 height 142
click at [911, 427] on div "Transform Your Hair Heading Our [MEDICAL_DATA] gummies, with L-Theanine and Bot…" at bounding box center [922, 360] width 979 height 142
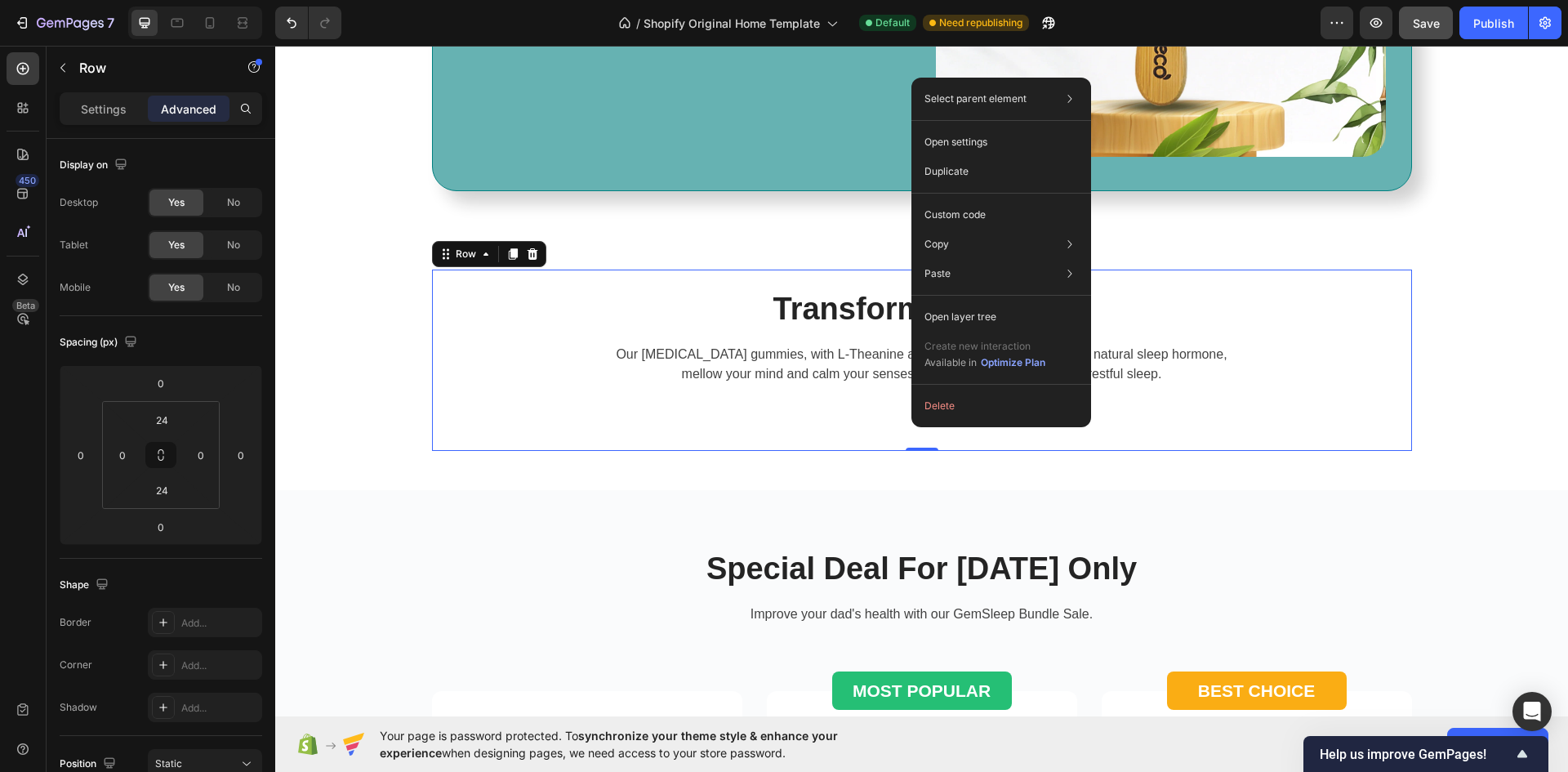
click at [845, 439] on div "Transform Your Hair Heading Our [MEDICAL_DATA] gummies, with L-Theanine and Bot…" at bounding box center [922, 360] width 979 height 181
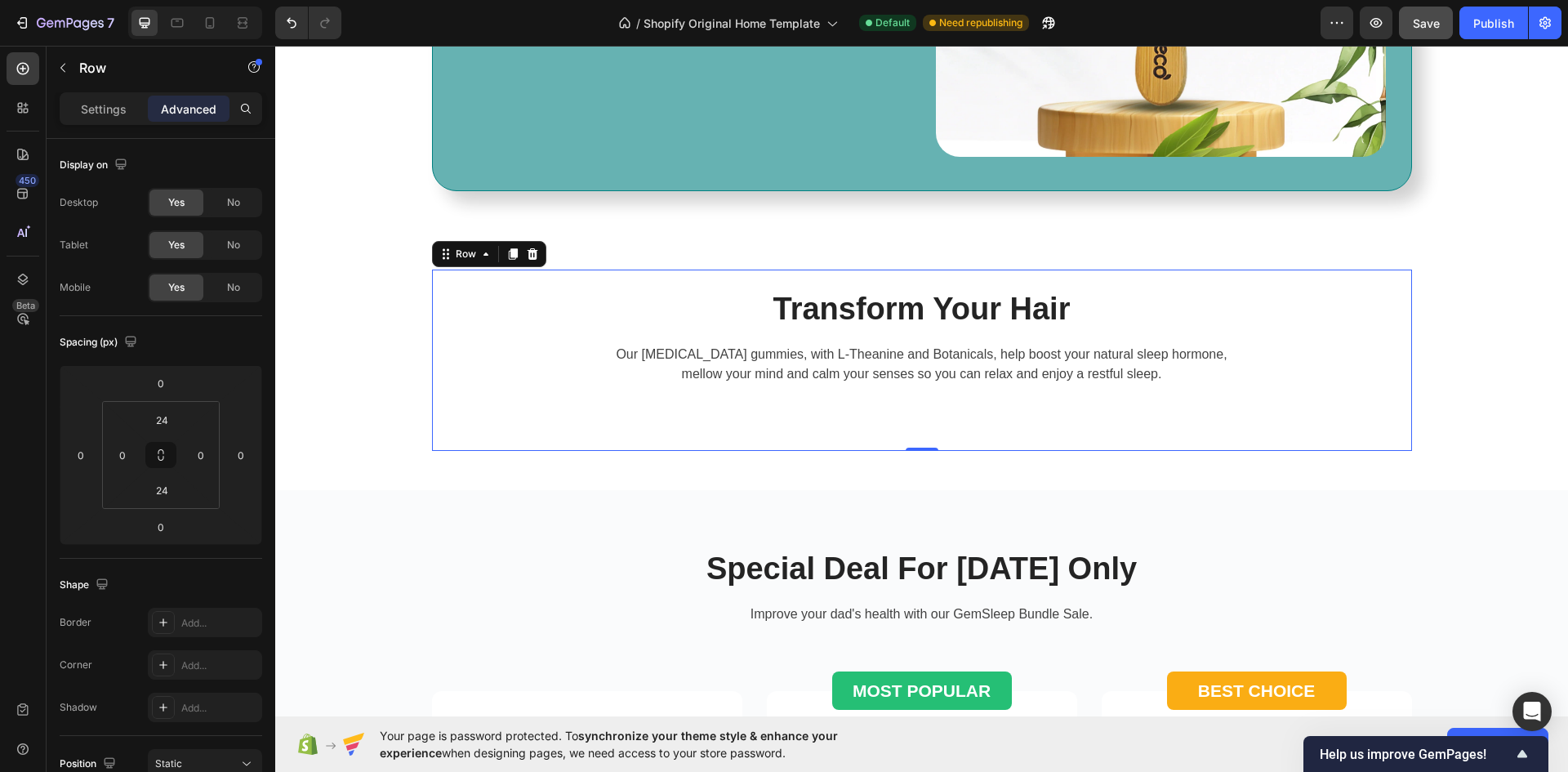
click at [905, 421] on div "Transform Your Hair Heading Our [MEDICAL_DATA] gummies, with L-Theanine and Bot…" at bounding box center [922, 360] width 979 height 142
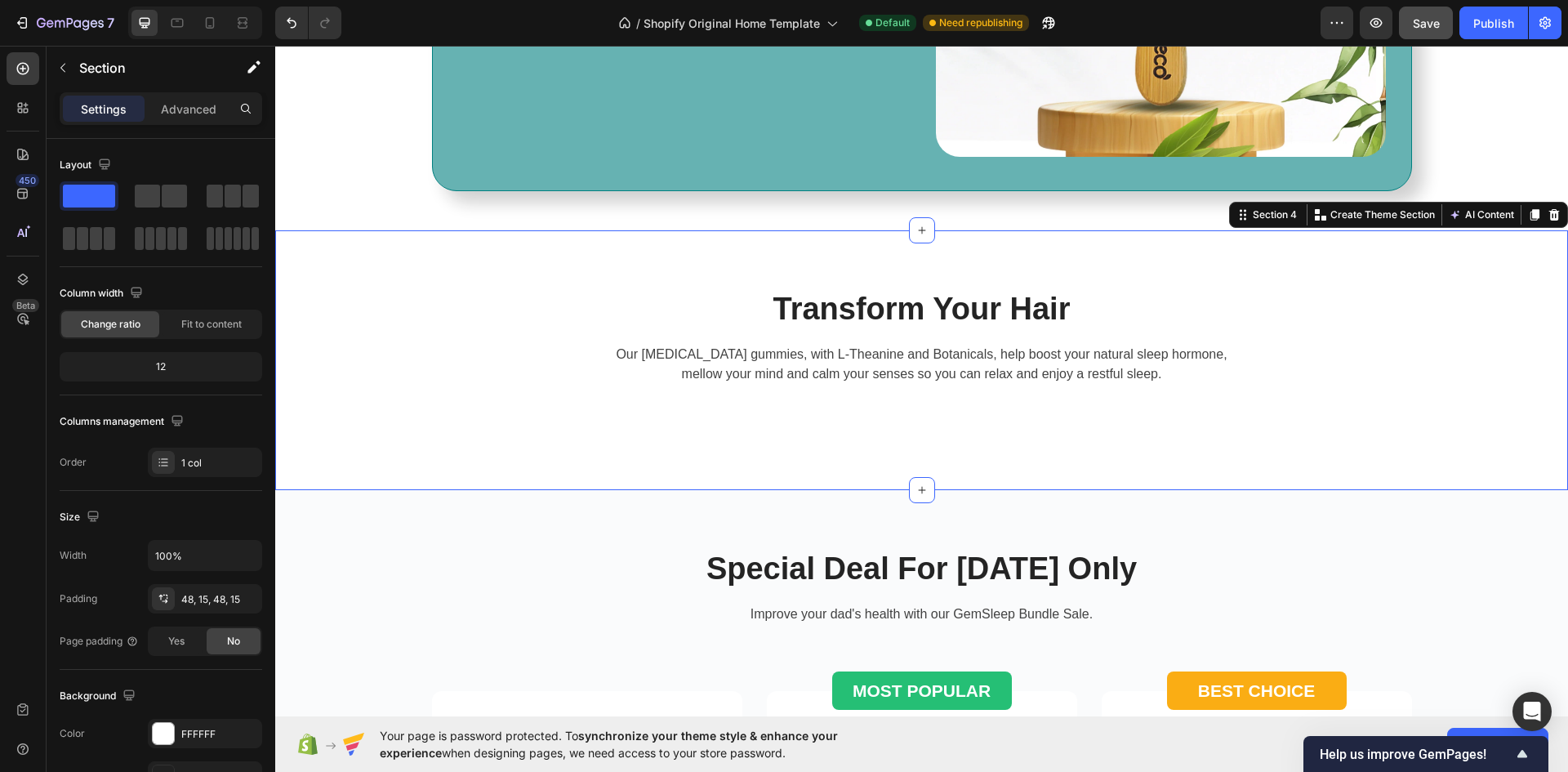
click at [944, 249] on div "Transform Your Hair Heading Our [MEDICAL_DATA] gummies, with L-Theanine and Bot…" at bounding box center [922, 360] width 1293 height 260
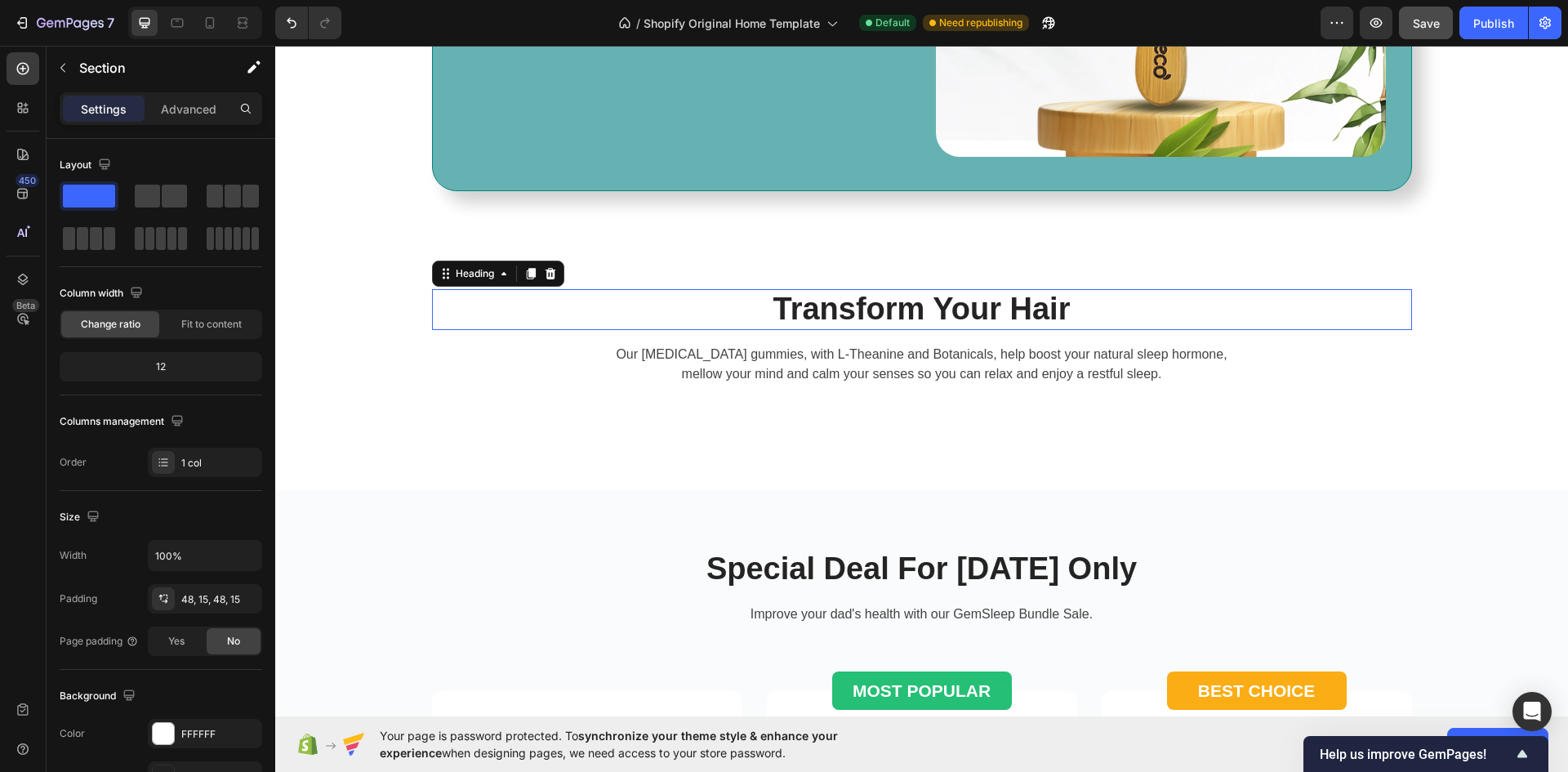
click at [936, 307] on h2 "Transform Your Hair" at bounding box center [922, 310] width 979 height 41
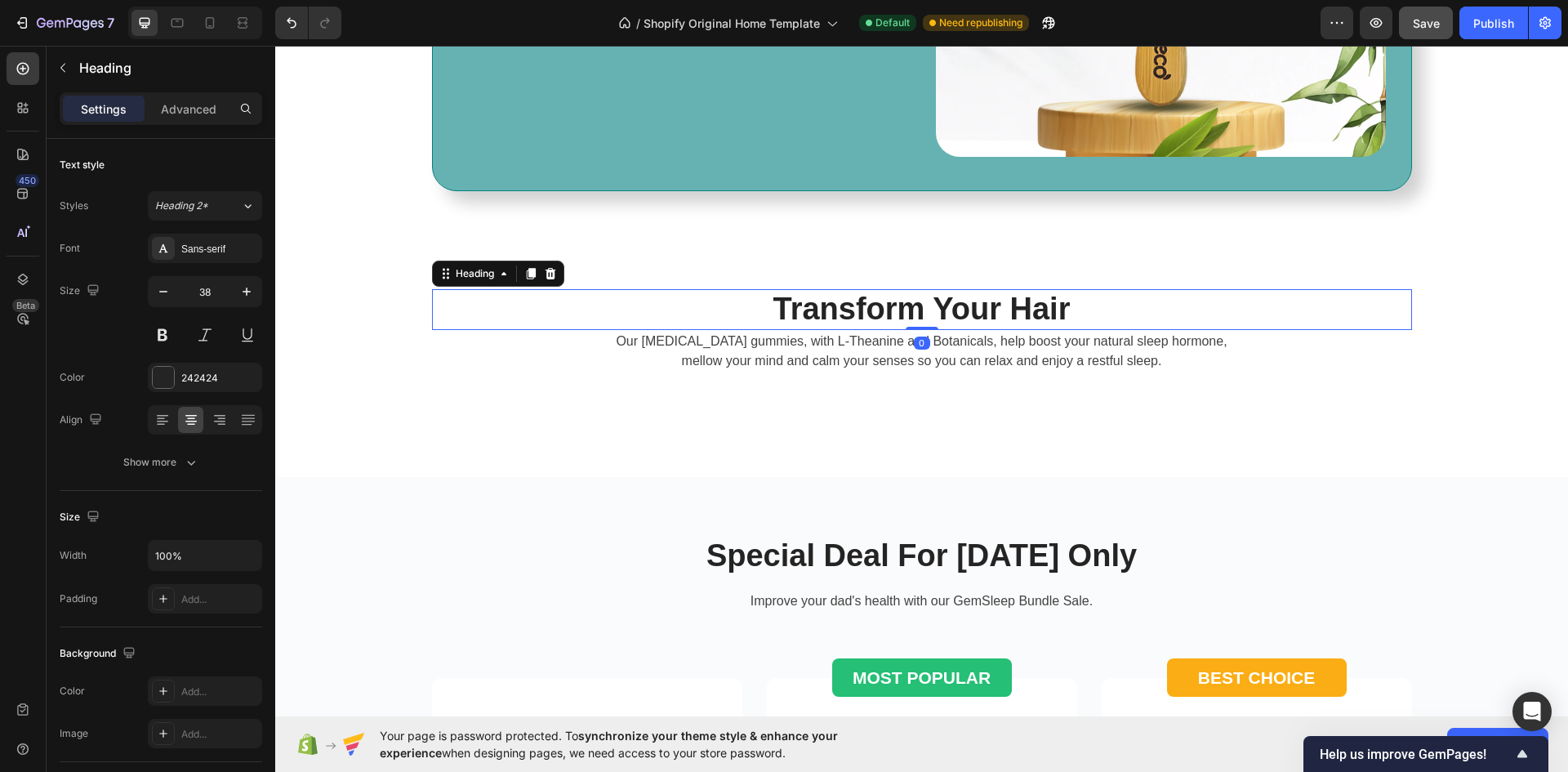
drag, startPoint x: 916, startPoint y: 340, endPoint x: 920, endPoint y: 318, distance: 22.4
click at [920, 318] on div "Transform Your Hair Heading 0" at bounding box center [922, 310] width 979 height 41
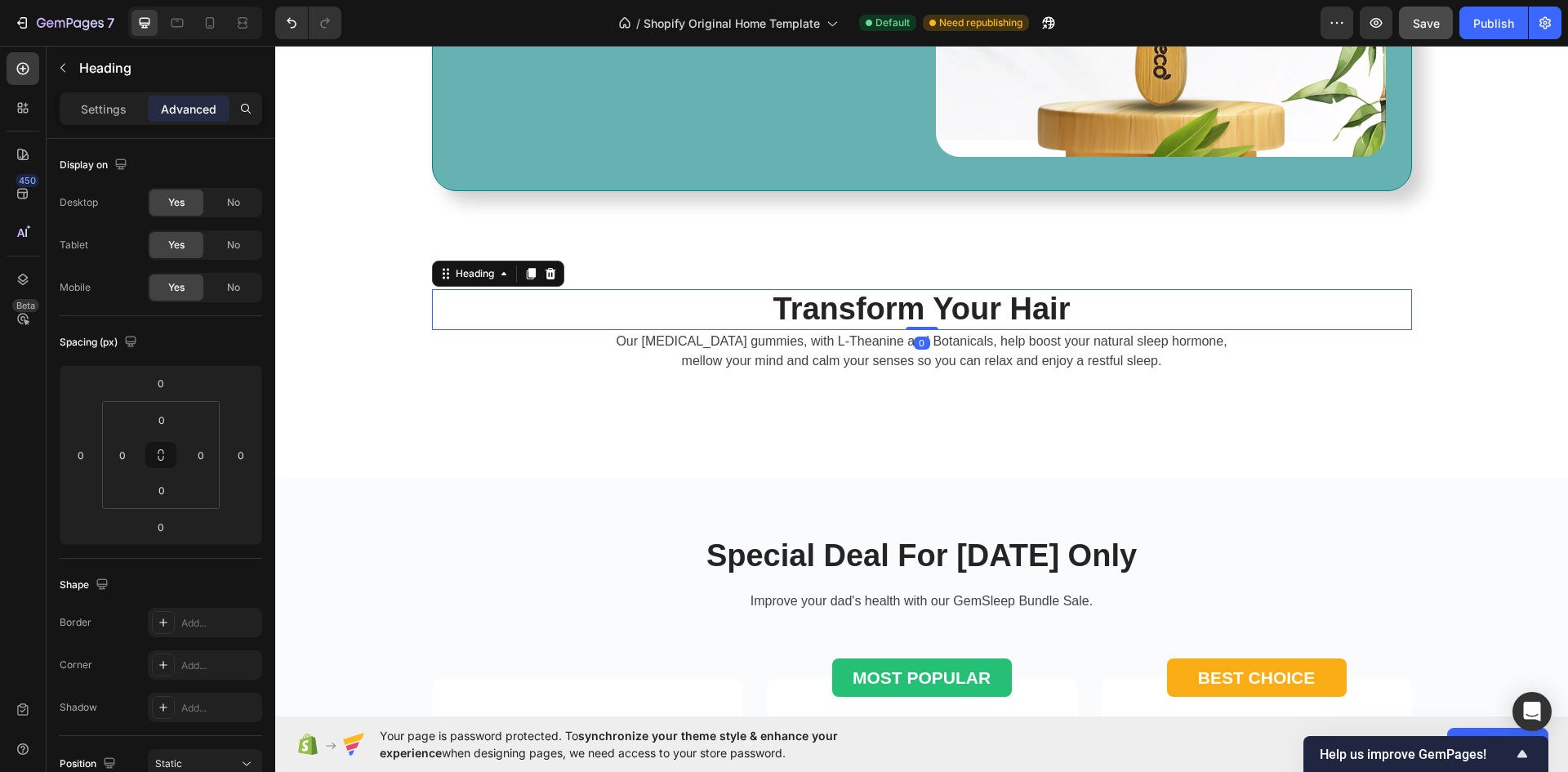
click at [1089, 305] on h2 "Transform Your Hair" at bounding box center [922, 310] width 979 height 41
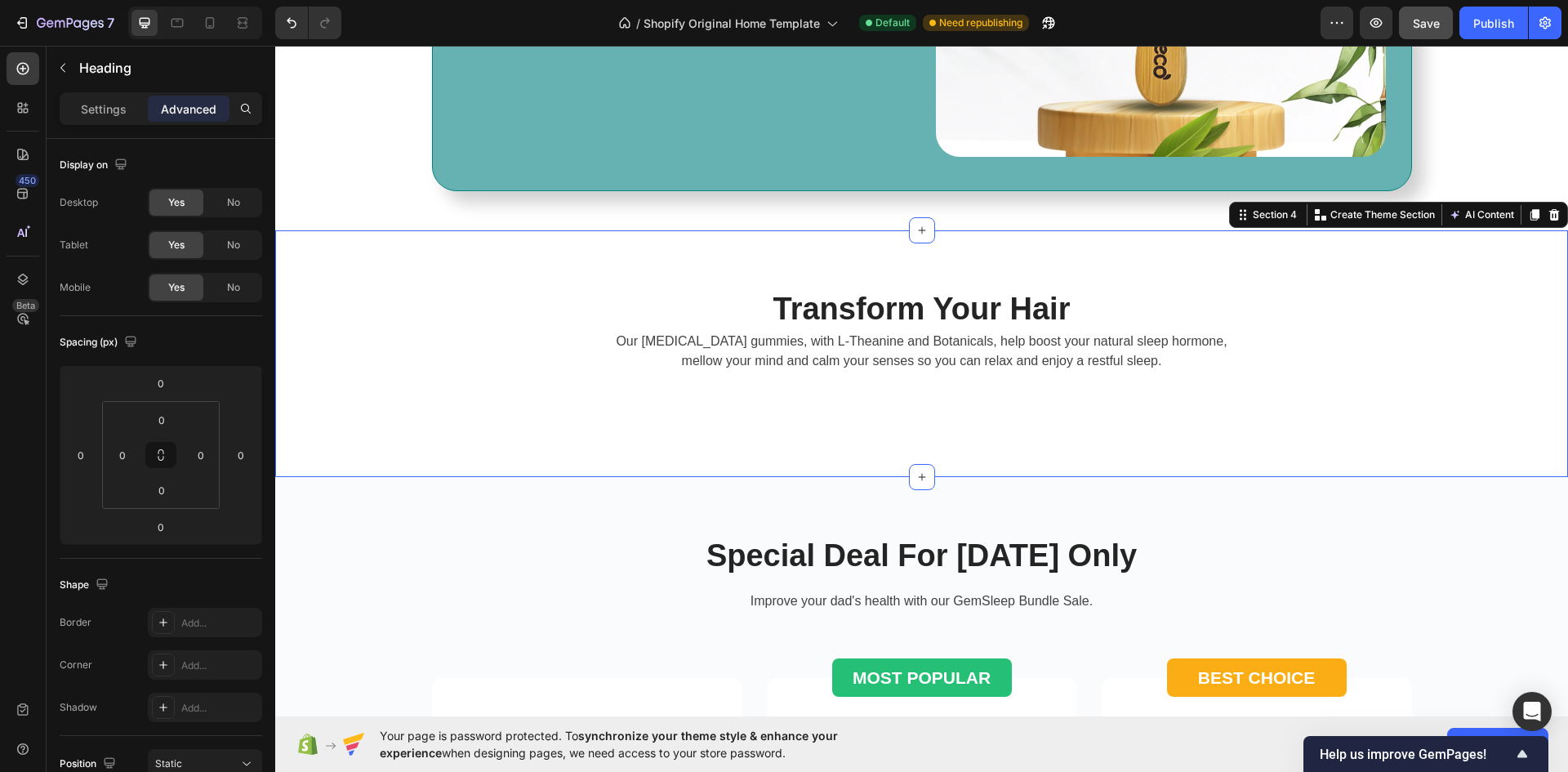
click at [1086, 256] on div "Transform Your Hair Heading Our [MEDICAL_DATA] gummies, with L-Theanine and Bot…" at bounding box center [922, 354] width 1293 height 247
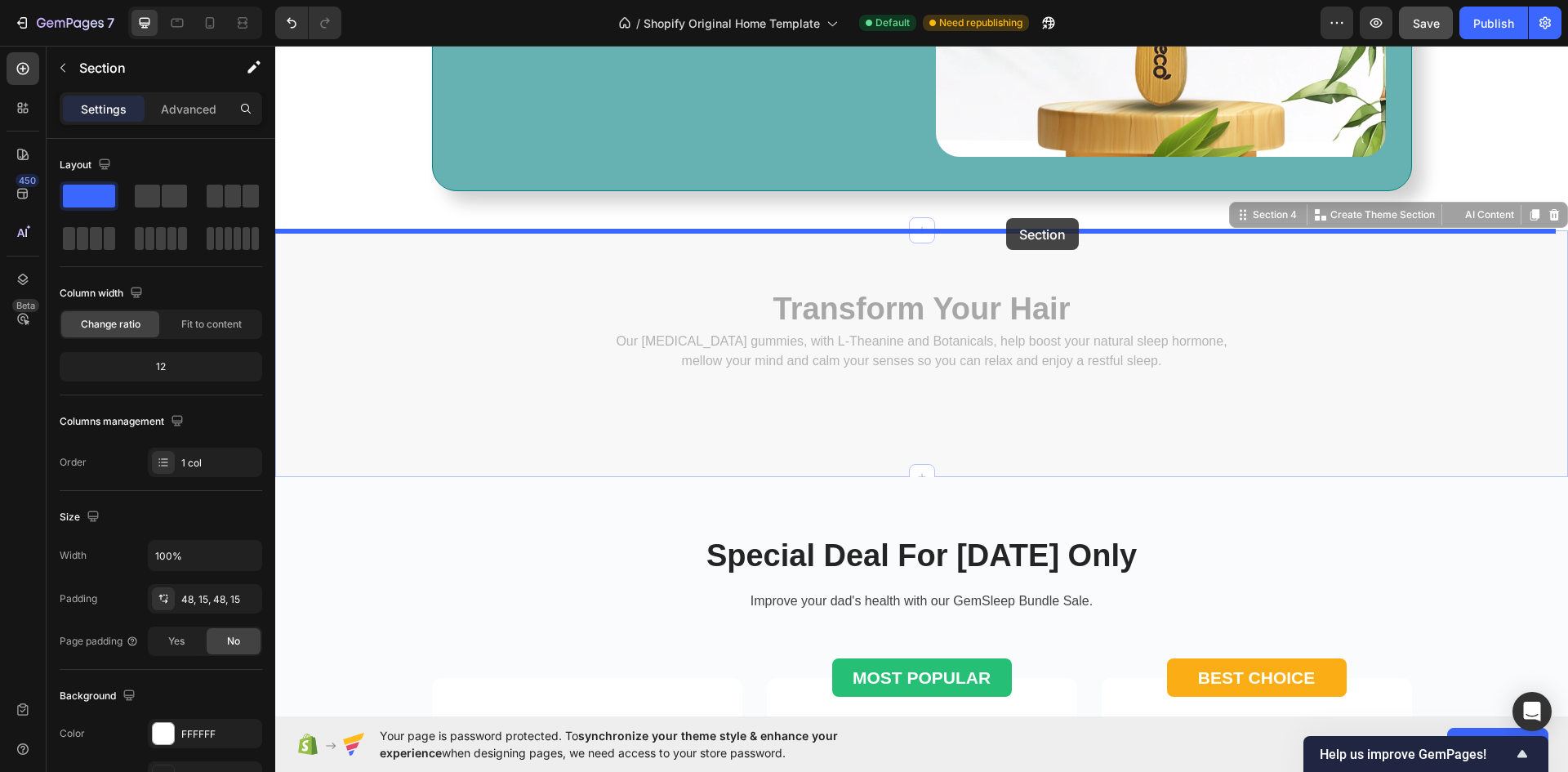
drag, startPoint x: 1006, startPoint y: 231, endPoint x: 1006, endPoint y: 218, distance: 13.0
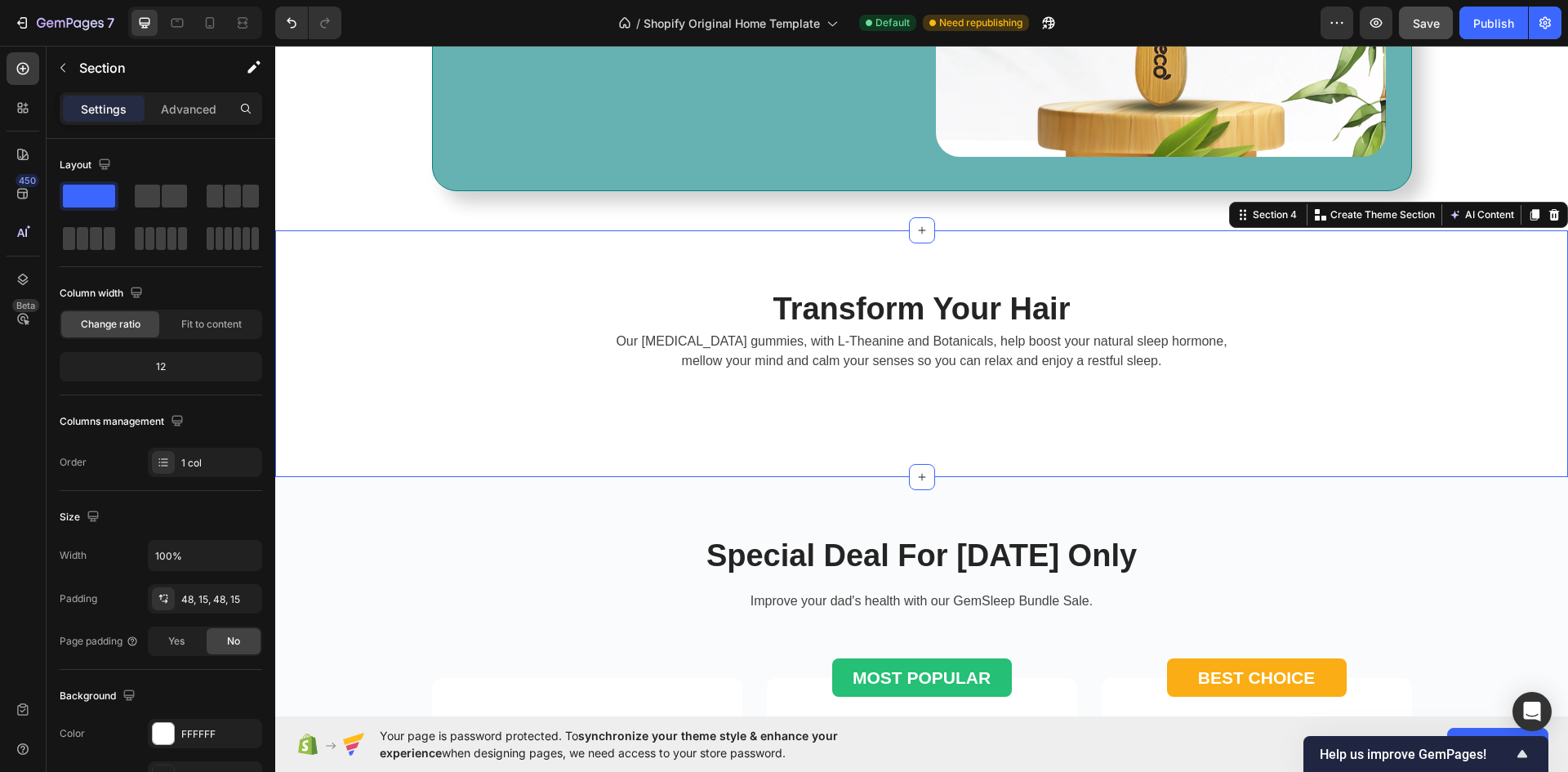
click at [983, 262] on div "Transform Your Hair Heading Our [MEDICAL_DATA] gummies, with L-Theanine and Bot…" at bounding box center [922, 354] width 1293 height 247
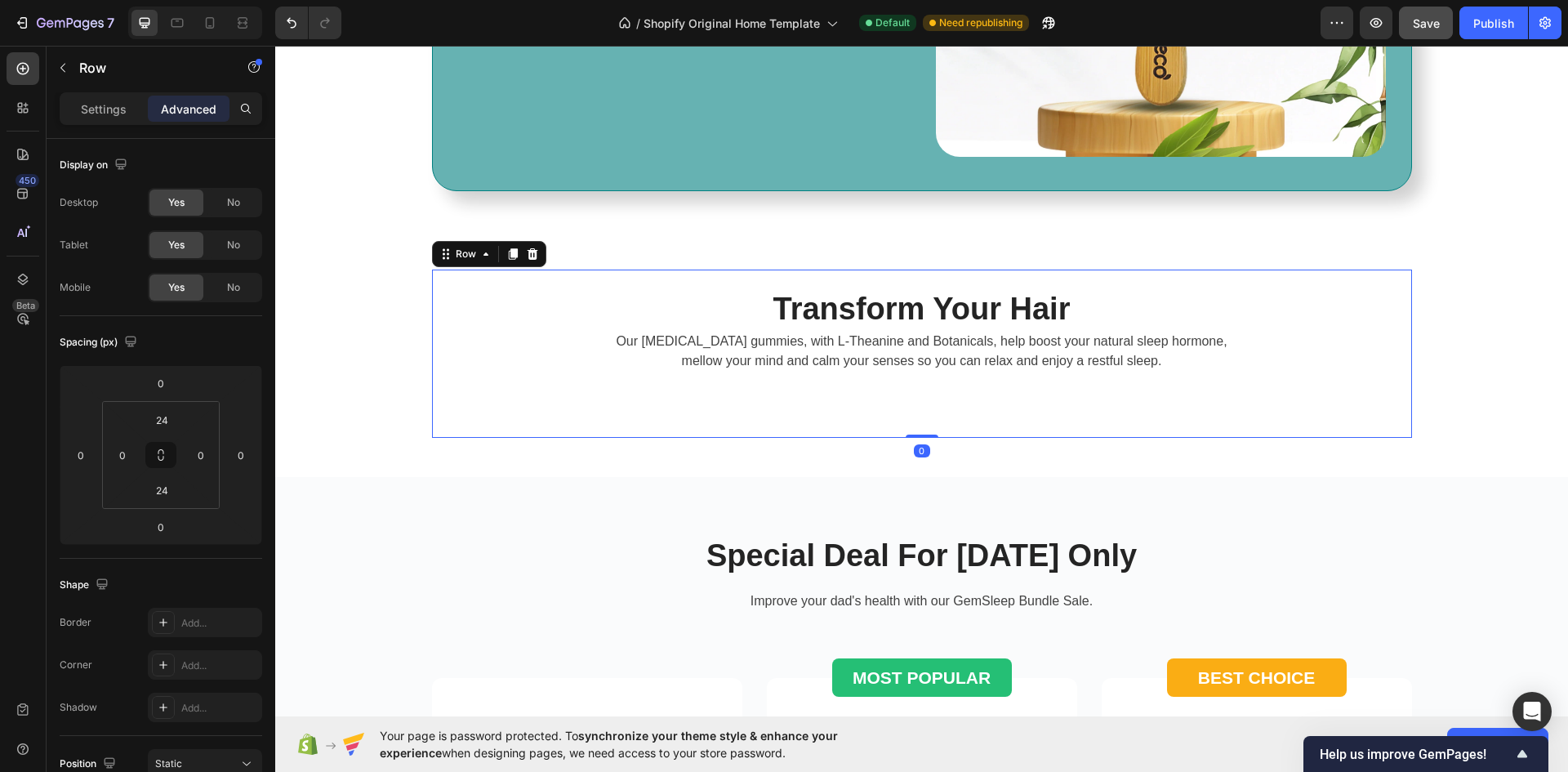
click at [977, 280] on div "Transform Your Hair Heading Our [MEDICAL_DATA] gummies, with L-Theanine and Bot…" at bounding box center [922, 353] width 979 height 168
type input "0"
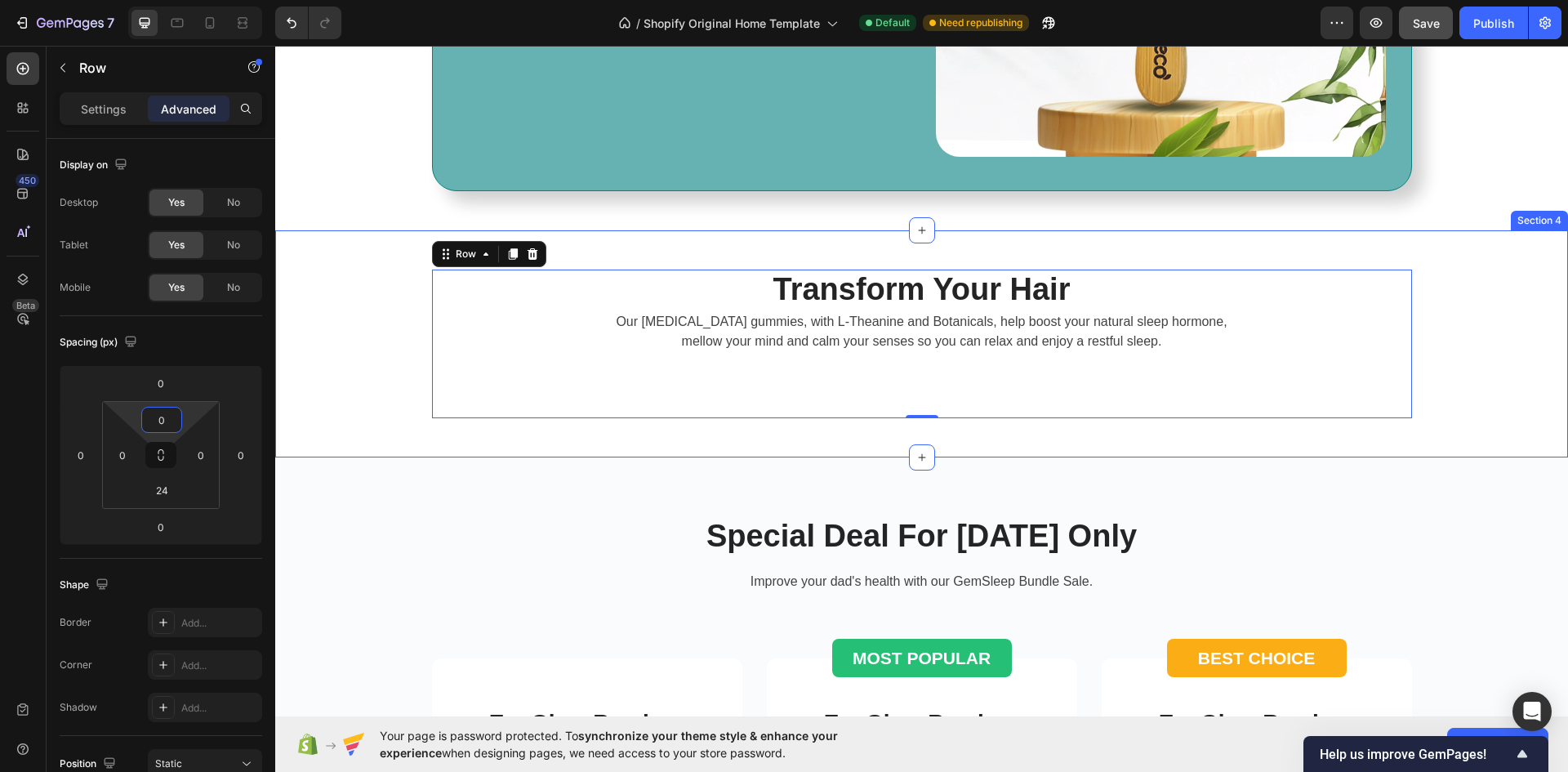
click at [1130, 447] on div "Transform Your Hair Heading Our [MEDICAL_DATA] gummies, with L-Theanine and Bot…" at bounding box center [922, 344] width 1293 height 227
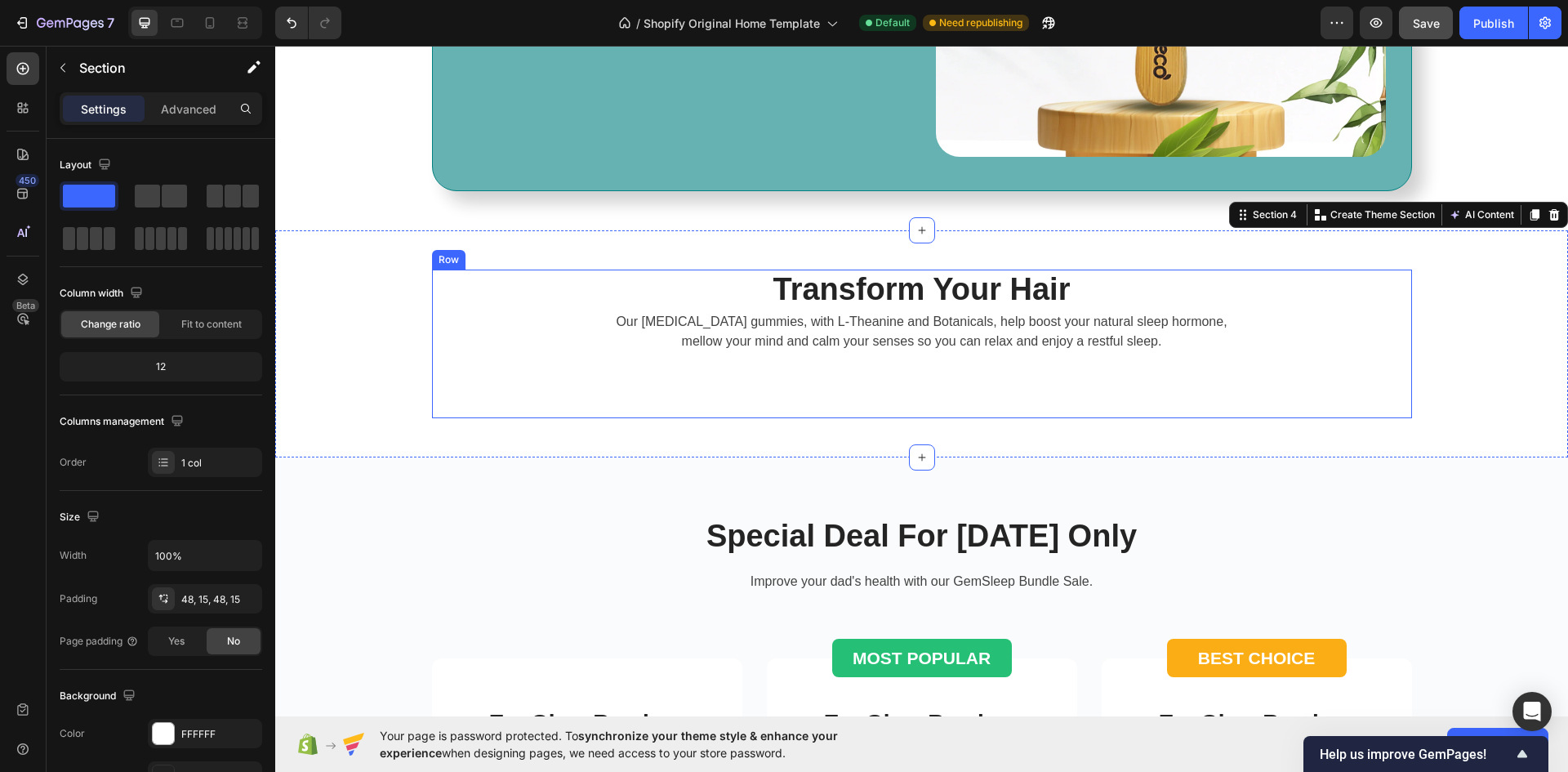
click at [985, 390] on div "Transform Your Hair Heading Our [MEDICAL_DATA] gummies, with L-Theanine and Bot…" at bounding box center [922, 334] width 979 height 129
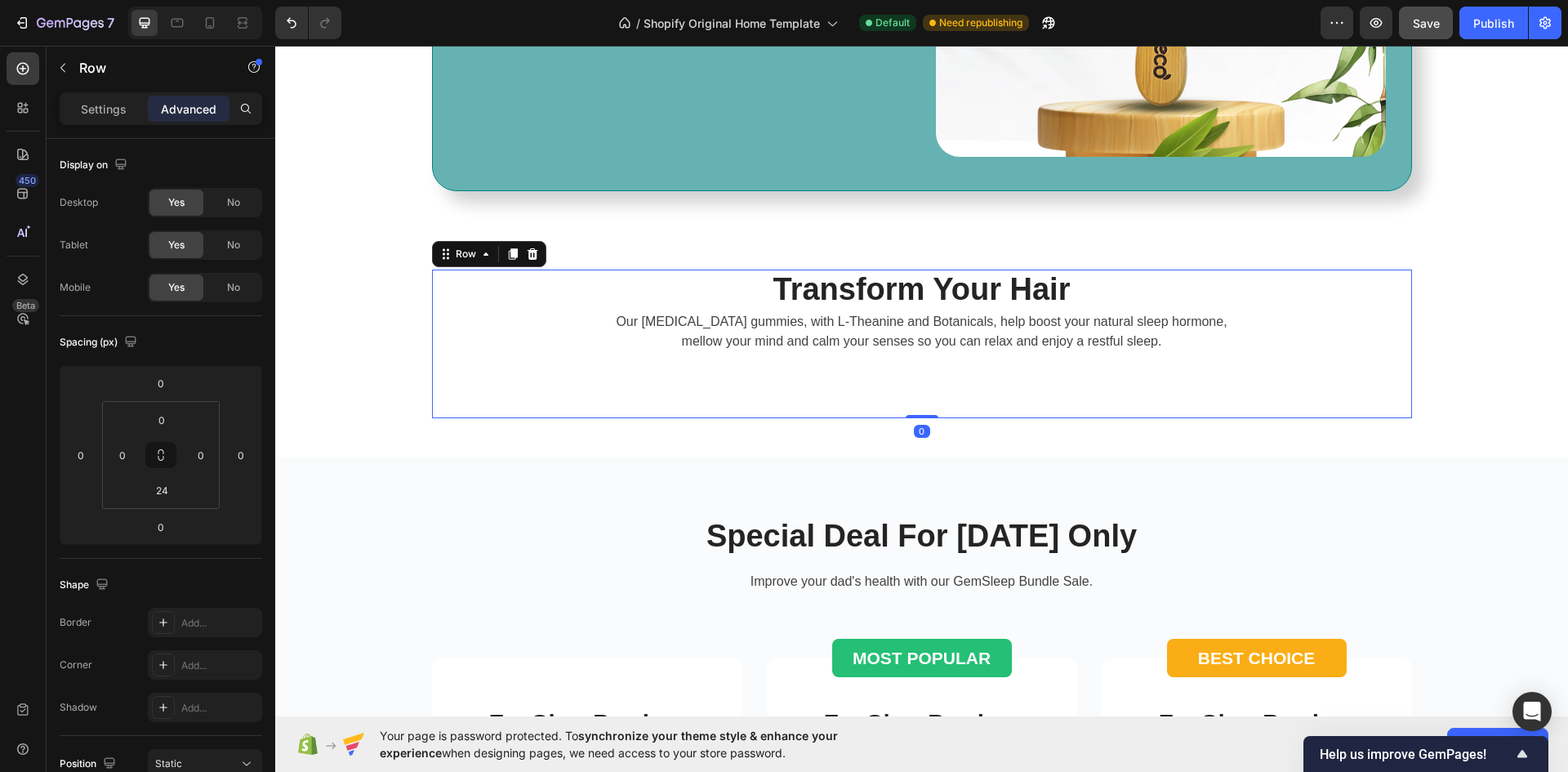
click at [911, 379] on div "Transform Your Hair Heading Our [MEDICAL_DATA] gummies, with L-Theanine and Bot…" at bounding box center [922, 334] width 979 height 129
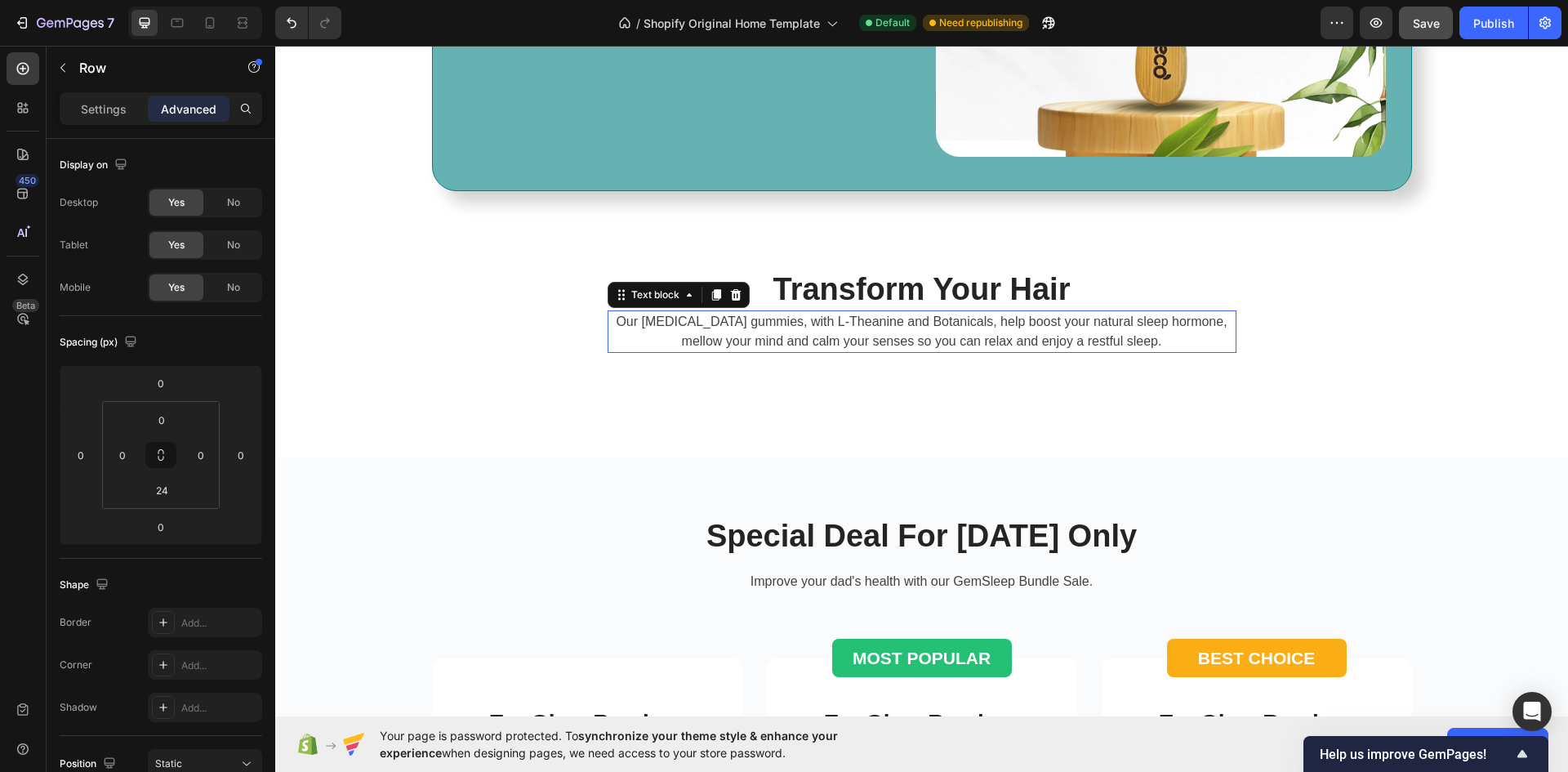
click at [905, 351] on p "Our [MEDICAL_DATA] gummies, with L-Theanine and Botanicals, help boost your nat…" at bounding box center [922, 331] width 625 height 40
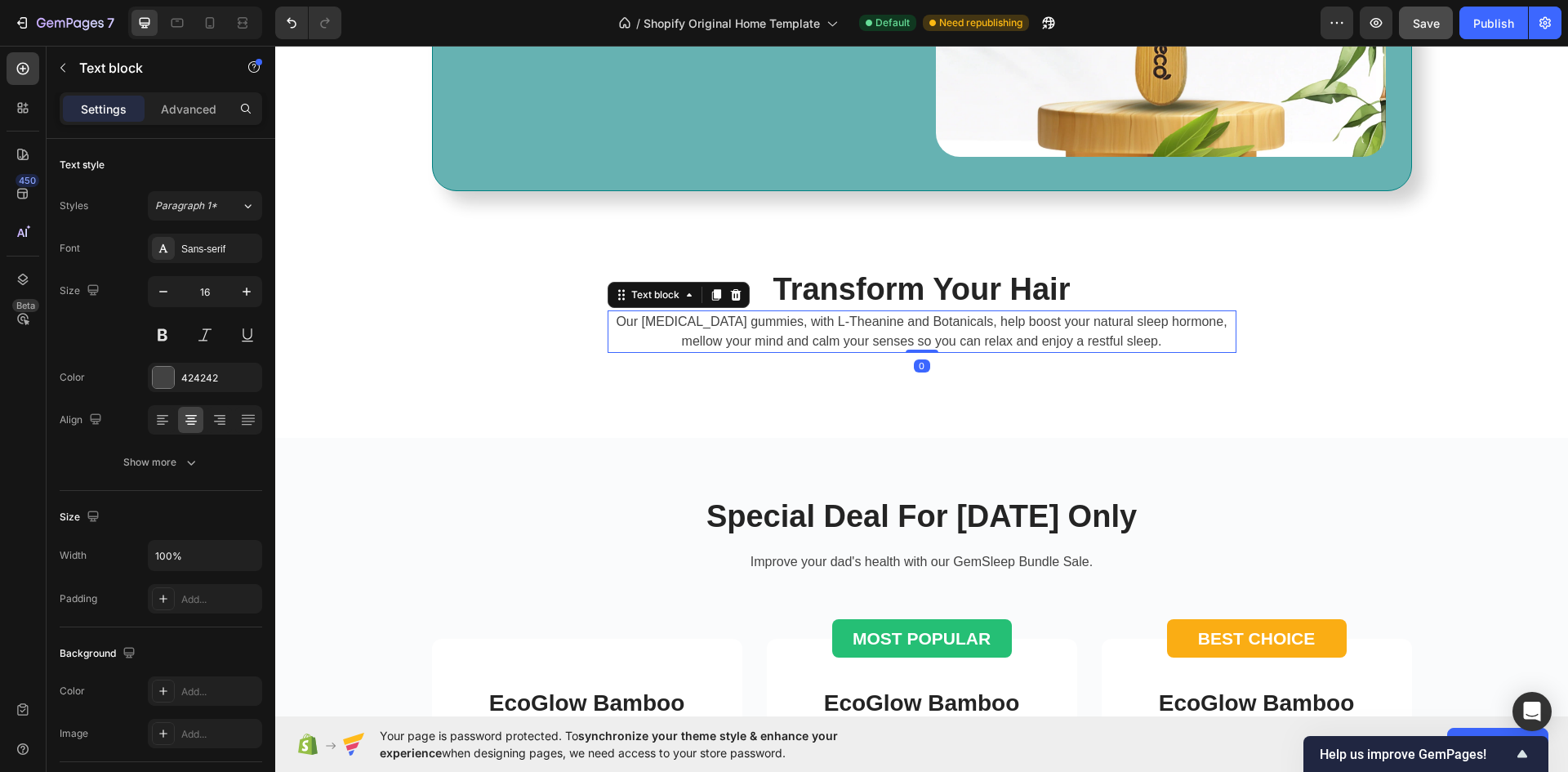
drag, startPoint x: 922, startPoint y: 372, endPoint x: 921, endPoint y: 346, distance: 26.0
click at [921, 346] on div "Our [MEDICAL_DATA] gummies, with L-Theanine and Botanicals, help boost your nat…" at bounding box center [922, 332] width 629 height 42
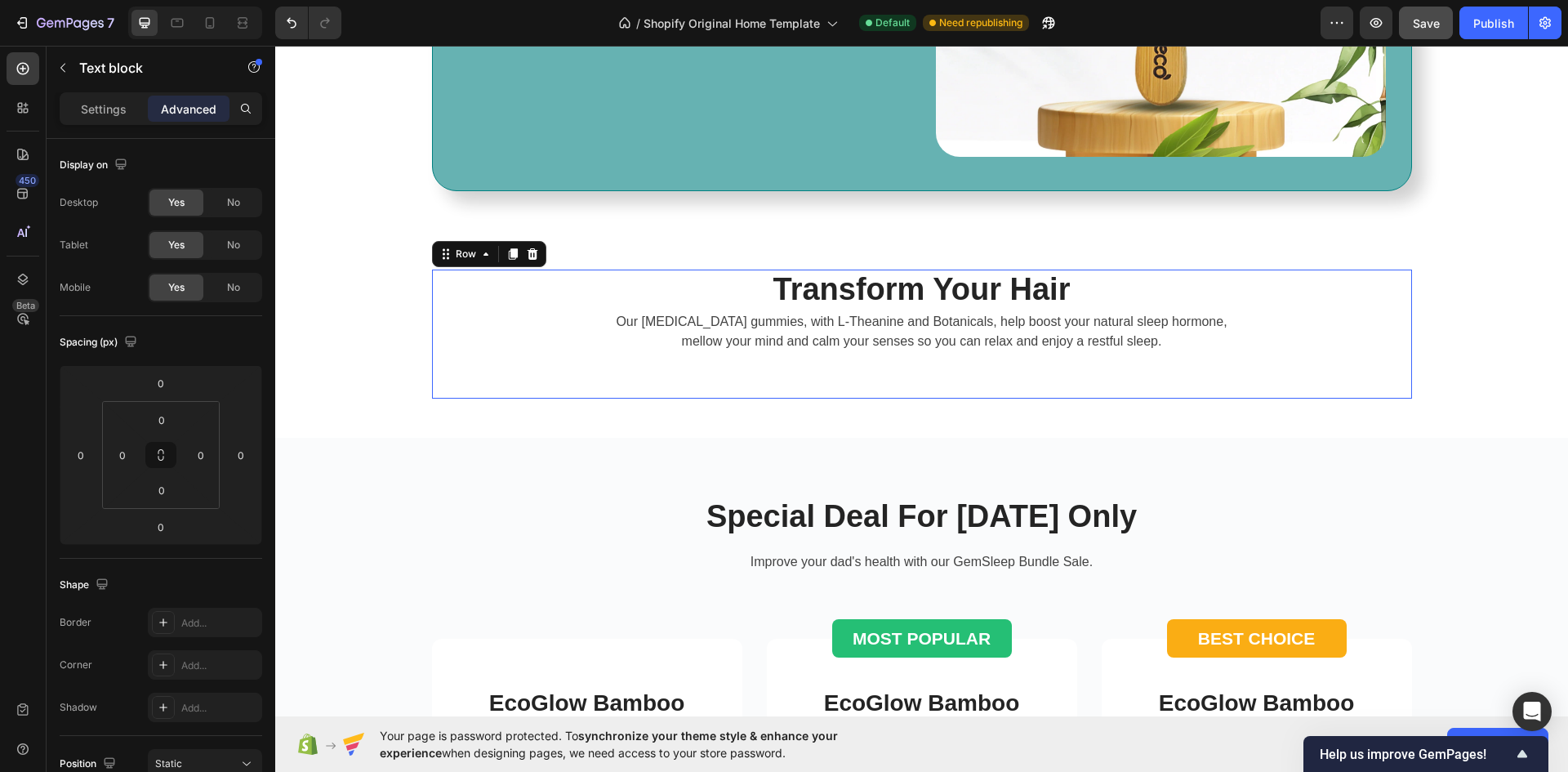
click at [1157, 373] on div "Transform Your Hair Heading Our [MEDICAL_DATA] gummies, with L-Theanine and Bot…" at bounding box center [922, 323] width 979 height 109
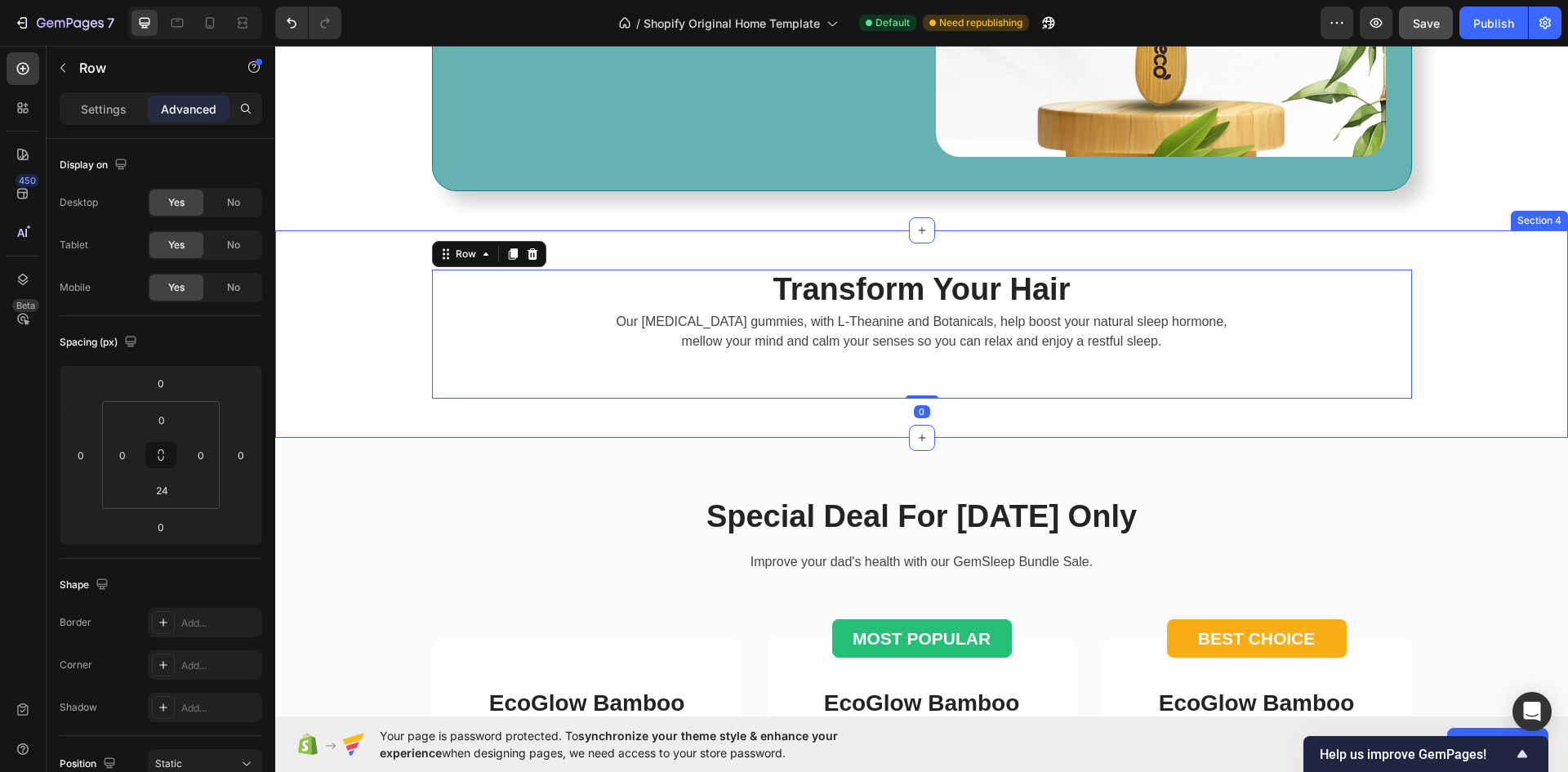
click at [900, 419] on div "Transform Your Hair Heading Our [MEDICAL_DATA] gummies, with L-Theanine and Bot…" at bounding box center [922, 334] width 1293 height 207
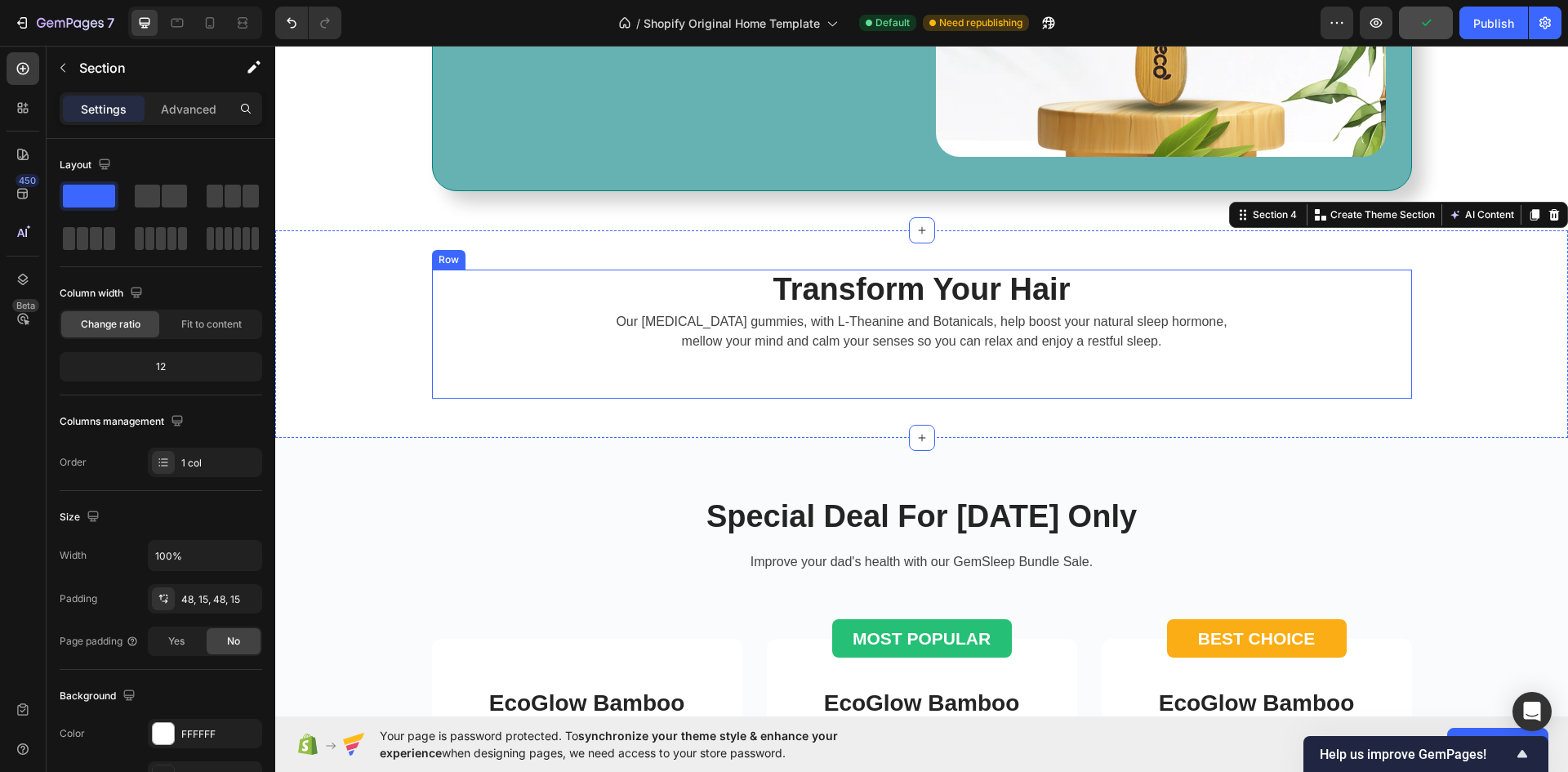
click at [904, 386] on div "Transform Your Hair Heading Our [MEDICAL_DATA] gummies, with L-Theanine and Bot…" at bounding box center [922, 334] width 979 height 129
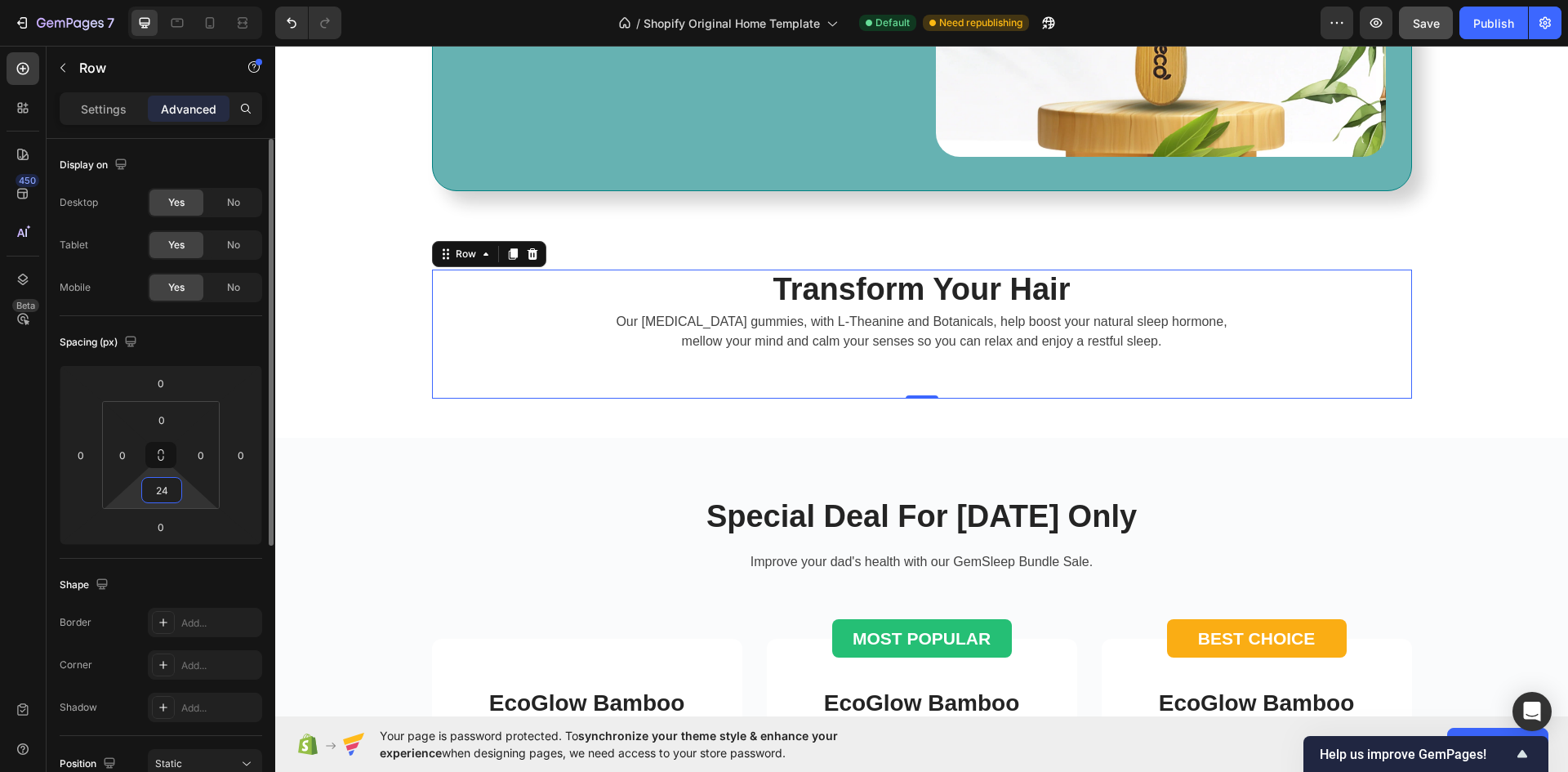
type input "0"
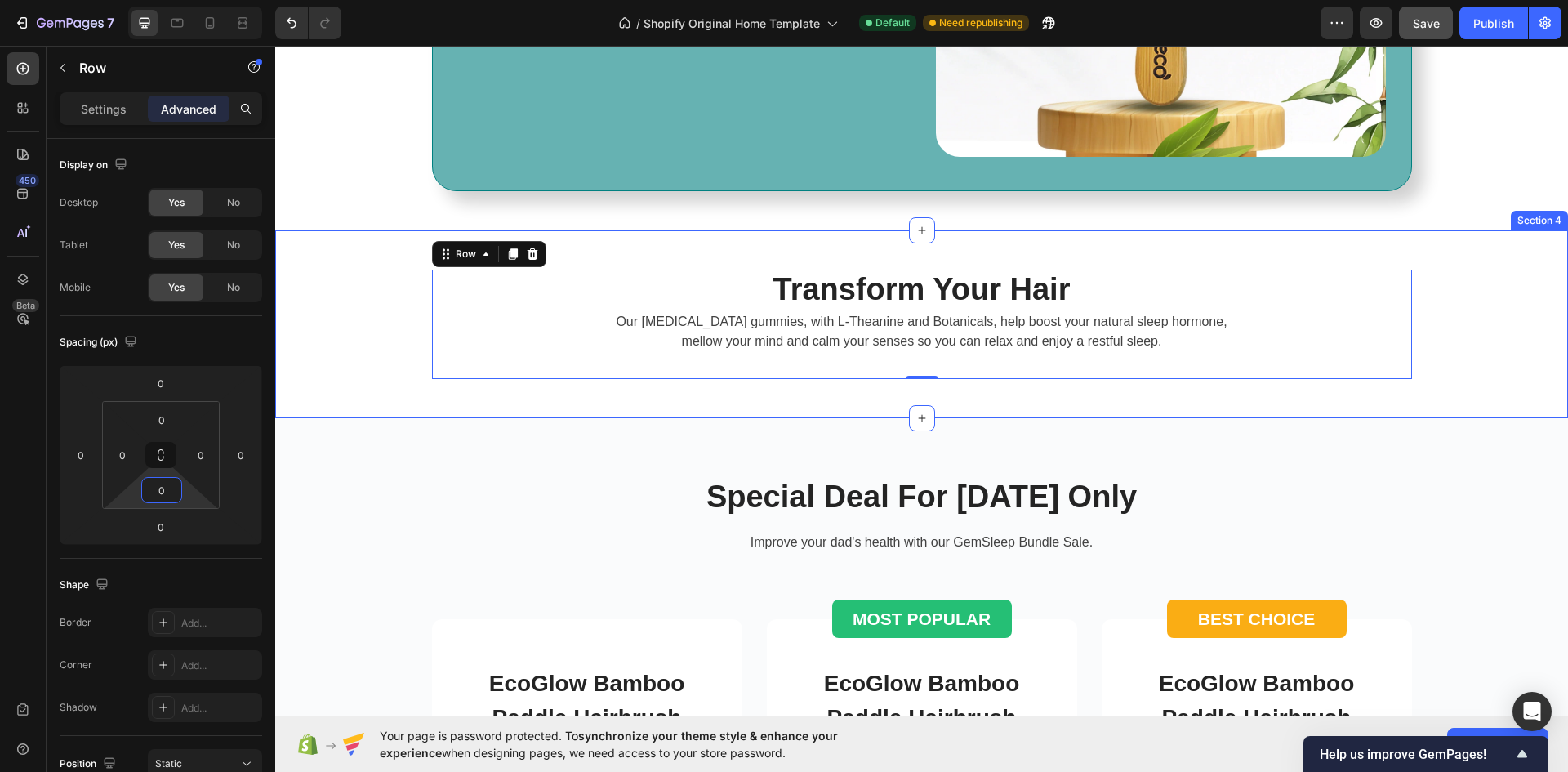
click at [900, 396] on div "Transform Your Hair Heading Our [MEDICAL_DATA] gummies, with L-Theanine and Bot…" at bounding box center [922, 324] width 1293 height 188
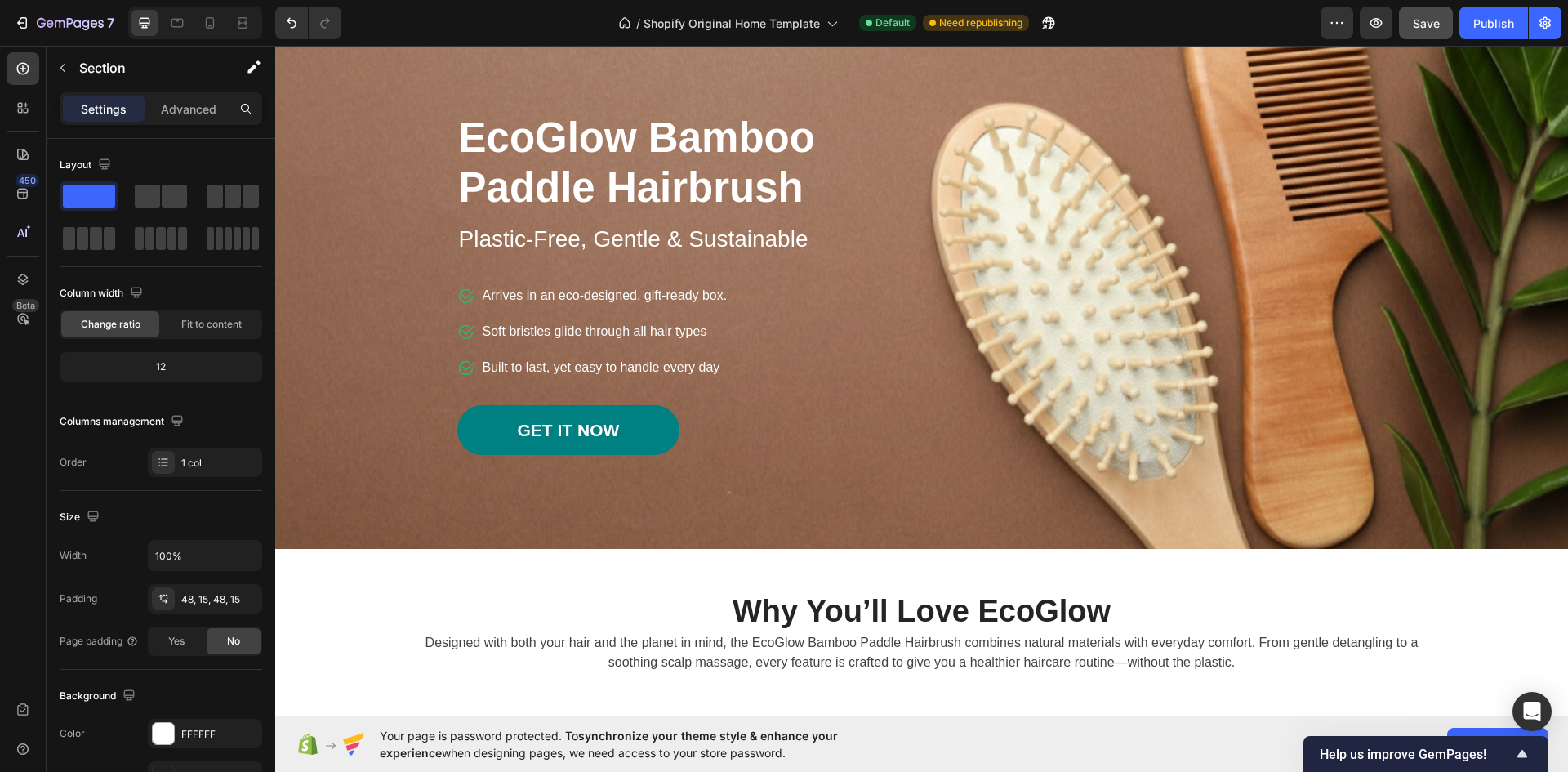
scroll to position [0, 0]
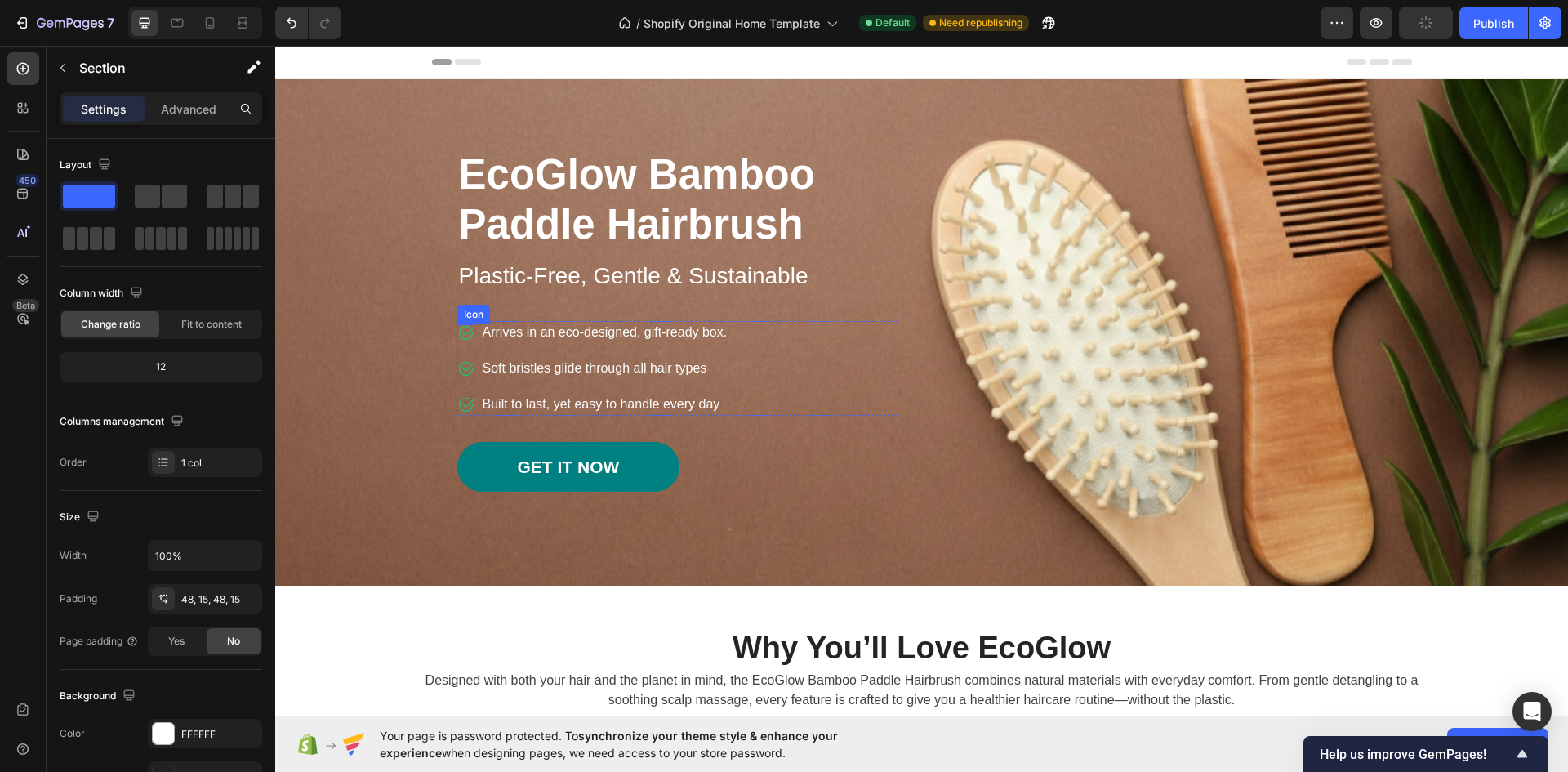
click at [462, 334] on div "Icon" at bounding box center [466, 333] width 17 height 17
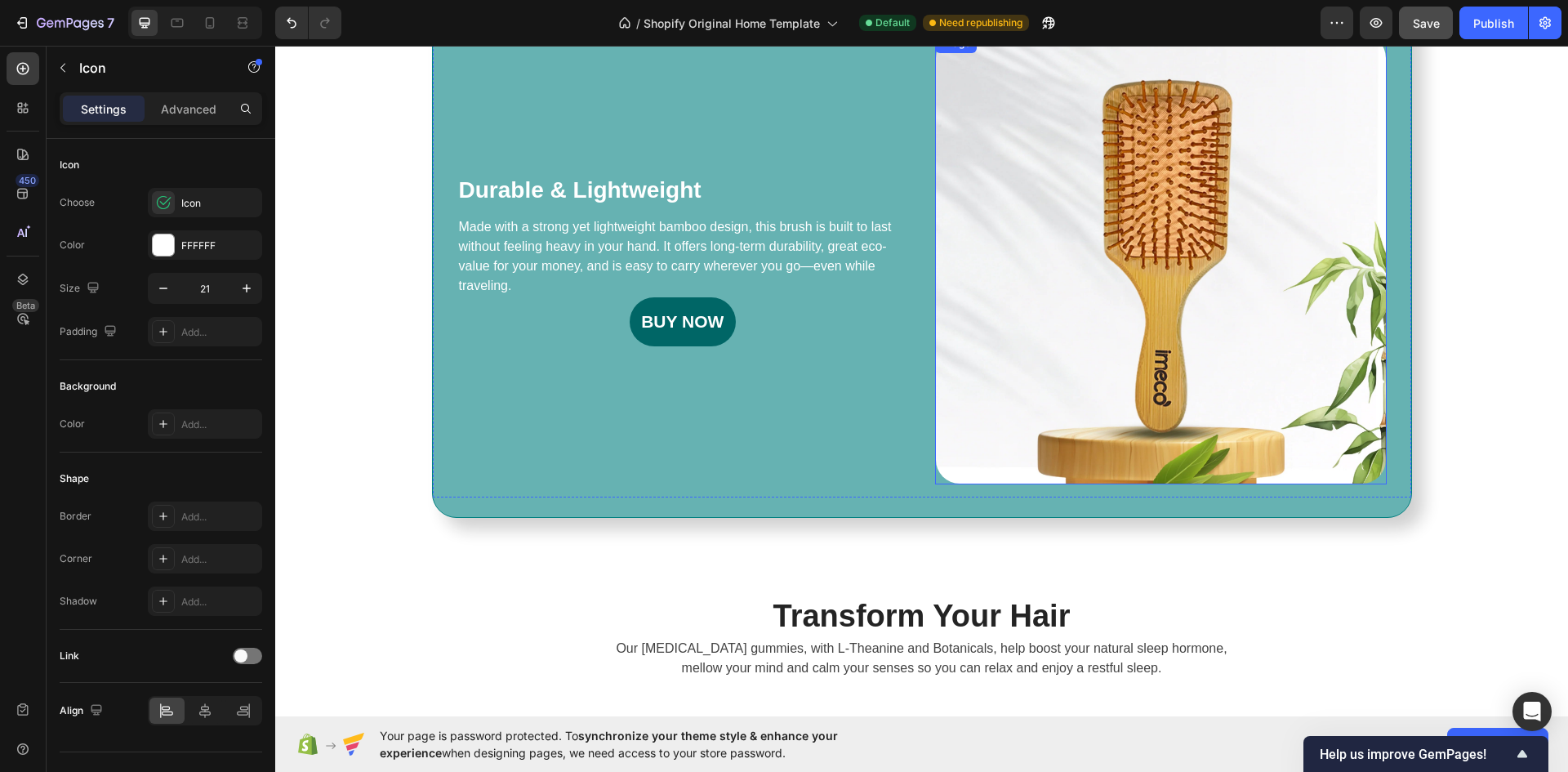
scroll to position [1633, 0]
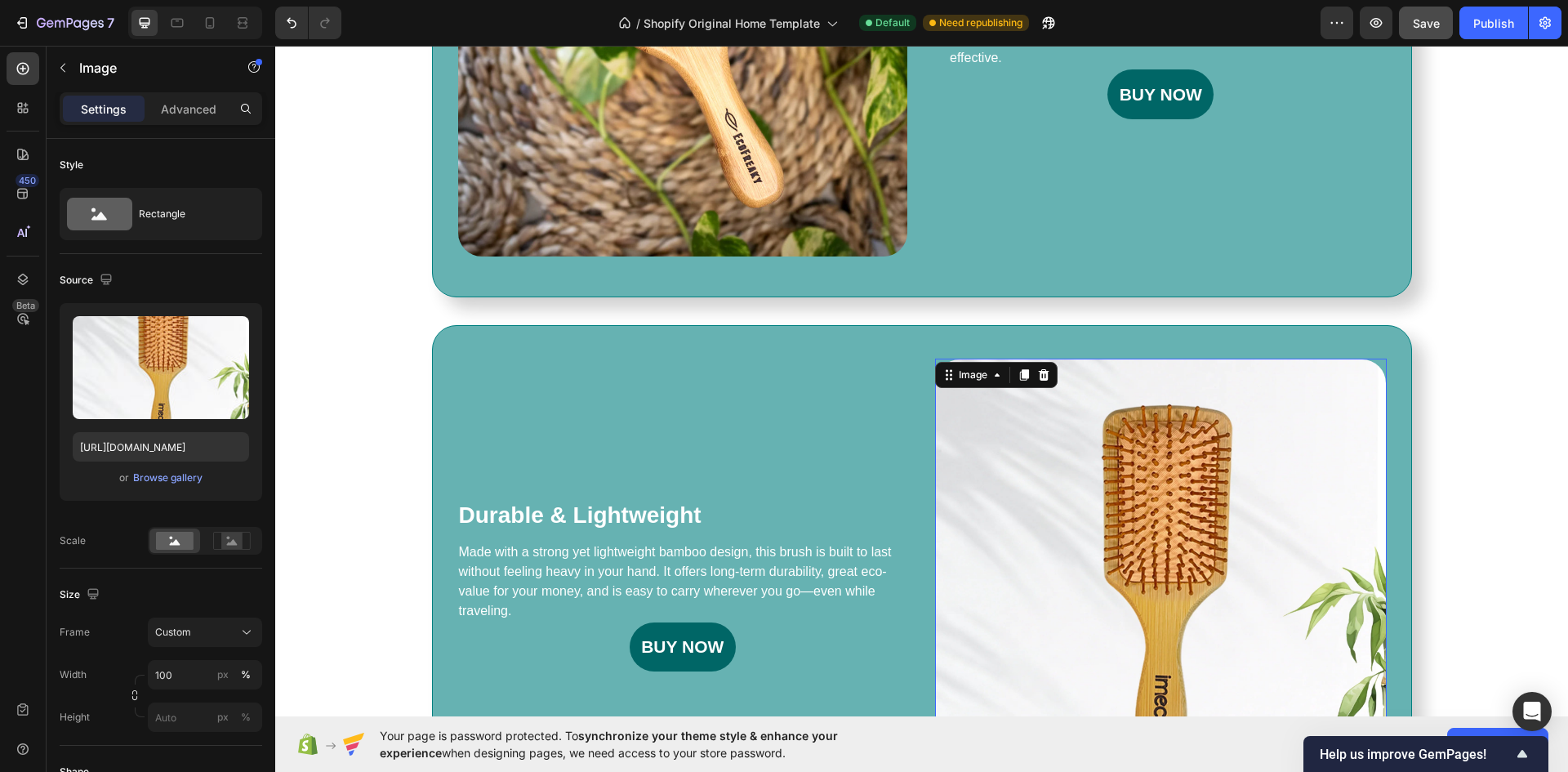
scroll to position [979, 0]
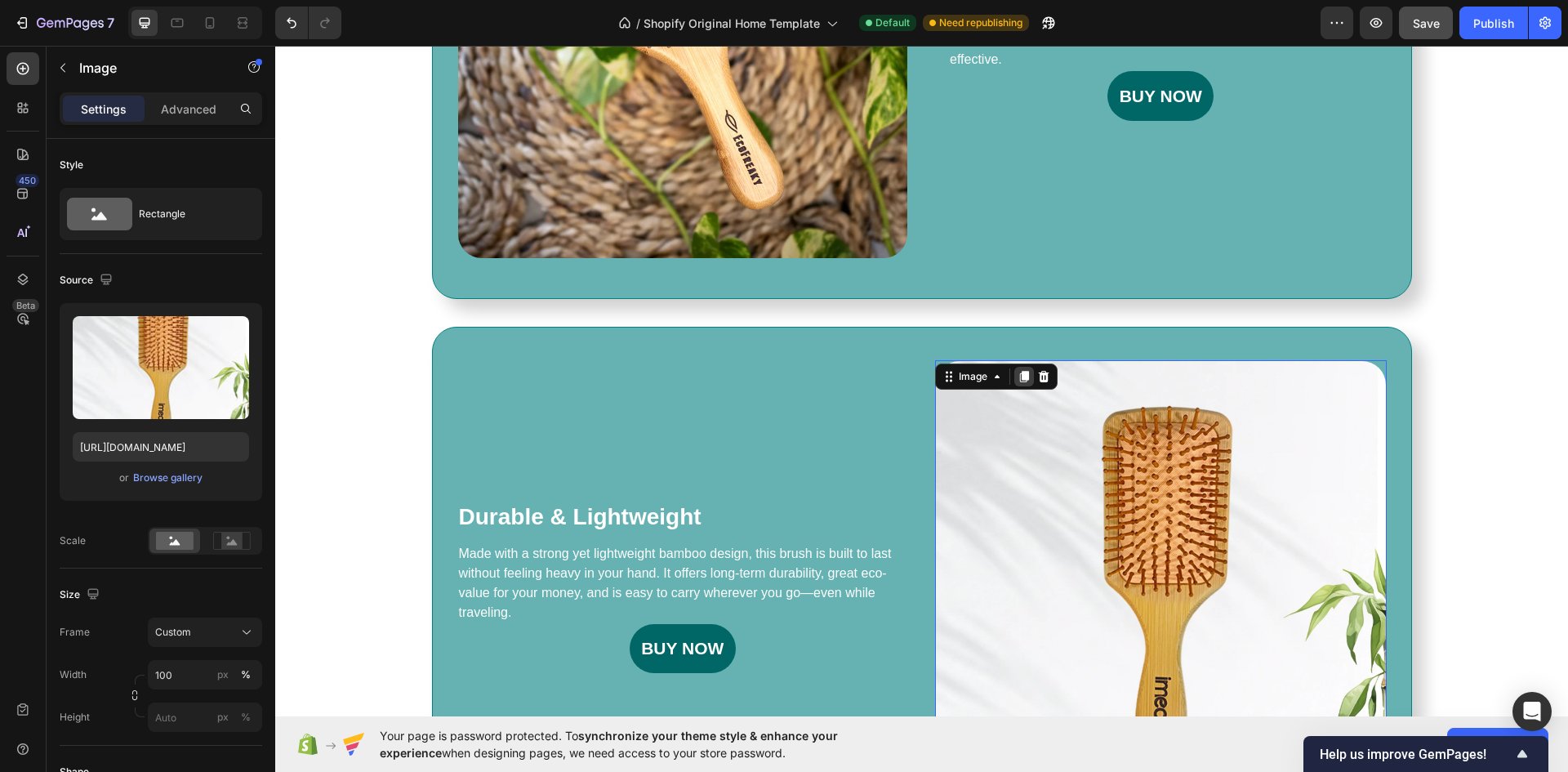
click at [1020, 374] on icon at bounding box center [1024, 376] width 9 height 12
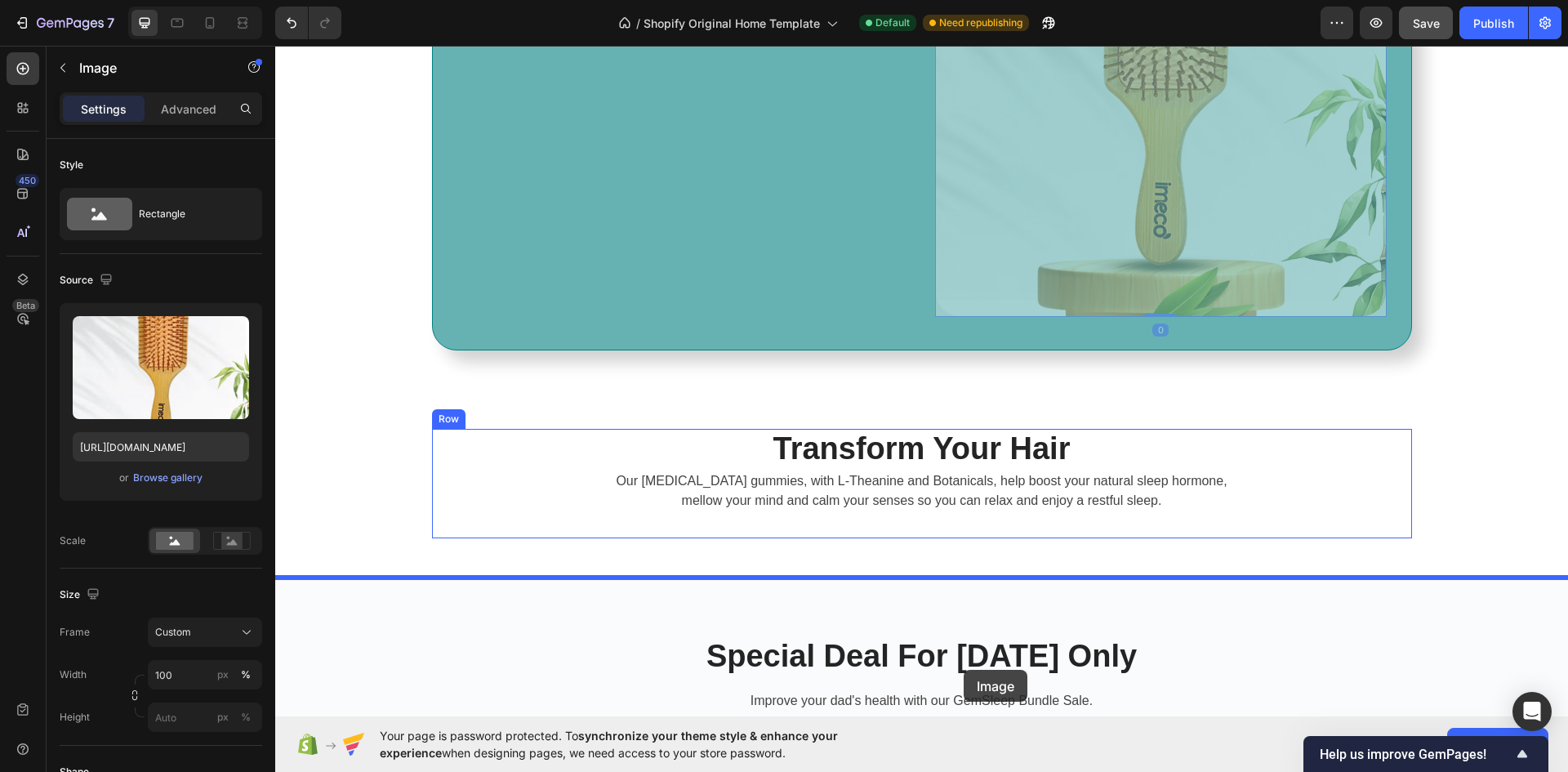
scroll to position [1999, 0]
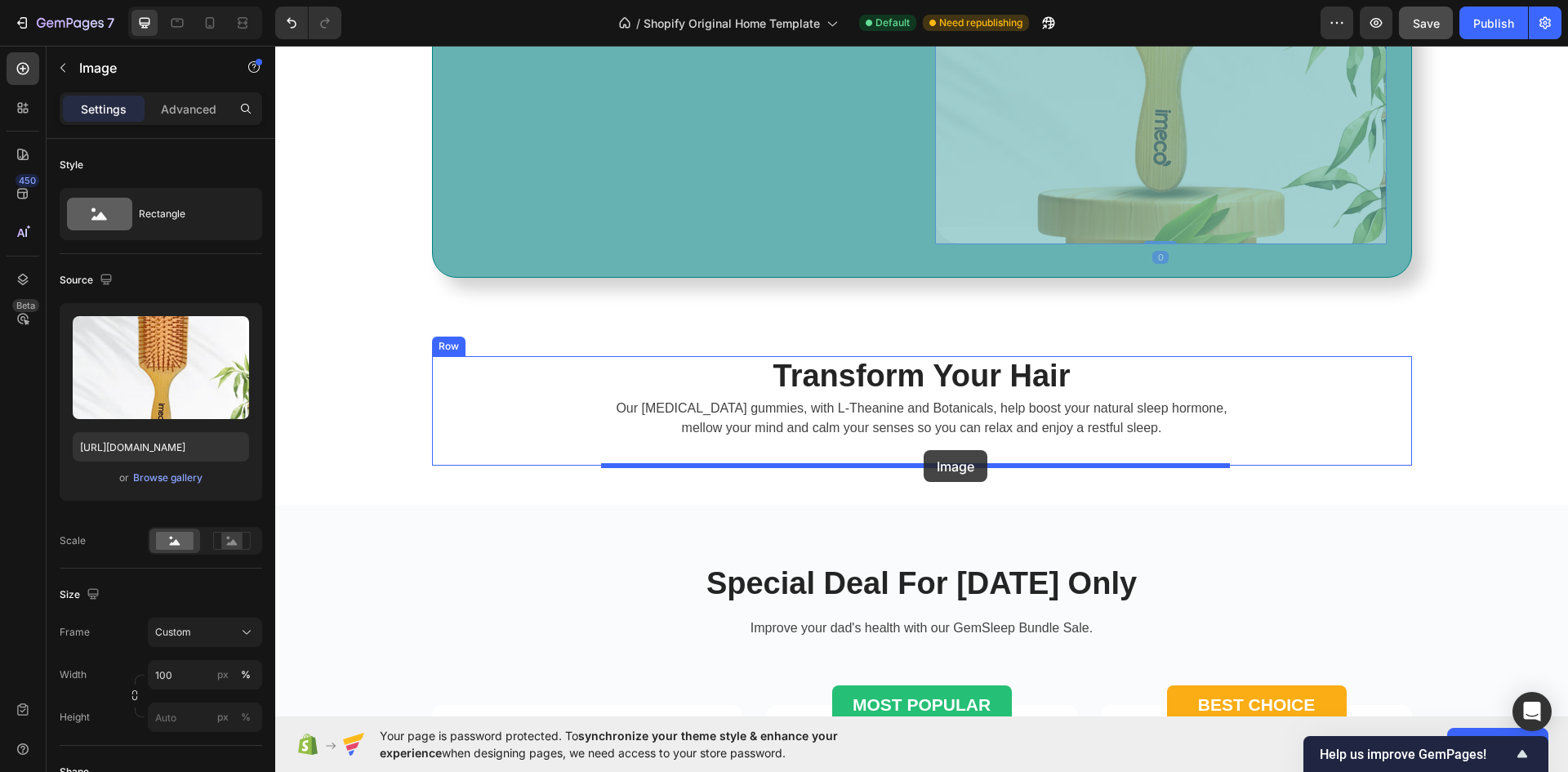
drag, startPoint x: 1198, startPoint y: 252, endPoint x: 923, endPoint y: 450, distance: 338.9
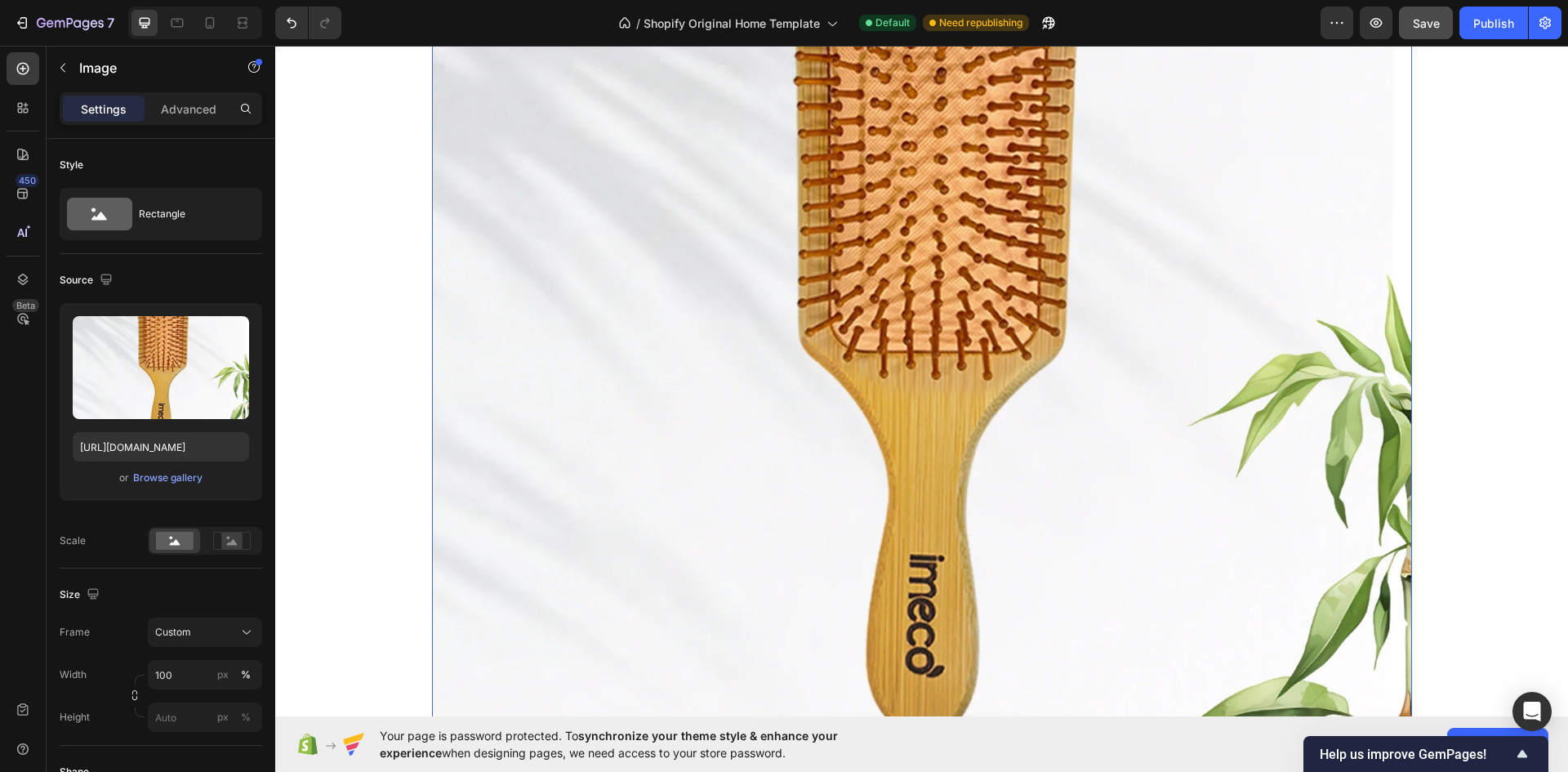
scroll to position [2488, 0]
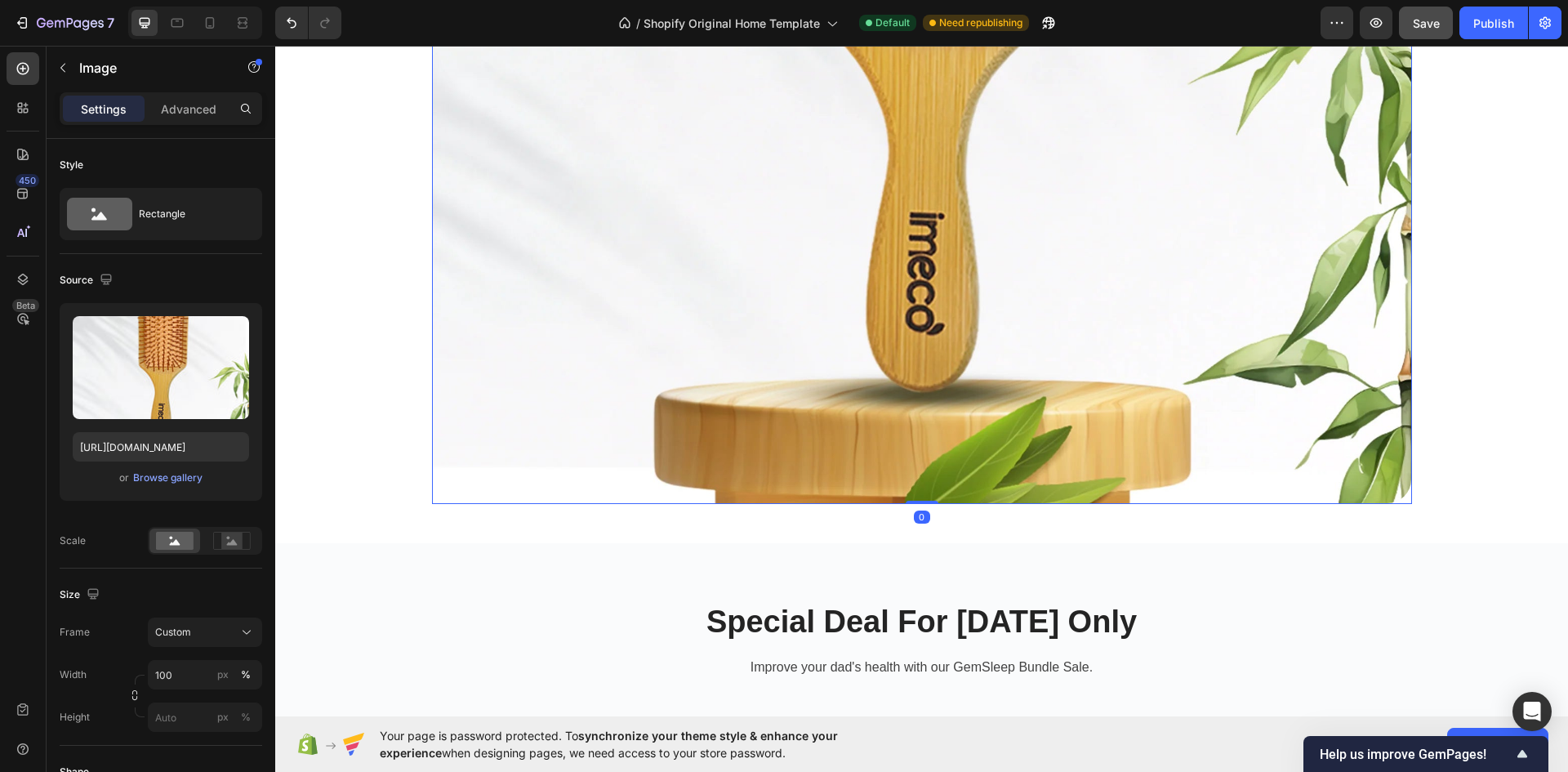
drag, startPoint x: 917, startPoint y: 504, endPoint x: 916, endPoint y: 385, distance: 119.0
click at [916, 385] on div "Image 0" at bounding box center [922, 14] width 979 height 979
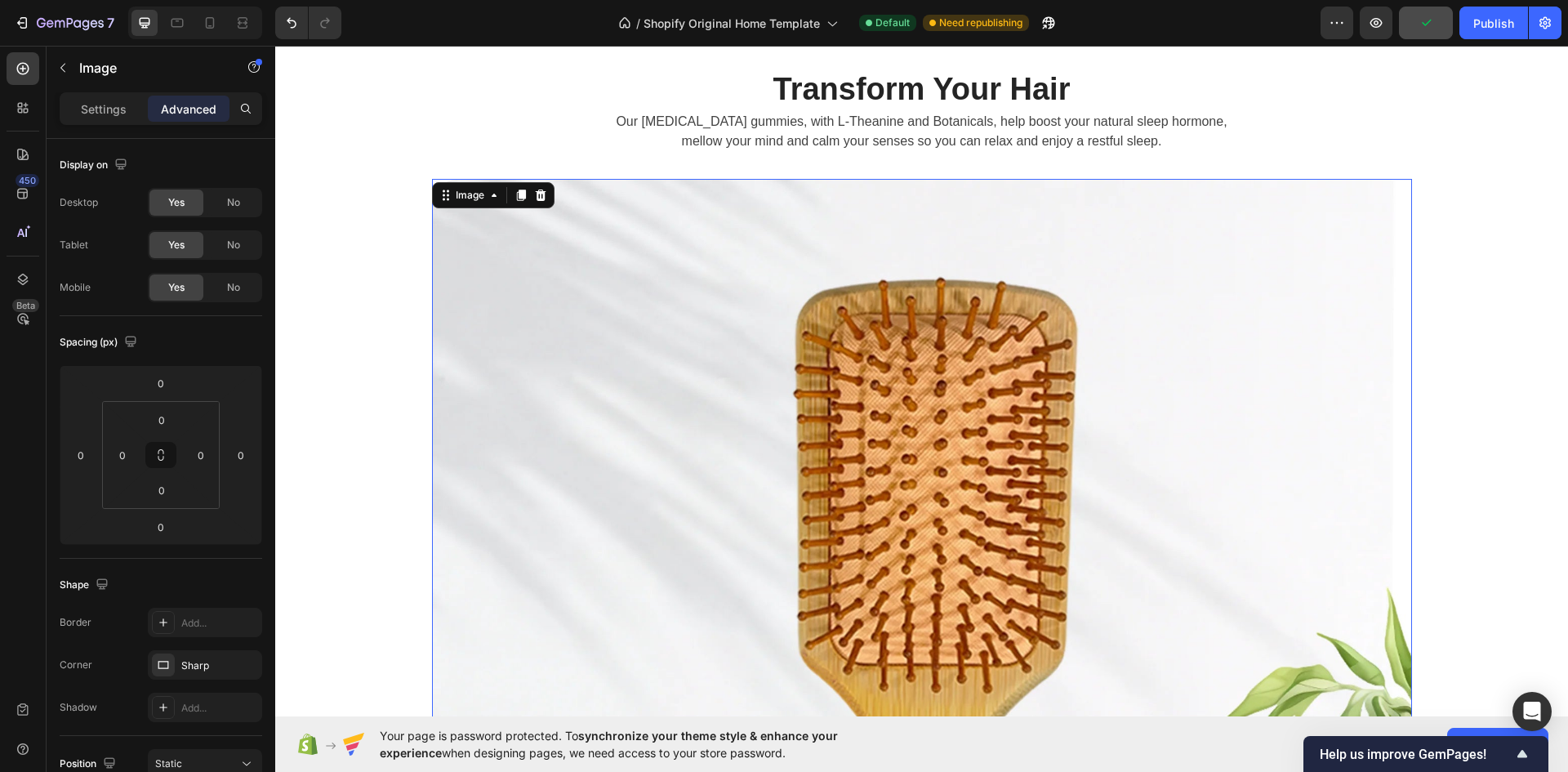
scroll to position [1834, 0]
click at [860, 355] on img at bounding box center [922, 667] width 979 height 979
click at [820, 385] on img at bounding box center [922, 667] width 979 height 979
click at [462, 198] on div "Image" at bounding box center [470, 193] width 35 height 14
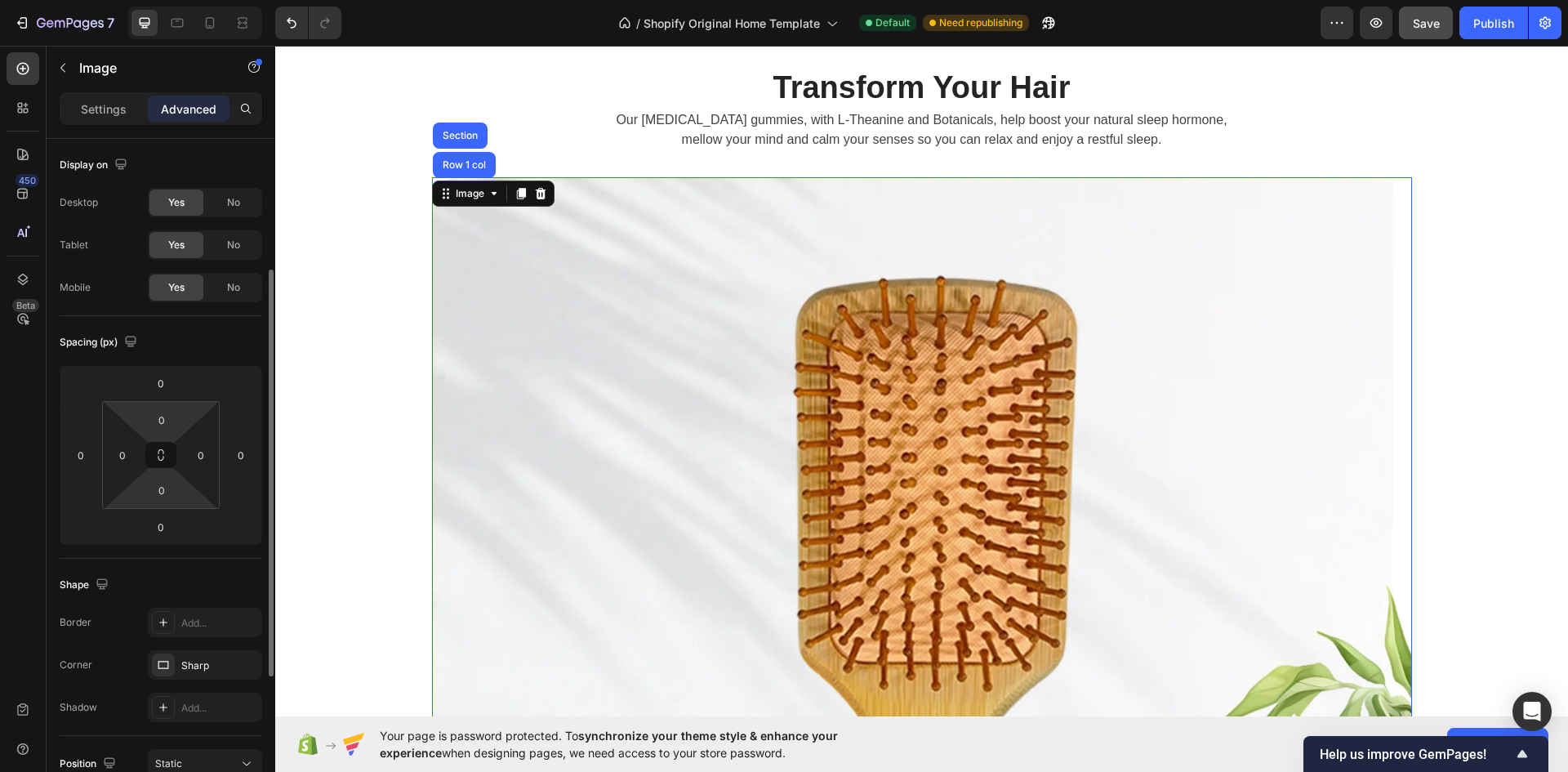
scroll to position [245, 0]
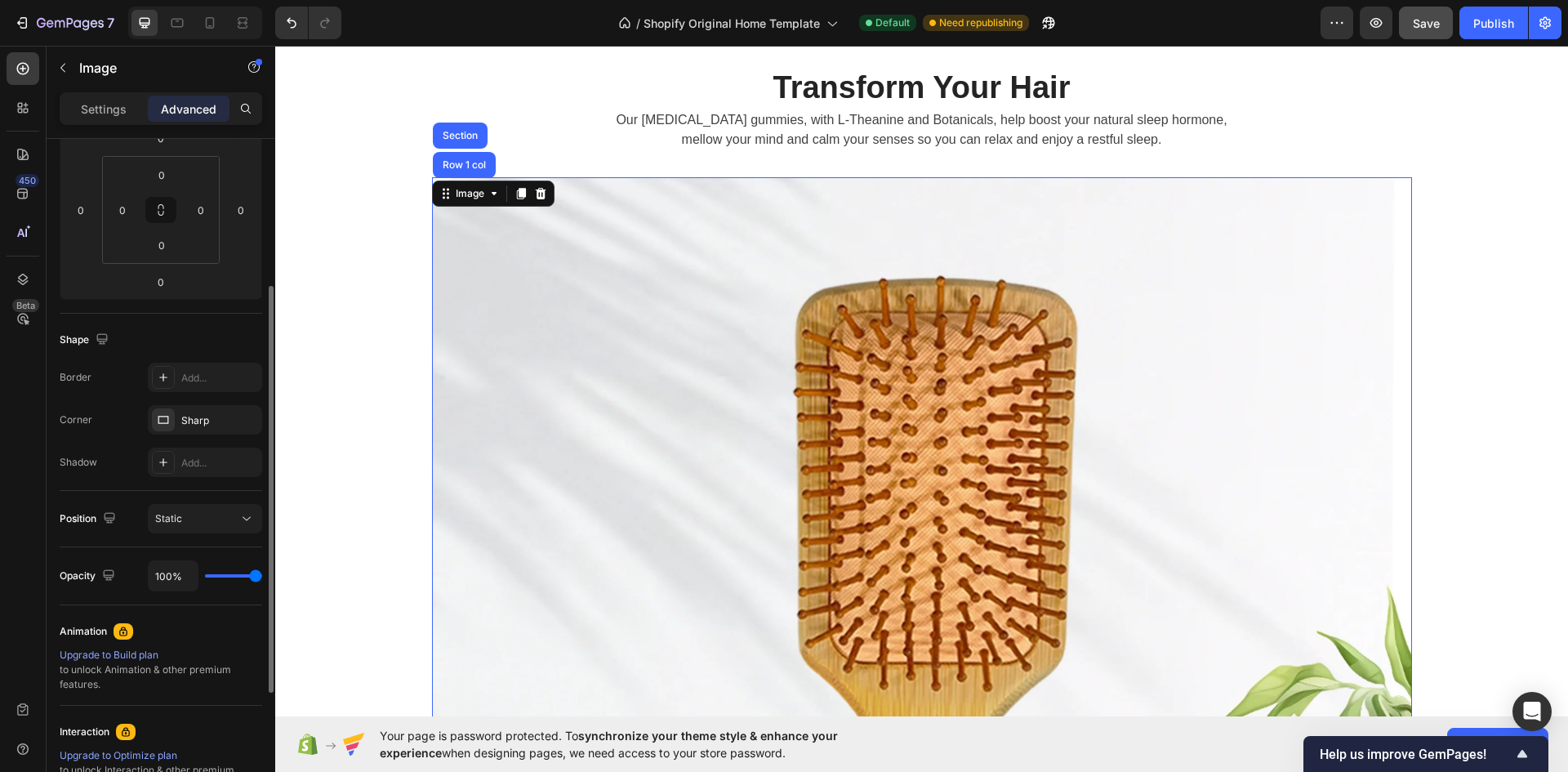
click at [1023, 389] on img at bounding box center [922, 667] width 979 height 979
click at [926, 372] on img at bounding box center [922, 667] width 979 height 979
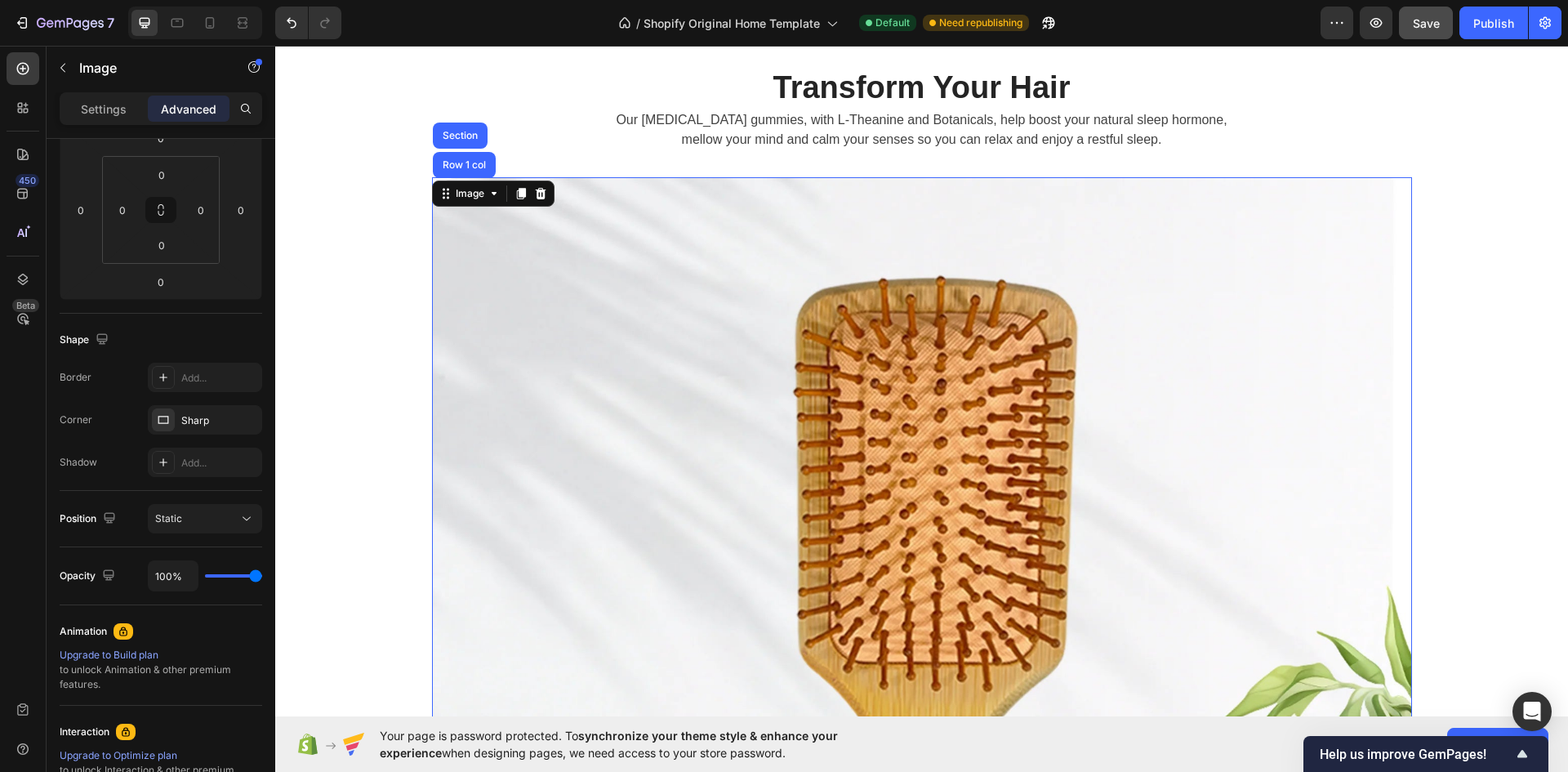
click at [926, 372] on img at bounding box center [922, 667] width 979 height 979
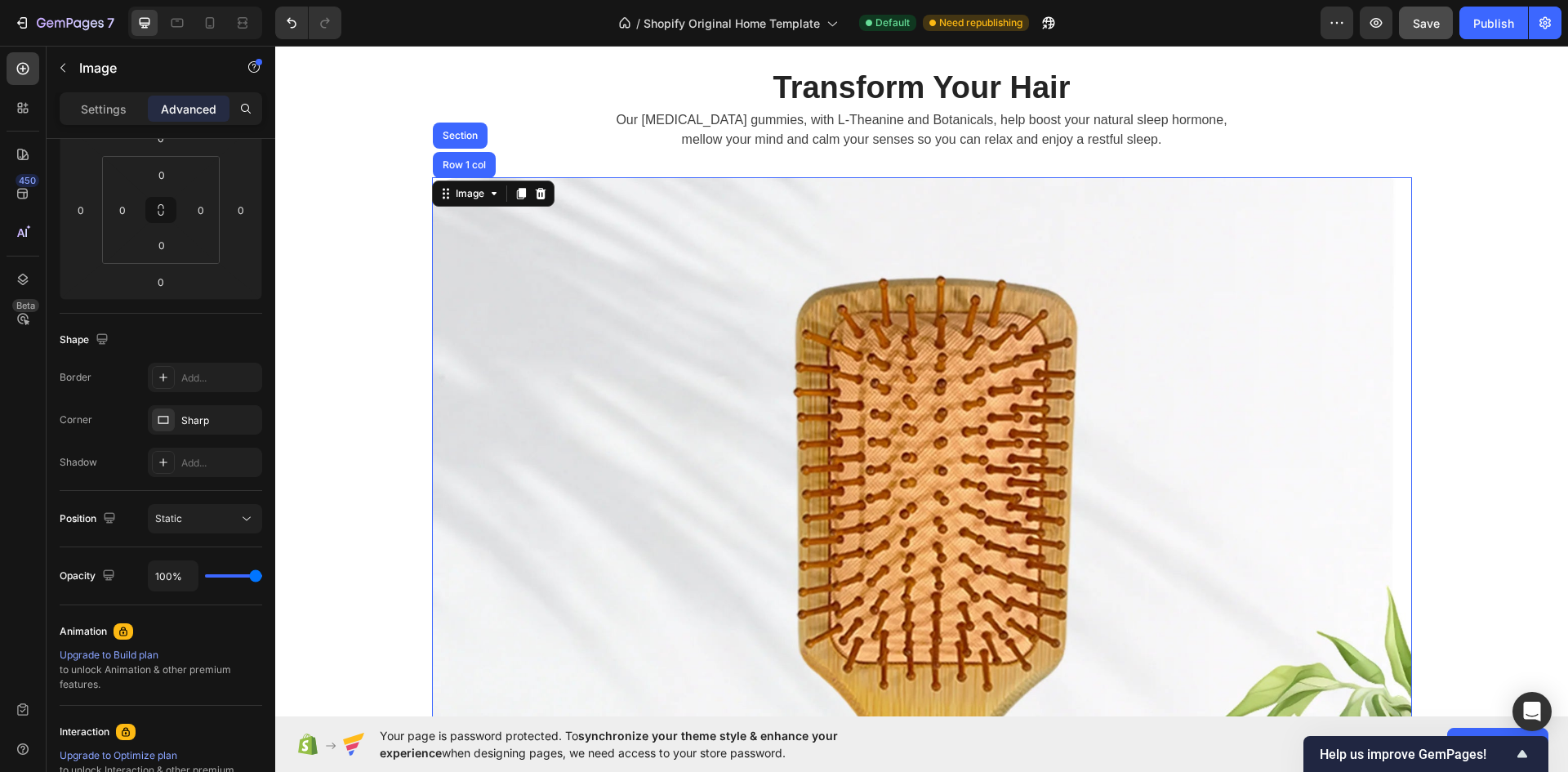
click at [926, 372] on img at bounding box center [922, 667] width 979 height 979
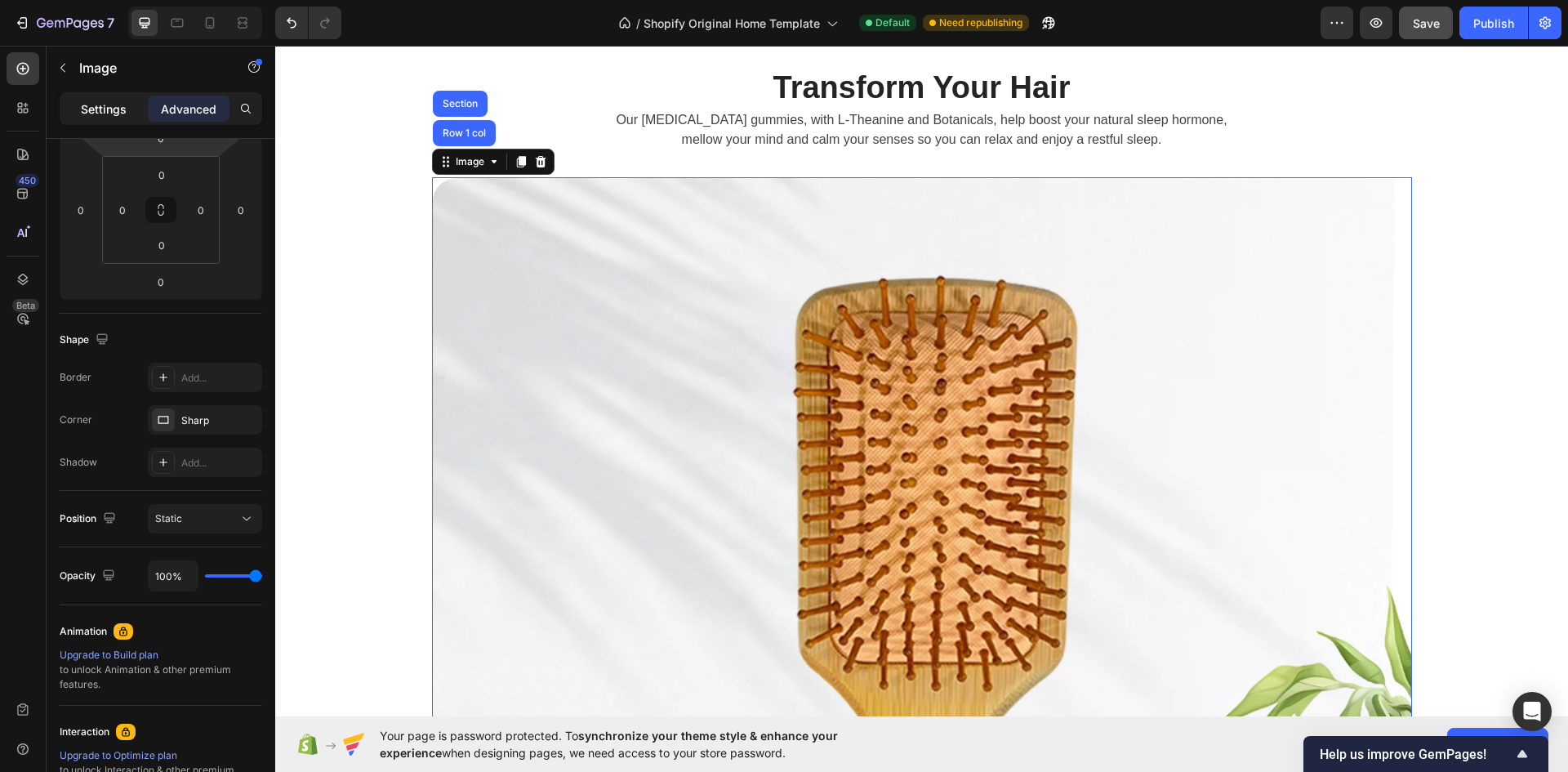
click at [122, 109] on p "Settings" at bounding box center [103, 109] width 45 height 17
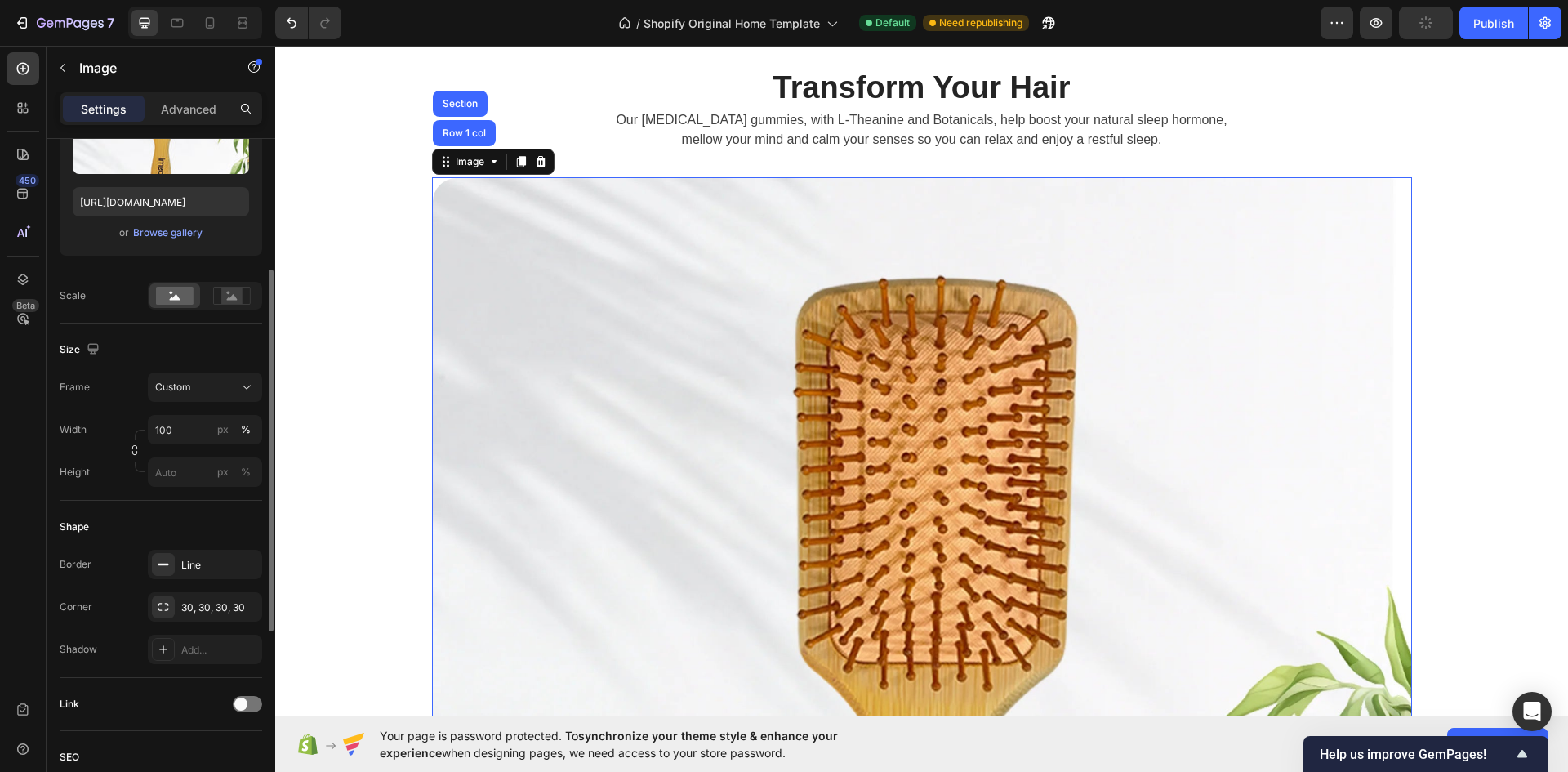
scroll to position [0, 0]
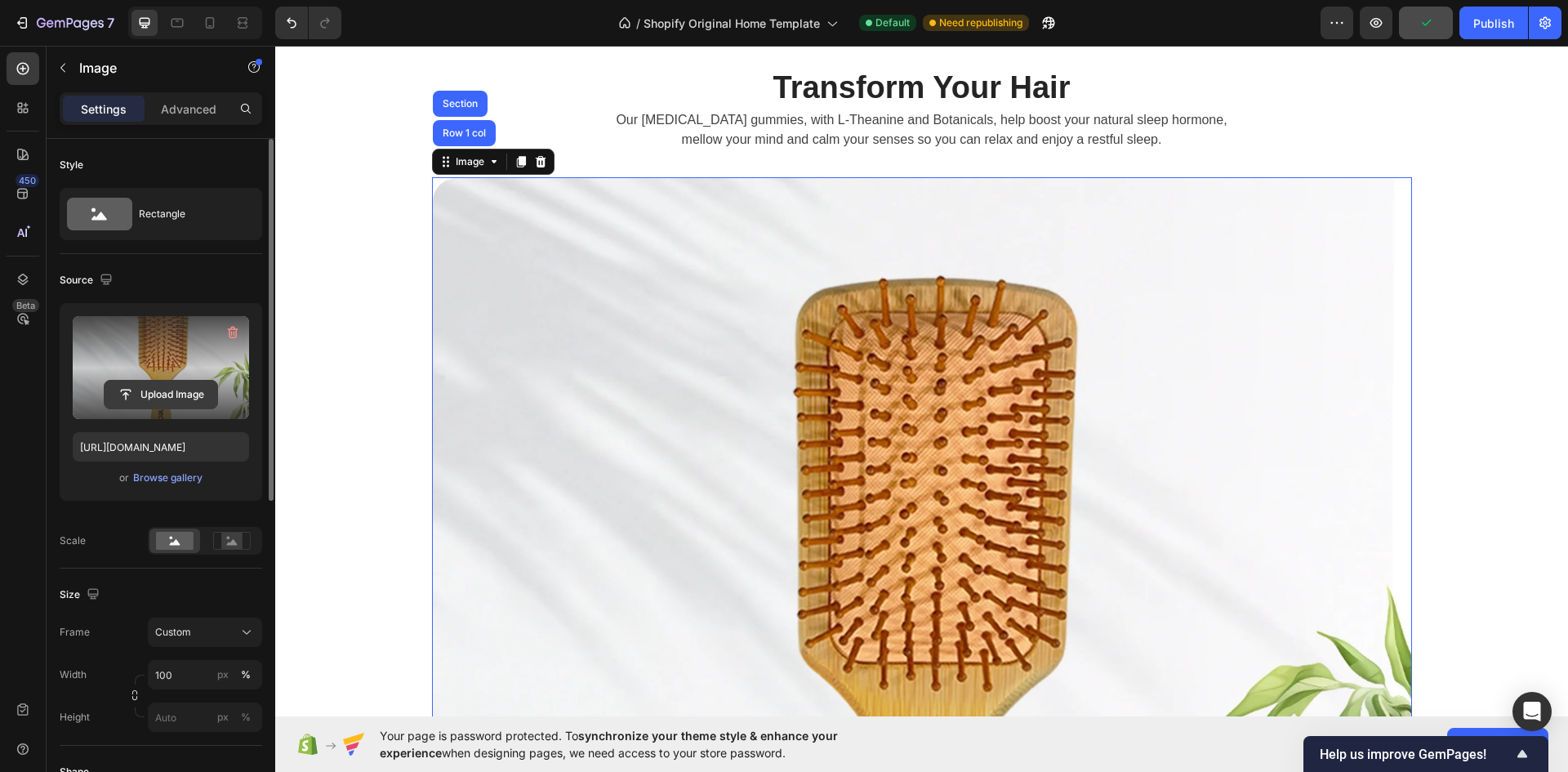
click at [157, 396] on input "file" at bounding box center [160, 394] width 113 height 28
